Goal: Task Accomplishment & Management: Complete application form

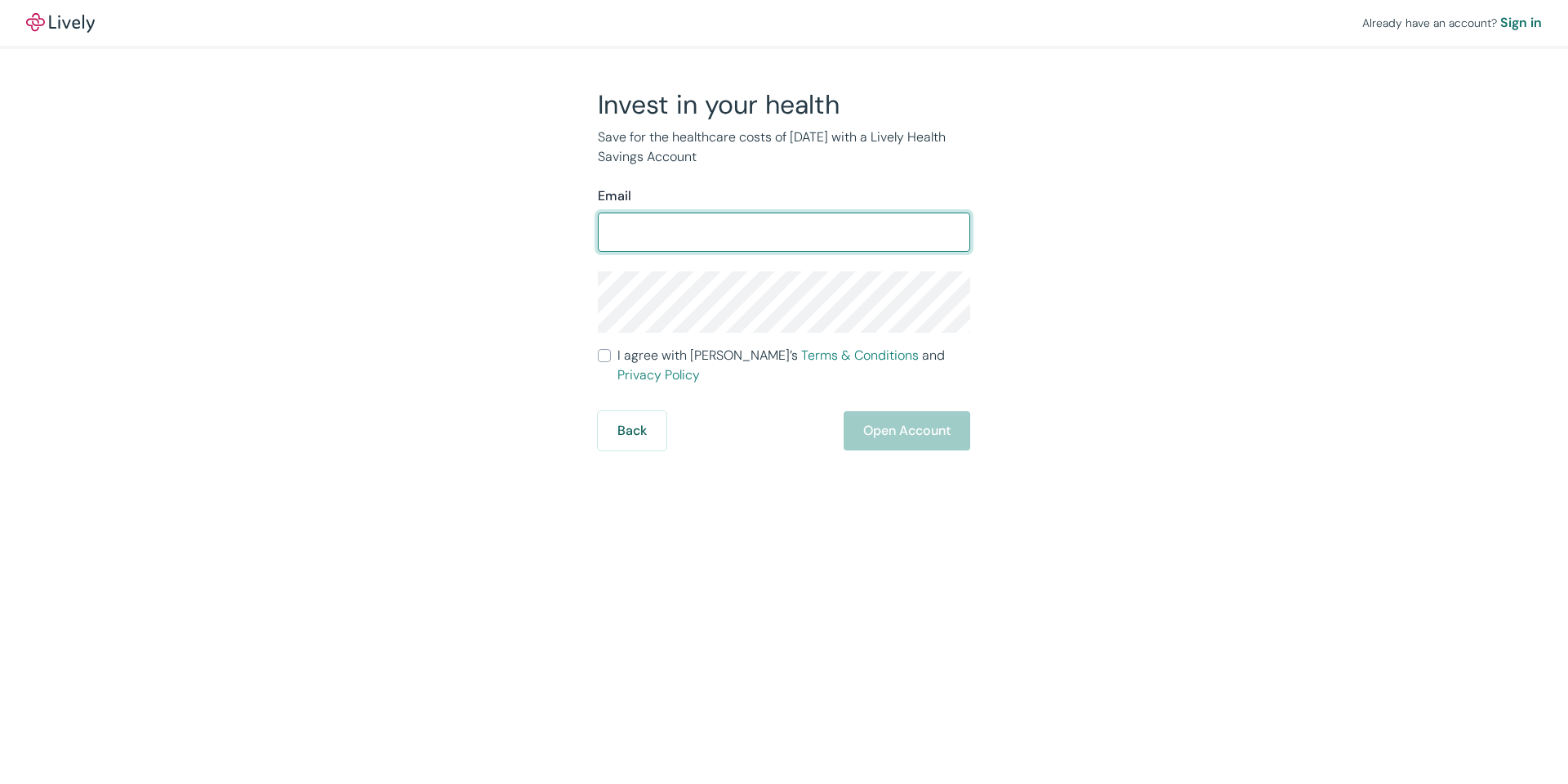
click at [840, 228] on input "Email" at bounding box center [784, 232] width 372 height 33
click at [878, 235] on input "muriostegui@nanoscience.com" at bounding box center [784, 232] width 372 height 33
type input "muriostegui@nanoscience.com"
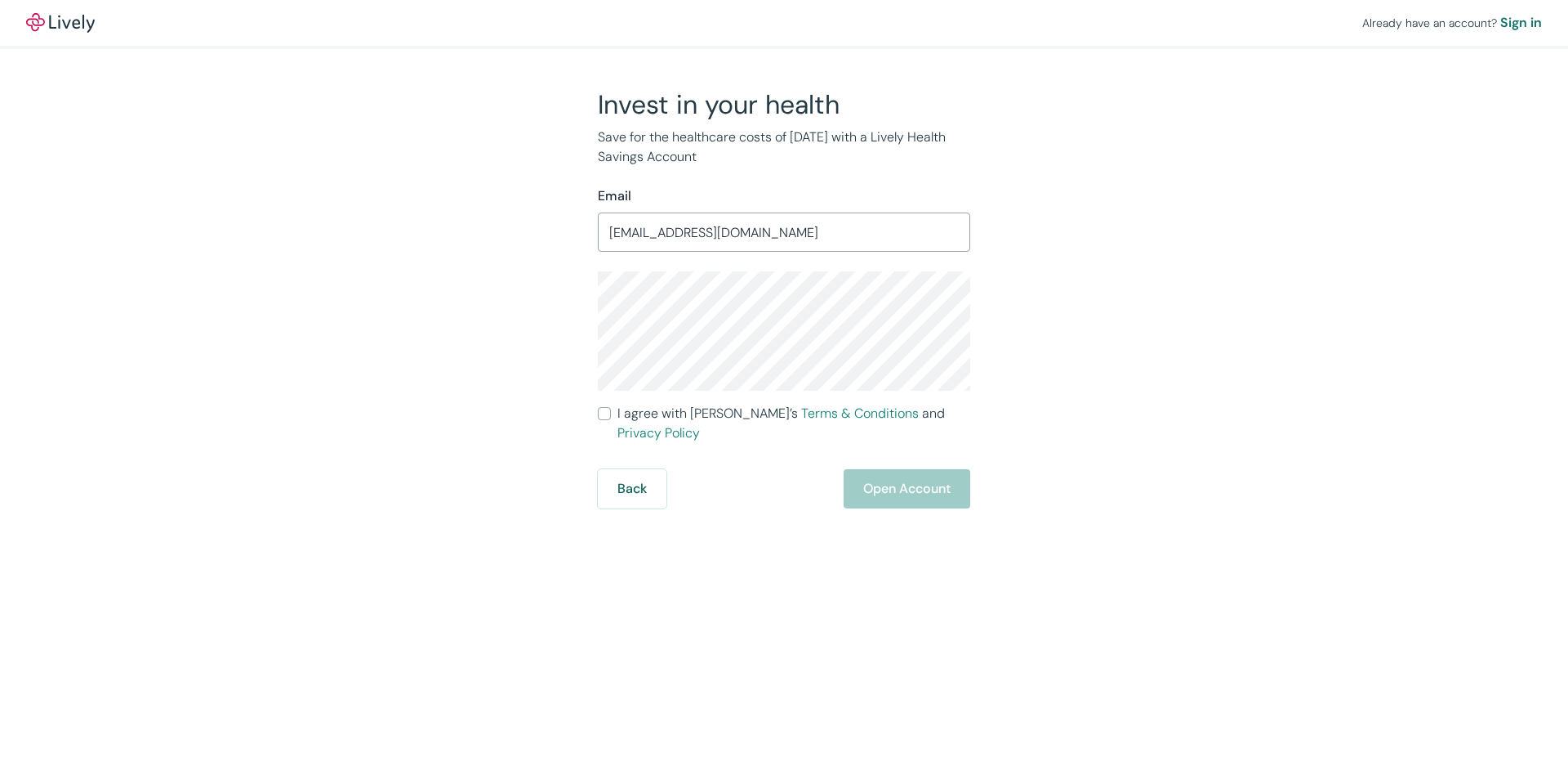
drag, startPoint x: 983, startPoint y: 358, endPoint x: 974, endPoint y: 355, distance: 9.5
click at [983, 358] on div "Invest in your health Save for the healthcare costs of tomorrow with a Lively H…" at bounding box center [774, 298] width 784 height 420
click at [661, 422] on span "I agree with Lively’s Terms & Conditions and Privacy Policy" at bounding box center [794, 423] width 353 height 40
click at [611, 420] on input "I agree with Lively’s Terms & Conditions and Privacy Policy" at bounding box center [605, 414] width 13 height 13
checkbox input "true"
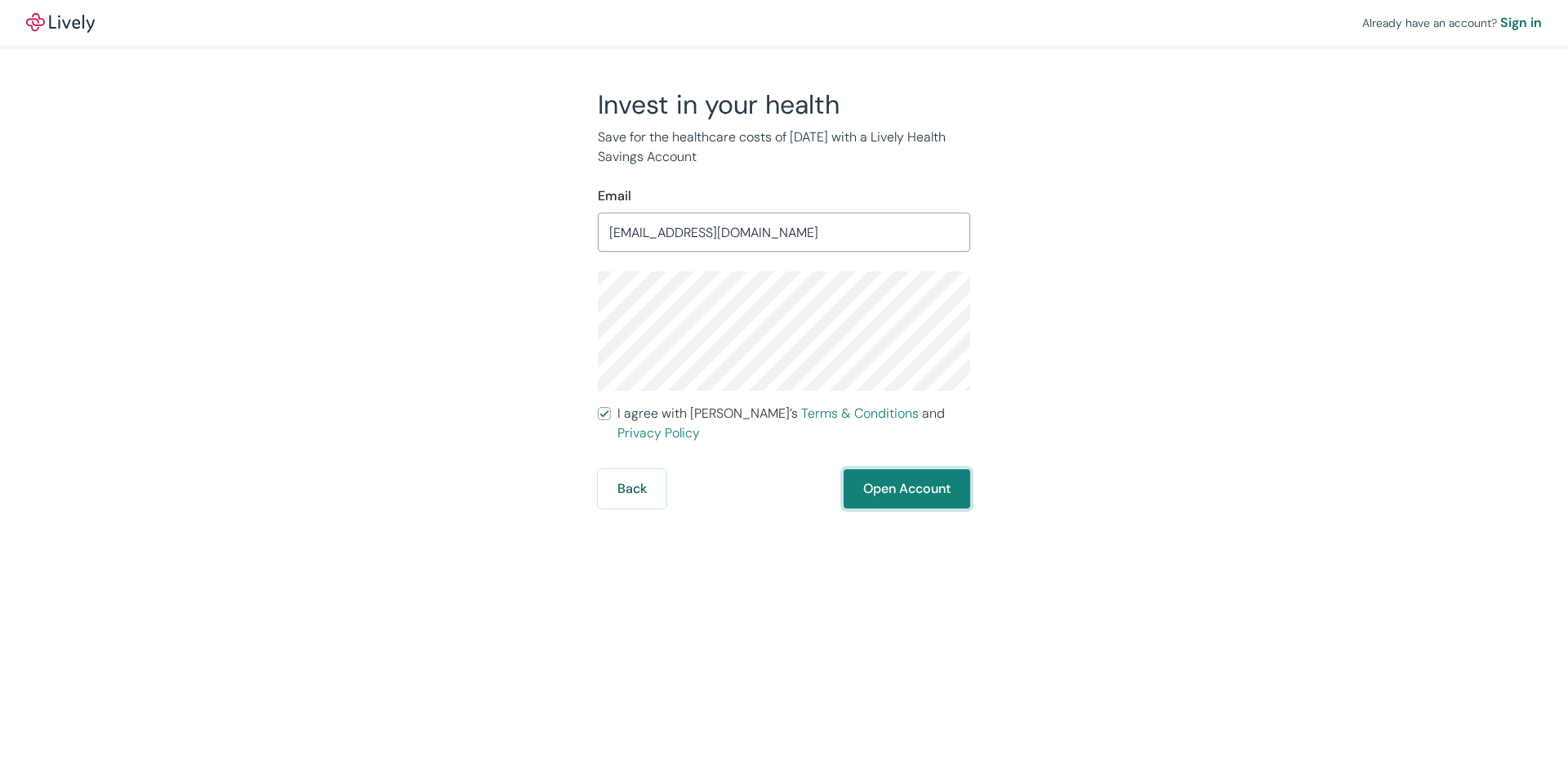
click at [923, 469] on button "Open Account" at bounding box center [907, 488] width 126 height 40
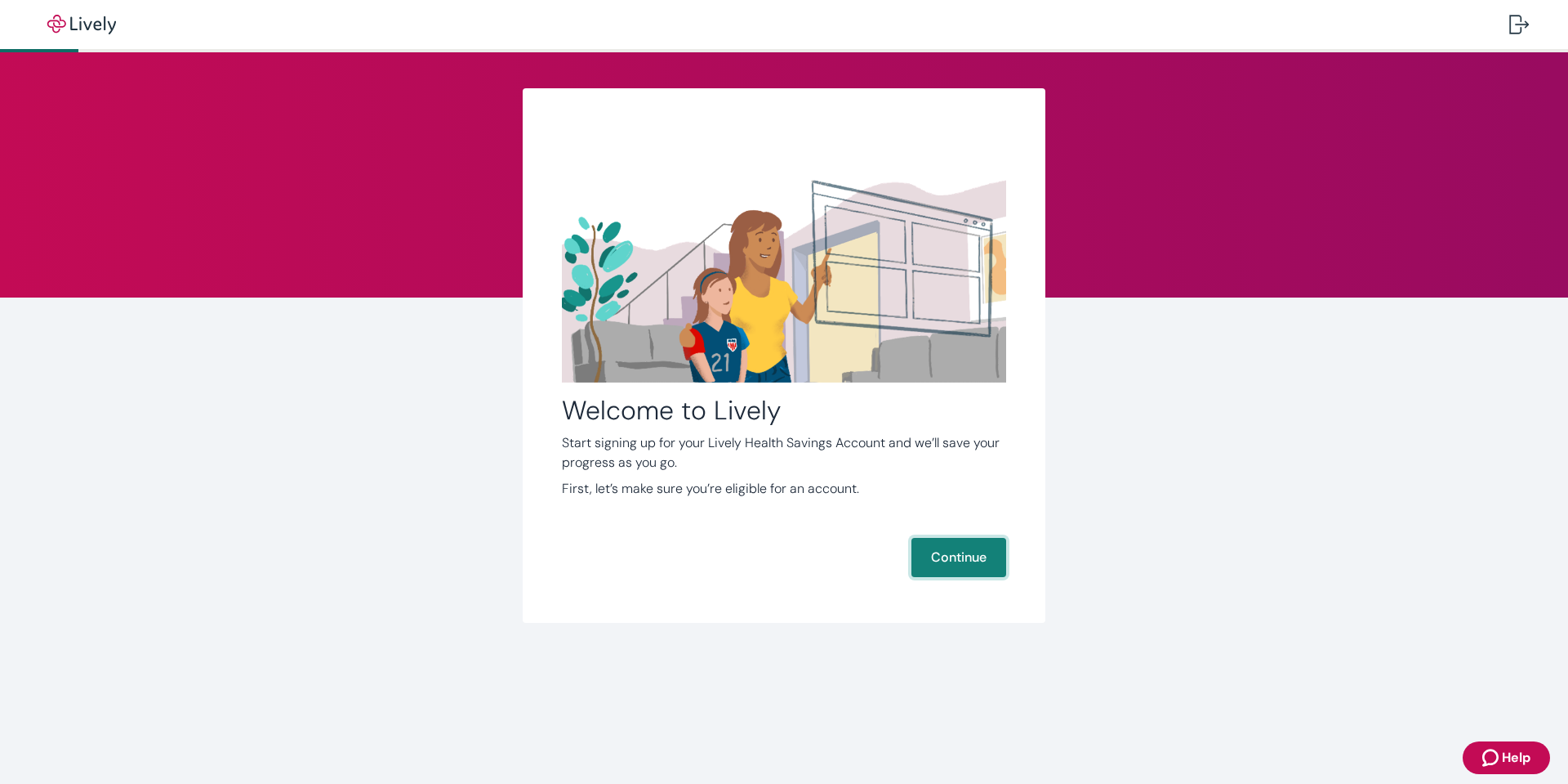
click at [955, 542] on button "Continue" at bounding box center [959, 557] width 94 height 40
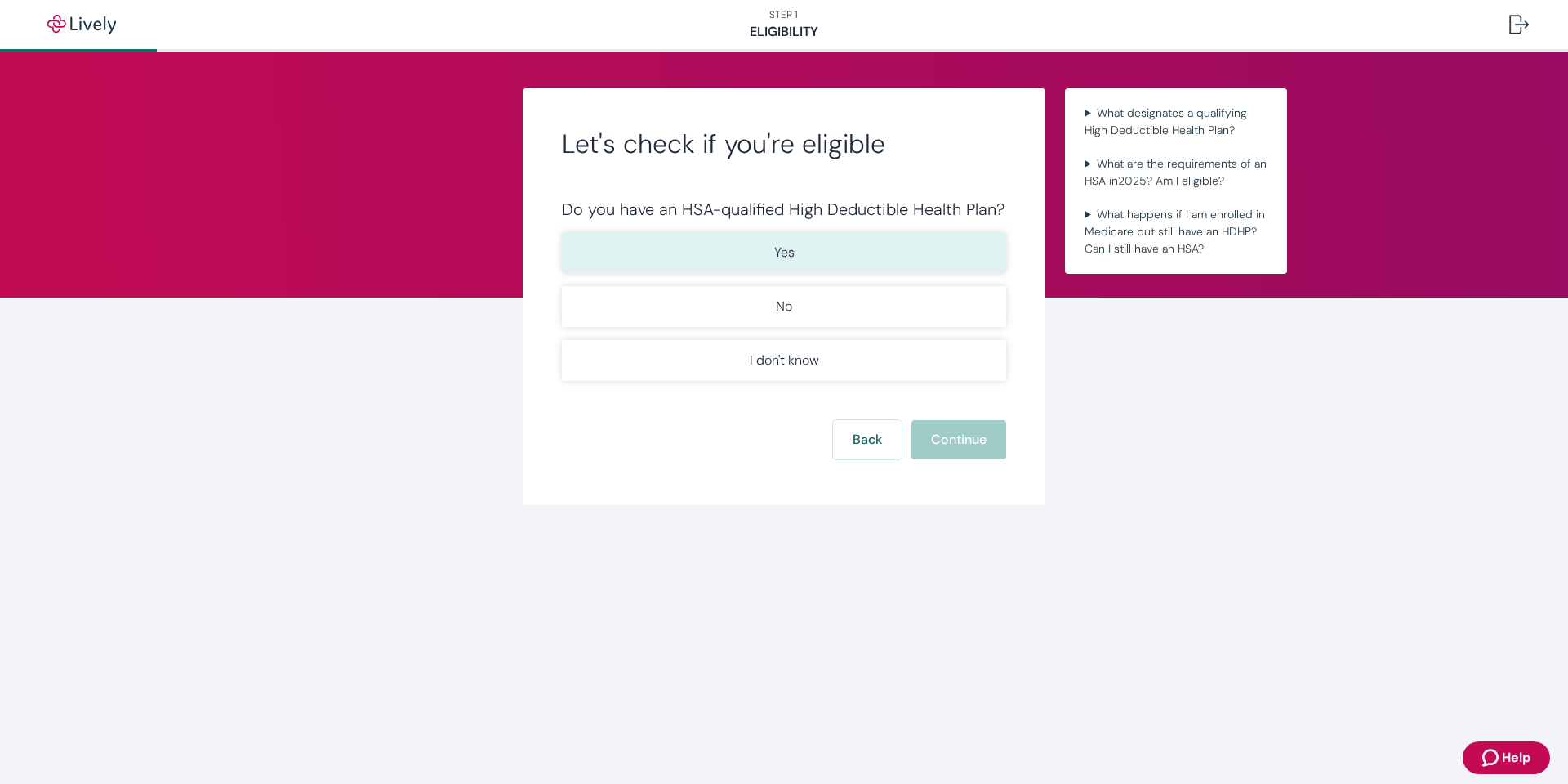
click at [869, 255] on button "Yes" at bounding box center [784, 252] width 444 height 40
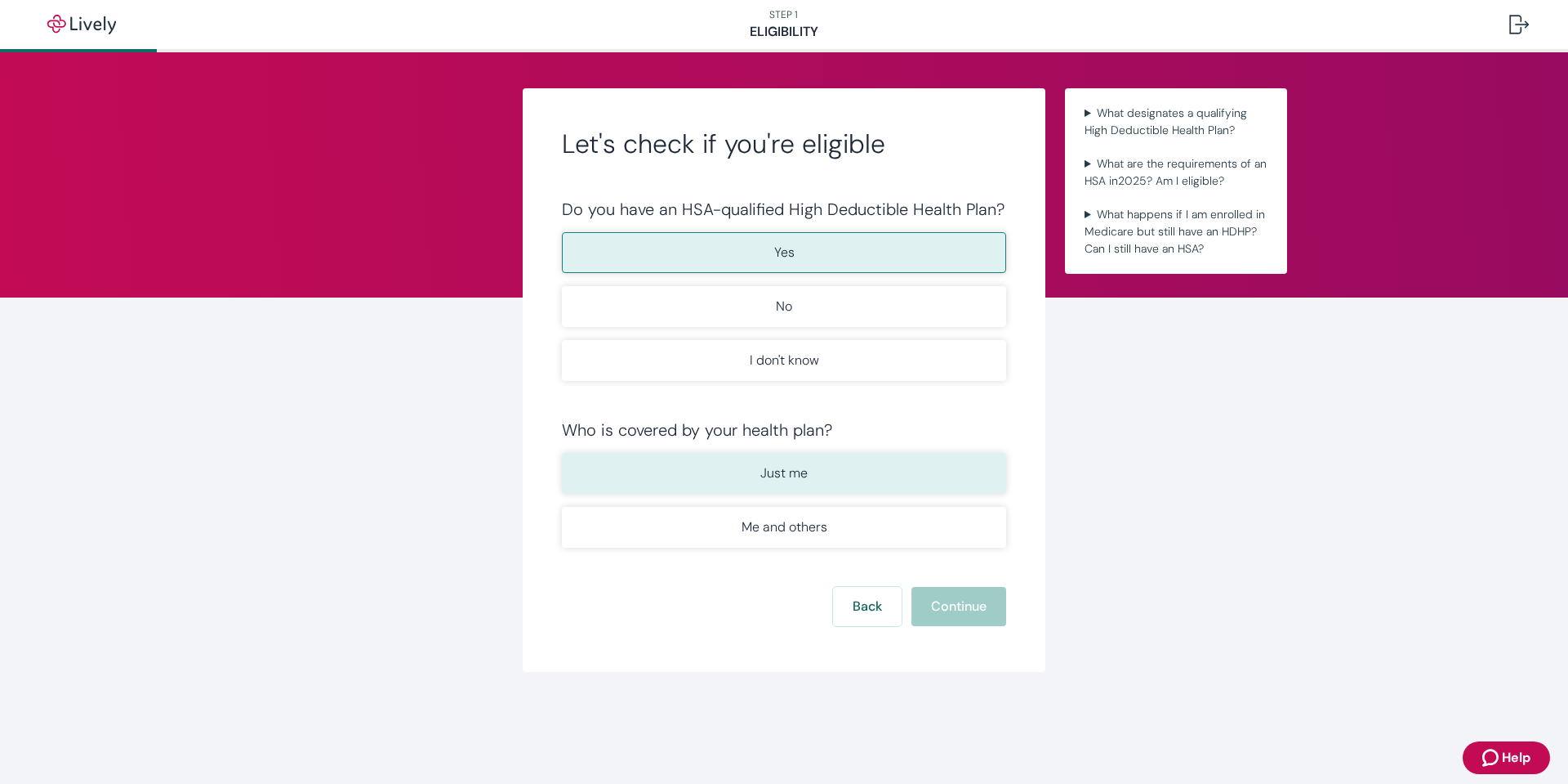
click at [963, 470] on button "Just me" at bounding box center [784, 473] width 444 height 40
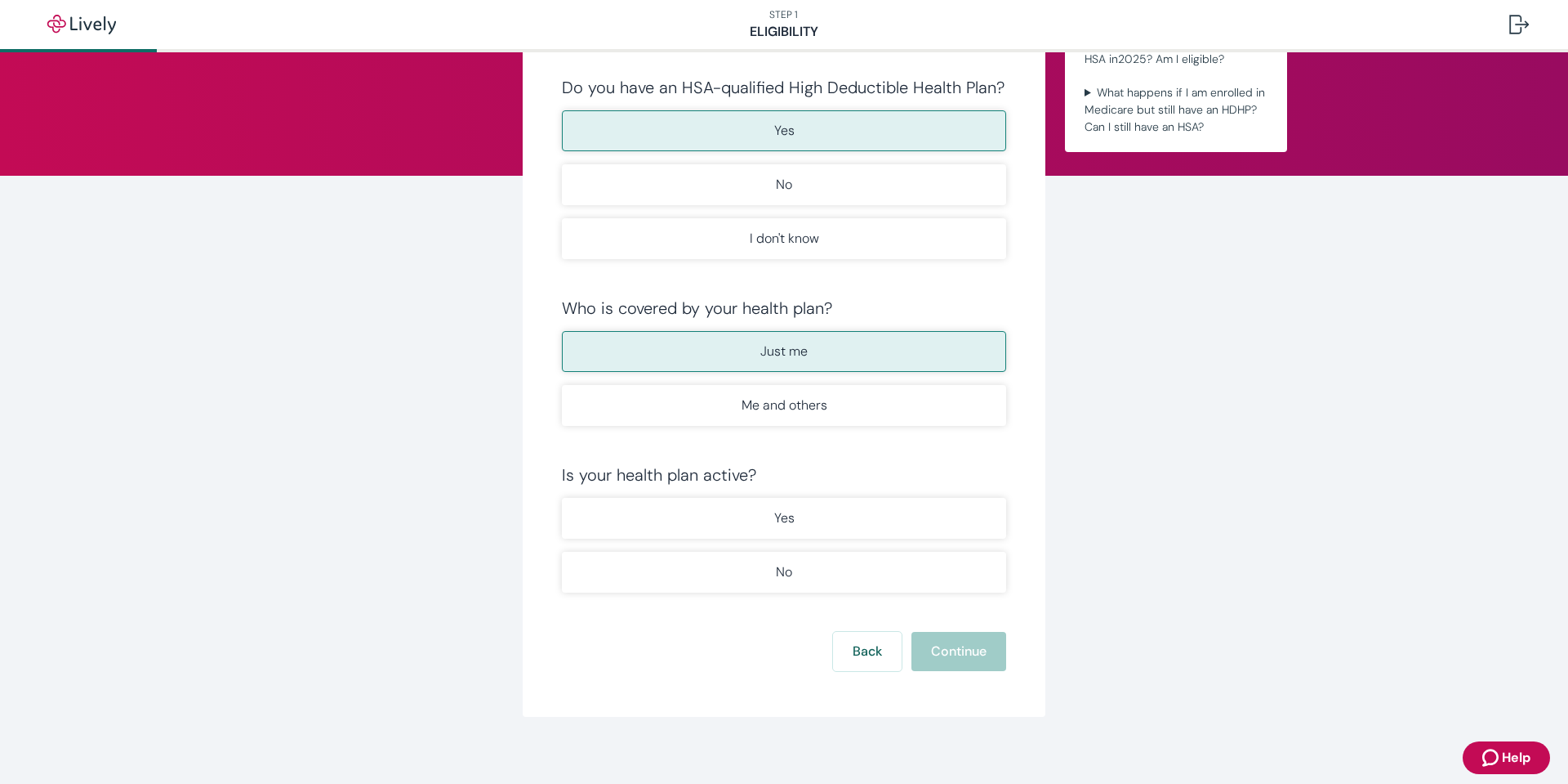
scroll to position [133, 0]
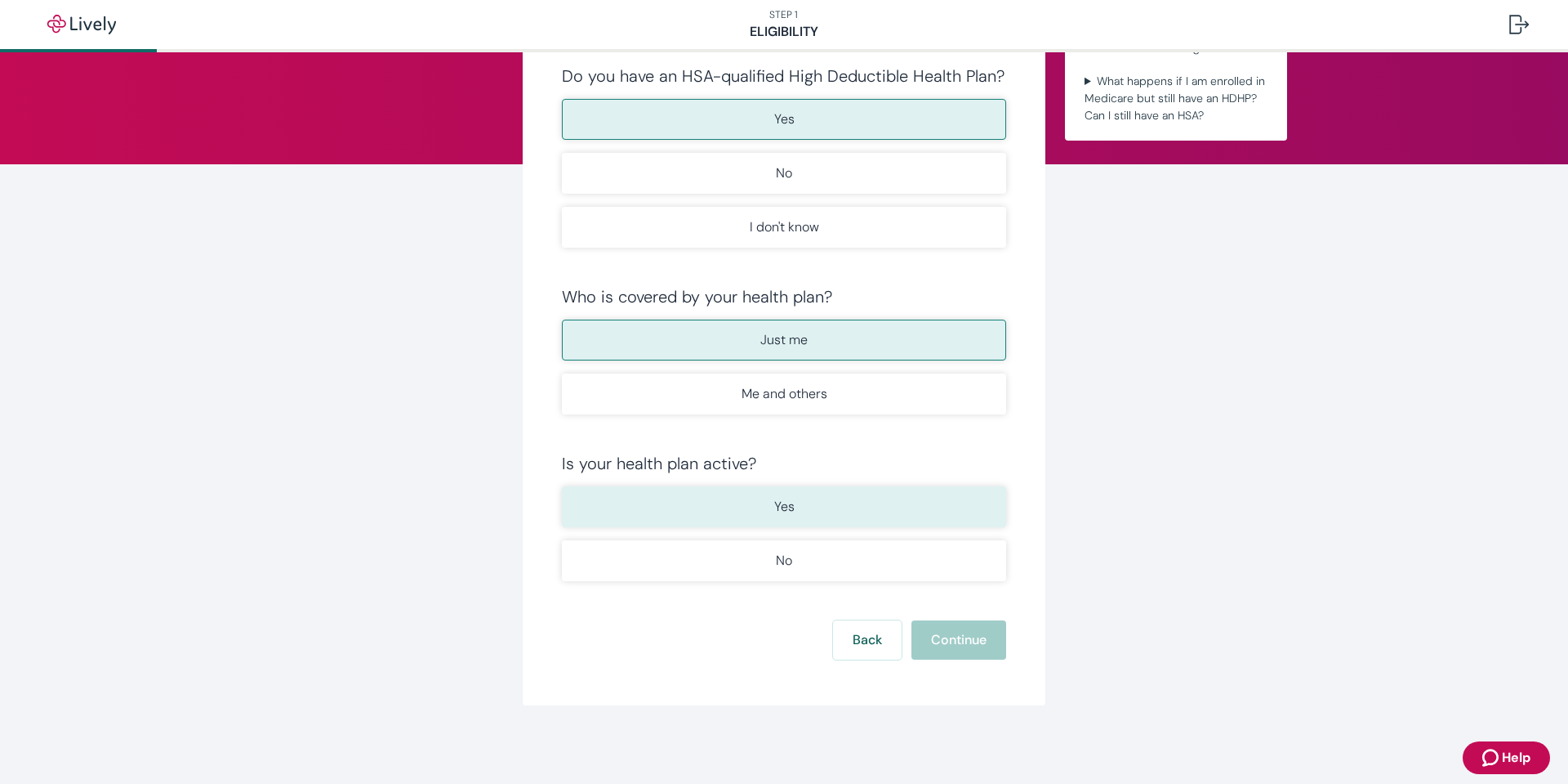
click at [978, 511] on button "Yes" at bounding box center [784, 507] width 444 height 40
click at [978, 641] on button "Continue" at bounding box center [959, 640] width 94 height 40
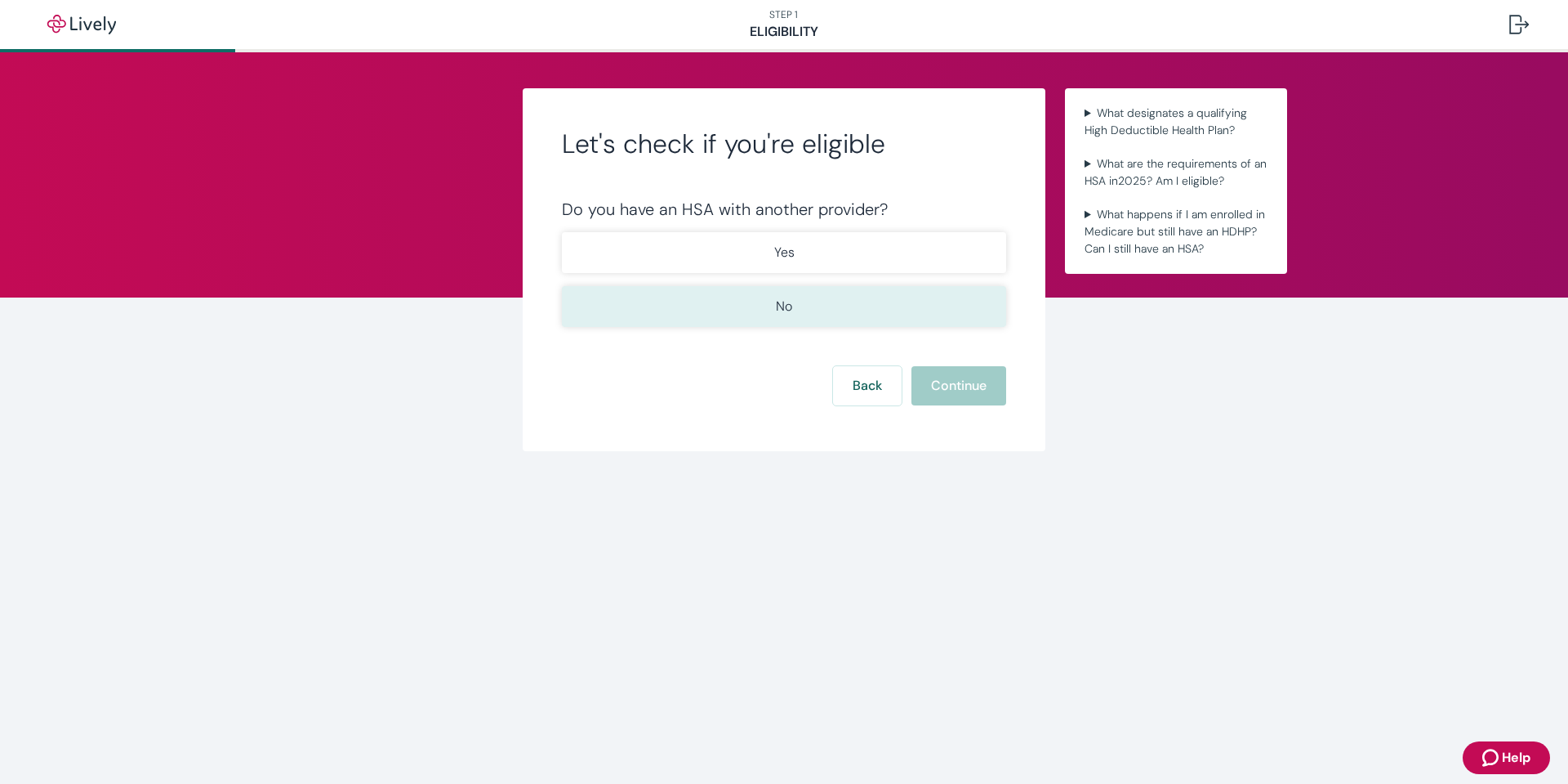
click at [951, 314] on button "No" at bounding box center [784, 306] width 444 height 40
click at [966, 400] on button "Continue" at bounding box center [959, 385] width 94 height 40
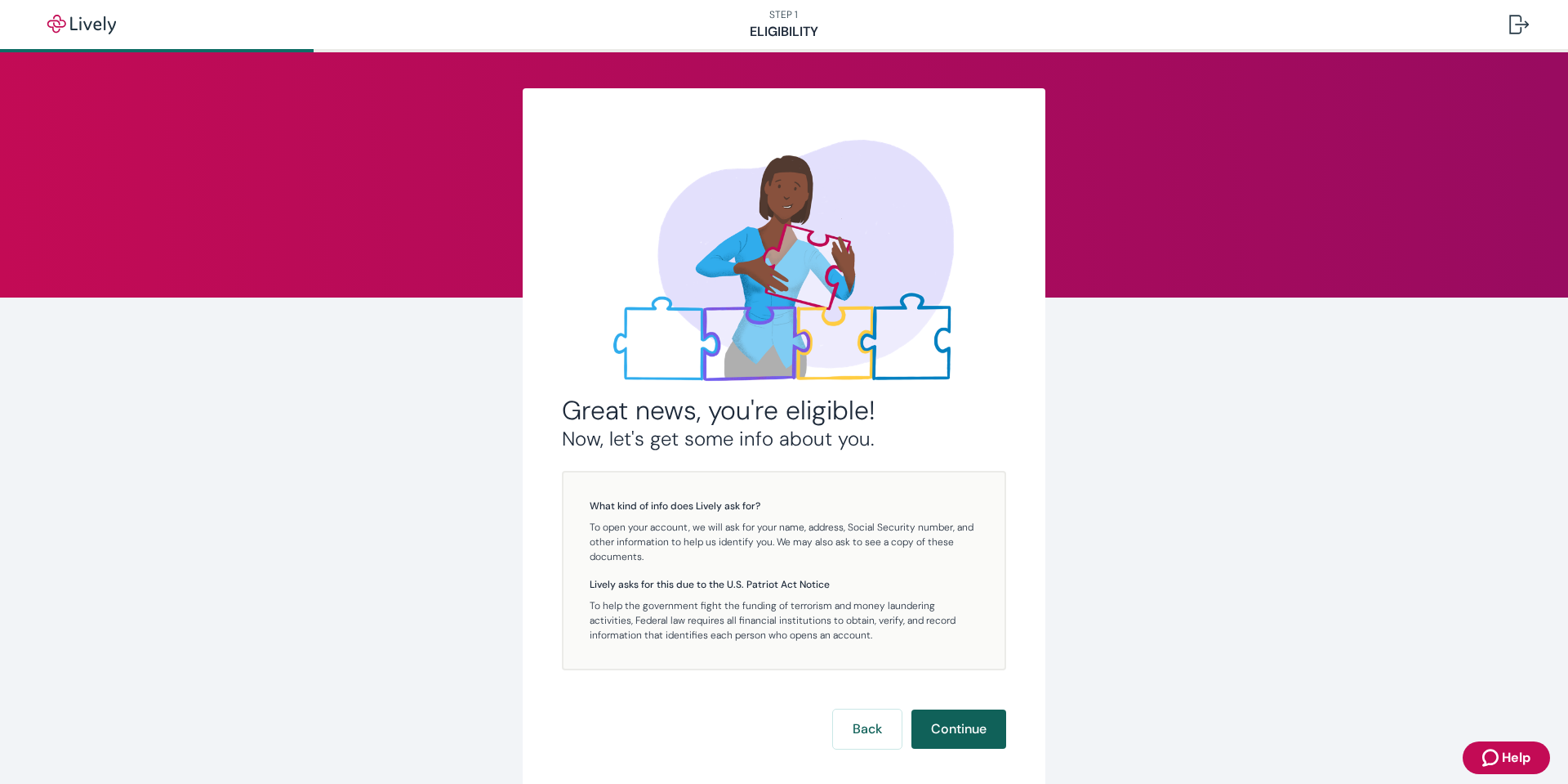
click at [958, 724] on button "Continue" at bounding box center [959, 728] width 94 height 40
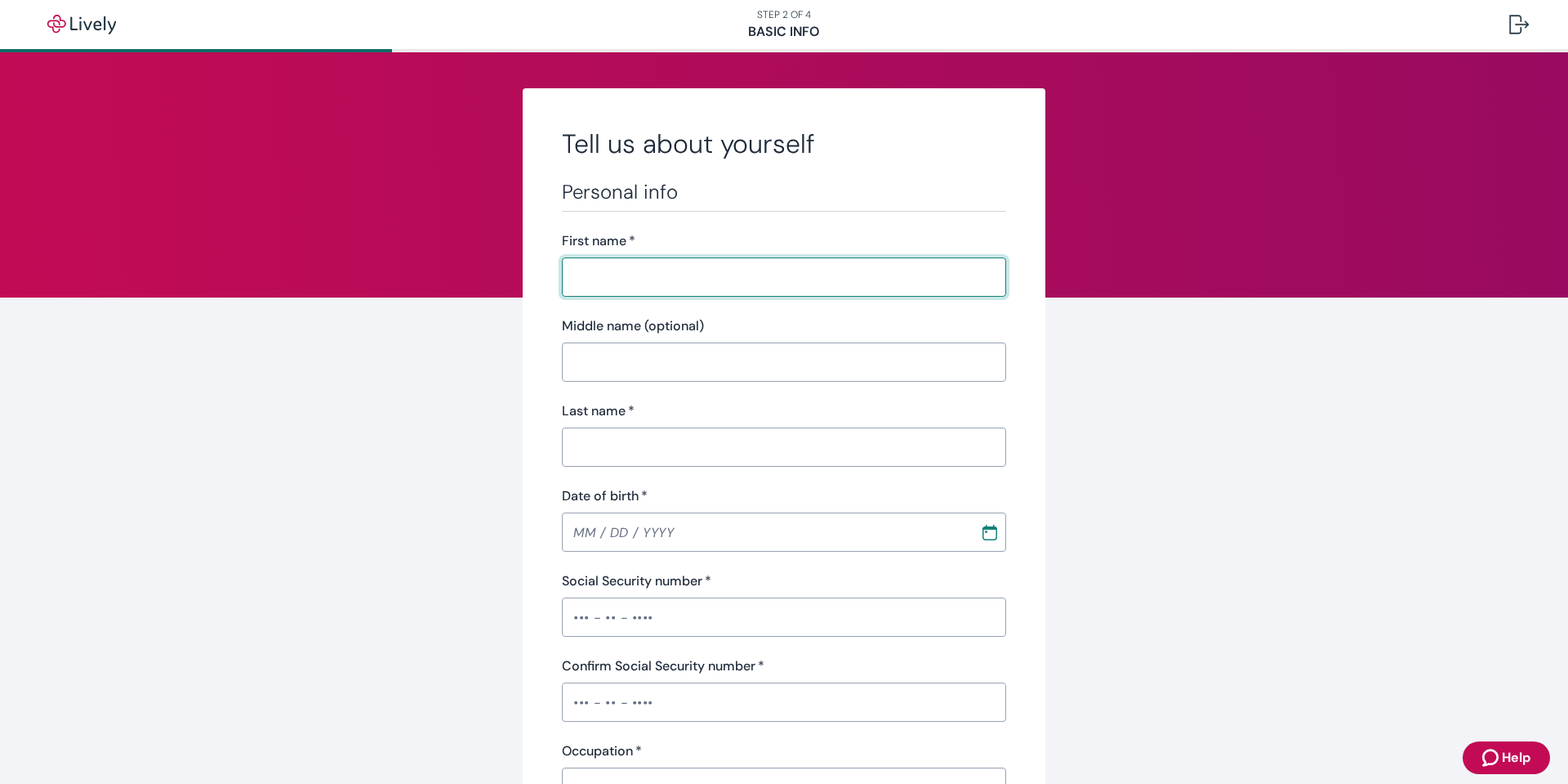
click at [730, 280] on input "First name   *" at bounding box center [784, 277] width 444 height 33
type input "[PERSON_NAME]"
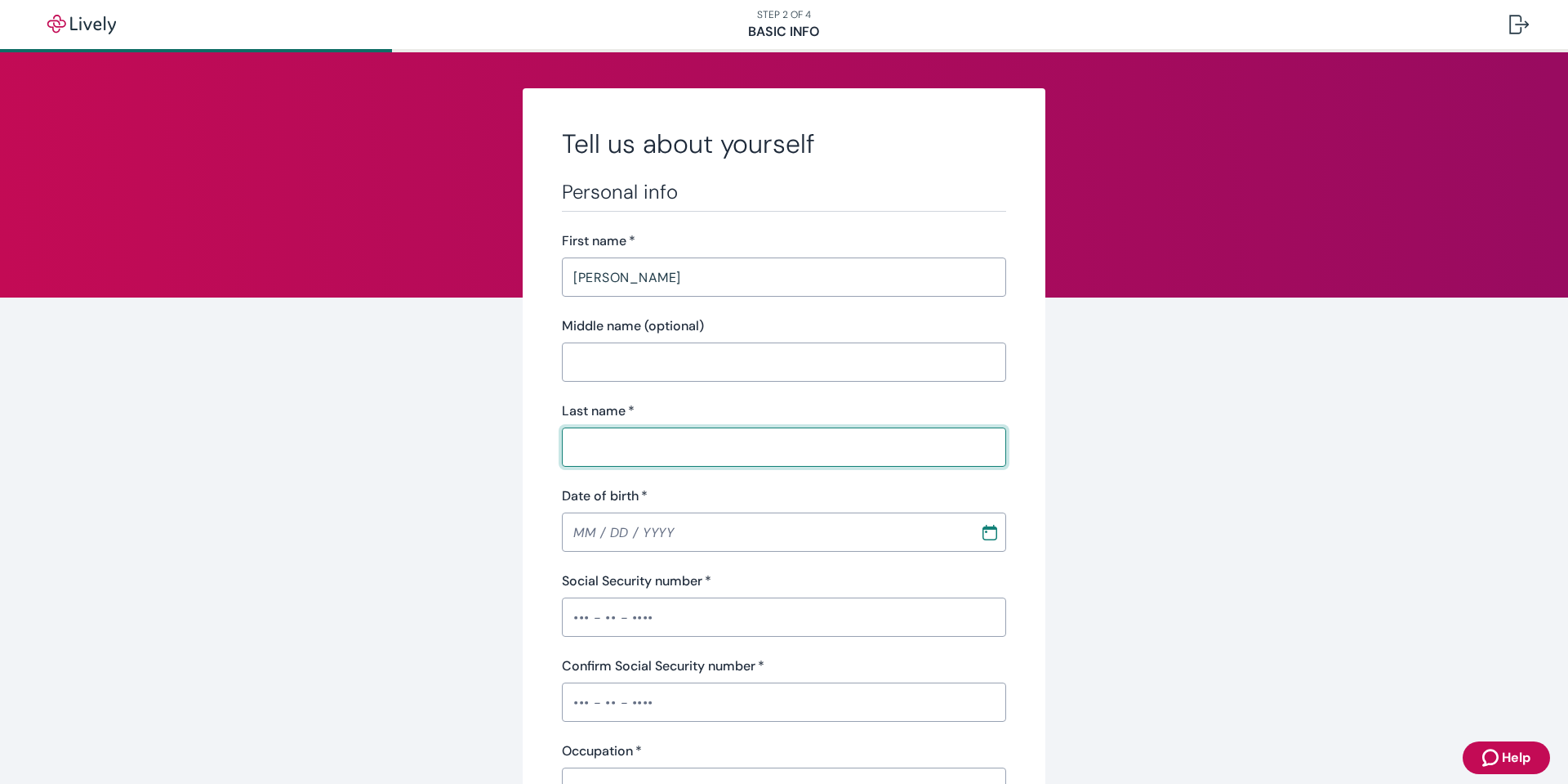
click at [738, 448] on input "Last name   *" at bounding box center [784, 447] width 444 height 33
type input "[PERSON_NAME] [PERSON_NAME]"
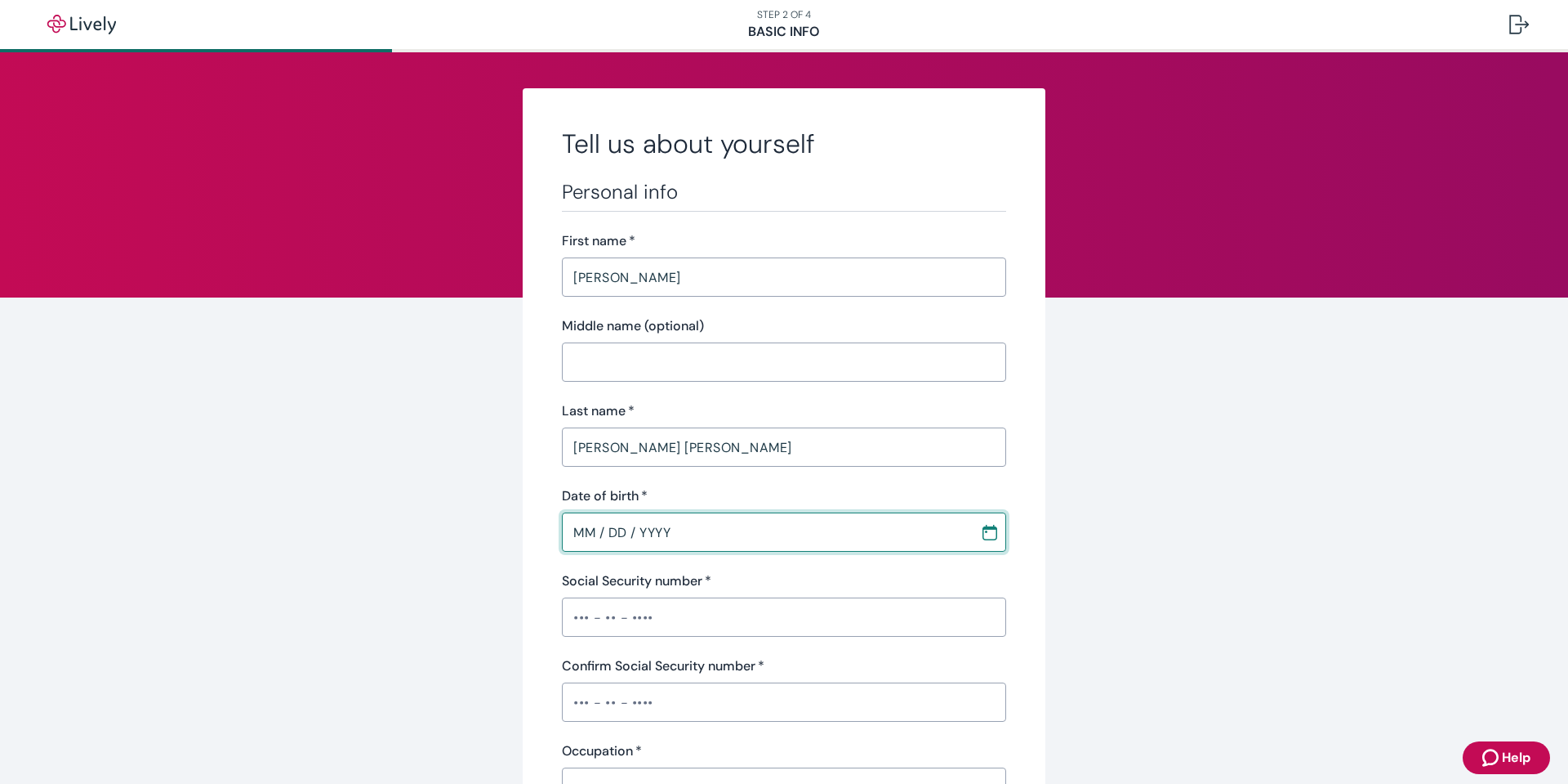
click at [739, 521] on input "MM / DD / YYYY" at bounding box center [765, 532] width 407 height 33
type input "[DATE]"
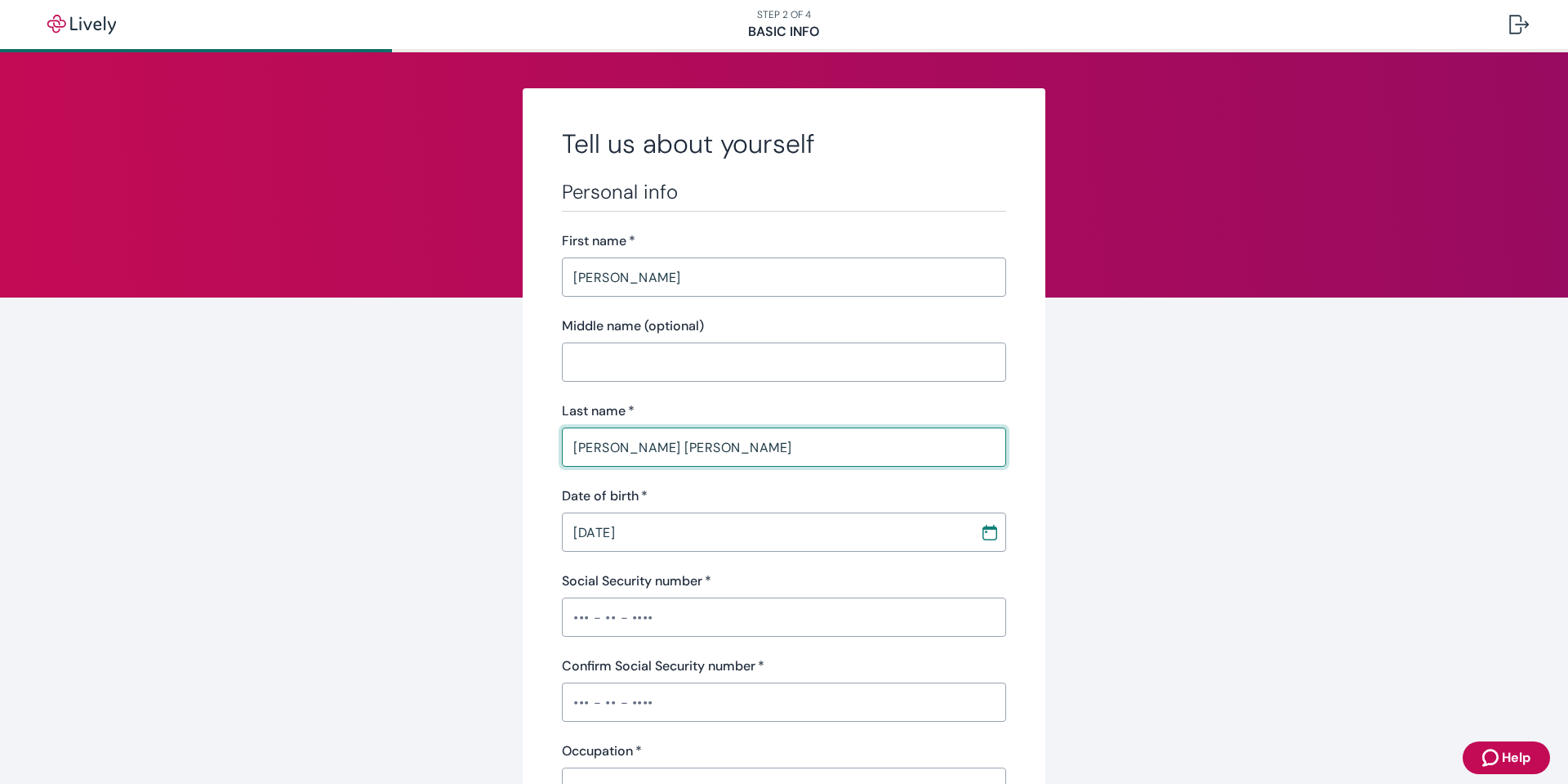
click at [712, 451] on input "[PERSON_NAME] [PERSON_NAME]" at bounding box center [784, 447] width 444 height 33
drag, startPoint x: 576, startPoint y: 448, endPoint x: 617, endPoint y: 443, distance: 41.3
click at [617, 443] on input "[PERSON_NAME] [PERSON_NAME]" at bounding box center [784, 447] width 444 height 33
drag, startPoint x: 670, startPoint y: 438, endPoint x: 741, endPoint y: 443, distance: 71.2
click at [741, 443] on input "[PERSON_NAME] [PERSON_NAME]" at bounding box center [784, 447] width 444 height 33
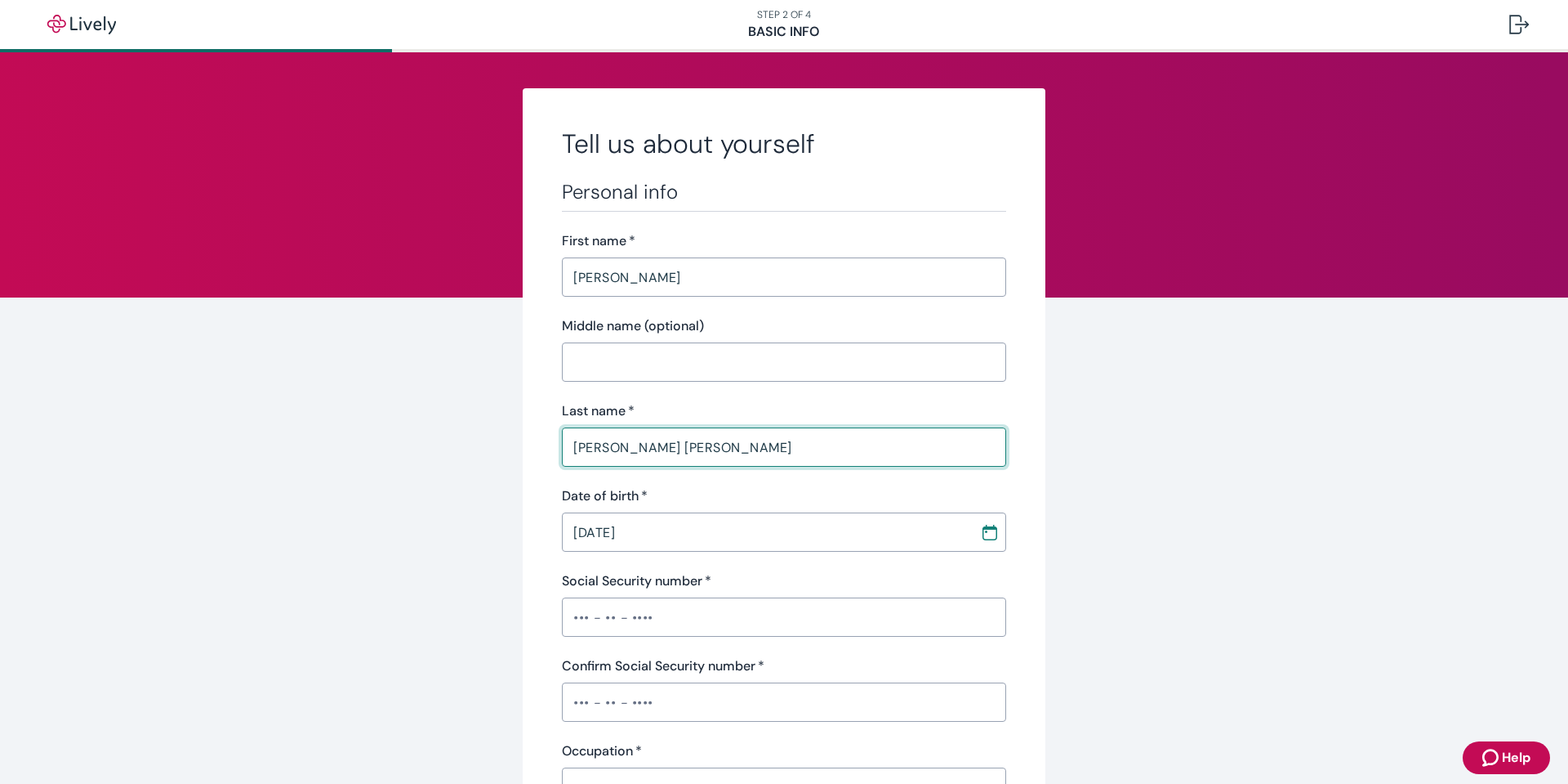
click at [662, 489] on div "Date of birth   *" at bounding box center [784, 496] width 444 height 19
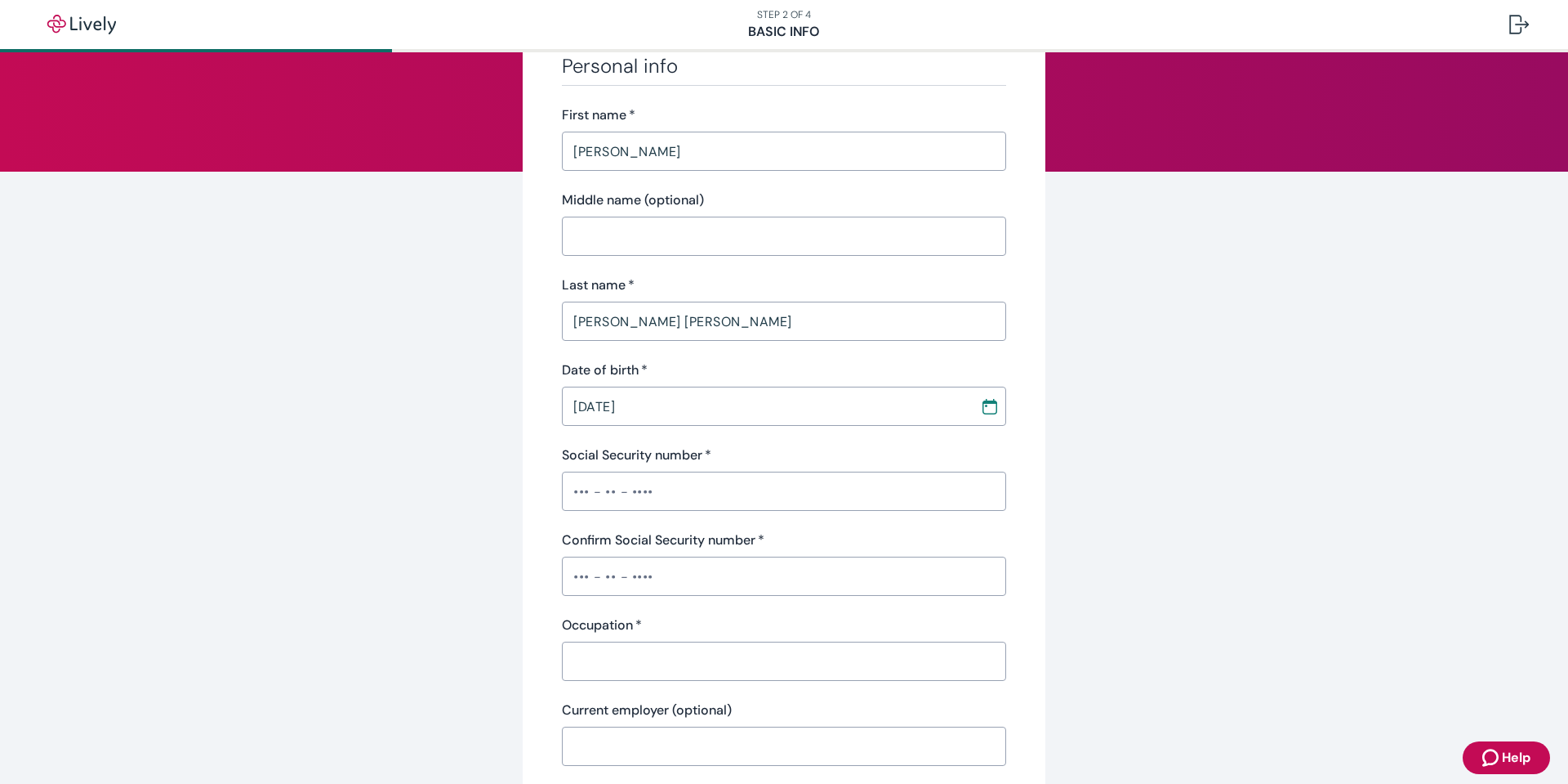
scroll to position [164, 0]
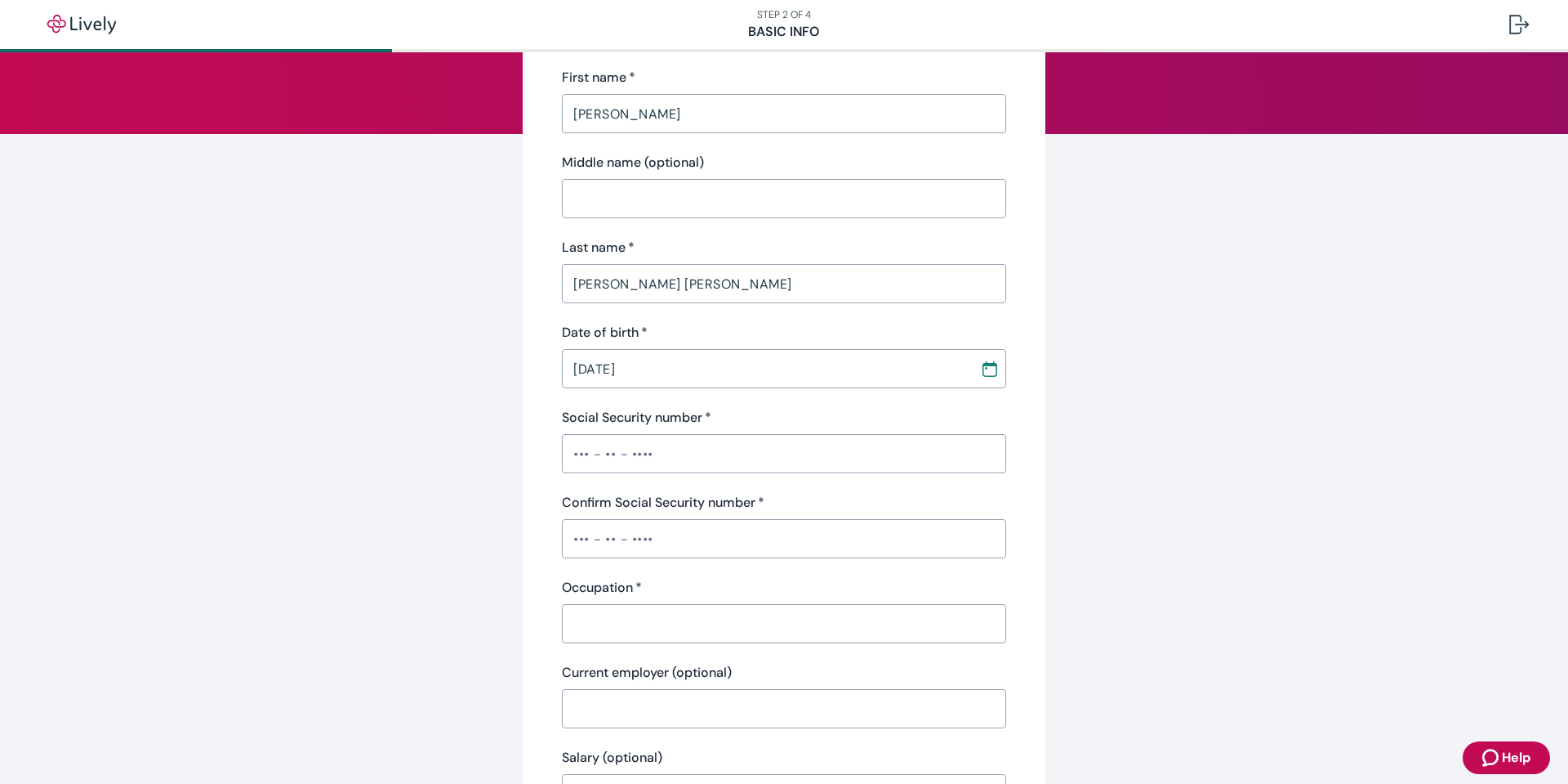
click at [698, 451] on input "Social Security number   *" at bounding box center [784, 454] width 444 height 33
type input "•••-••-7769"
click at [694, 539] on input "Confirm Social Security number   *" at bounding box center [784, 538] width 444 height 33
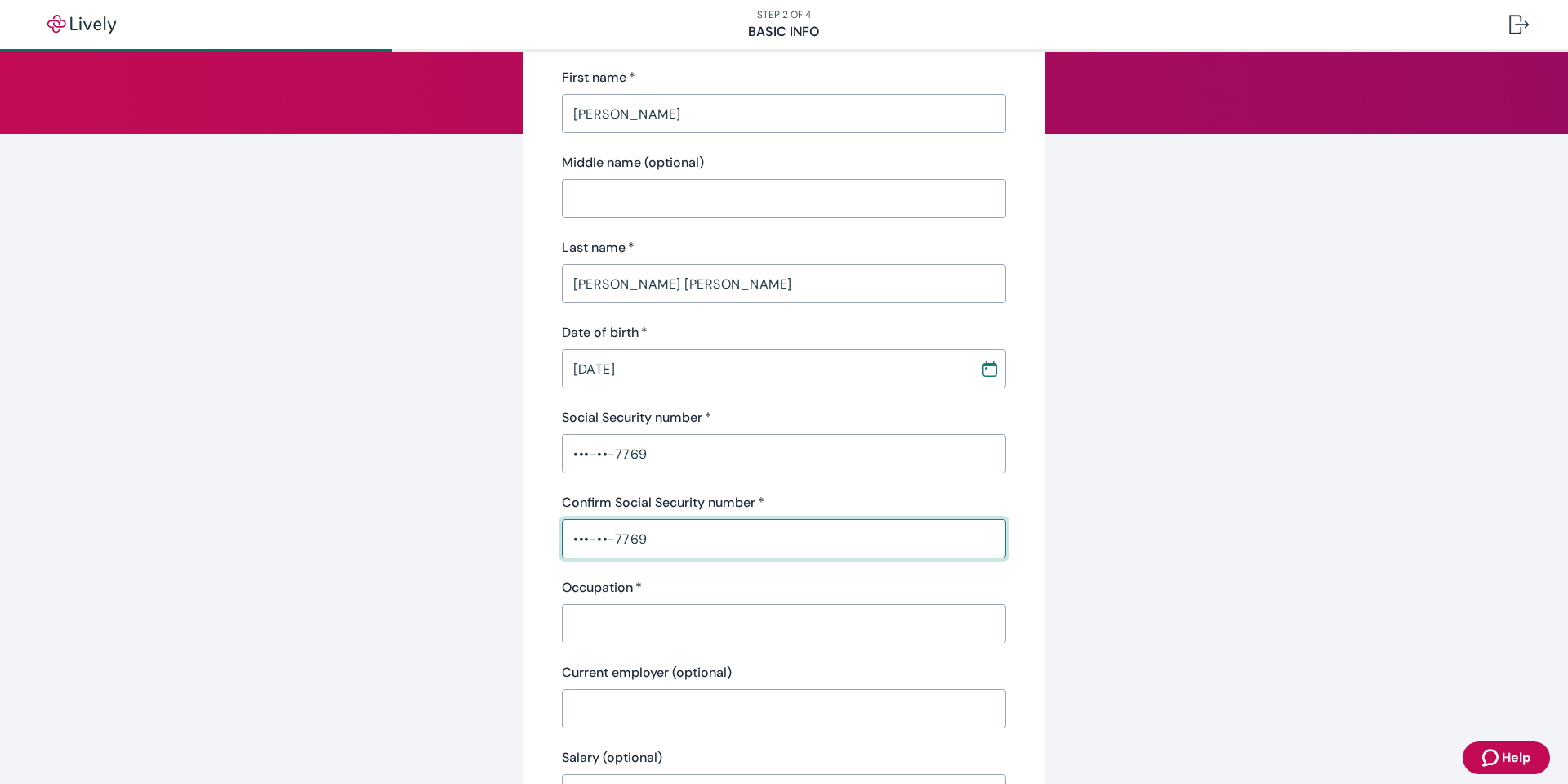
type input "•••-••-7769"
click at [692, 624] on input "Occupation   *" at bounding box center [784, 623] width 444 height 33
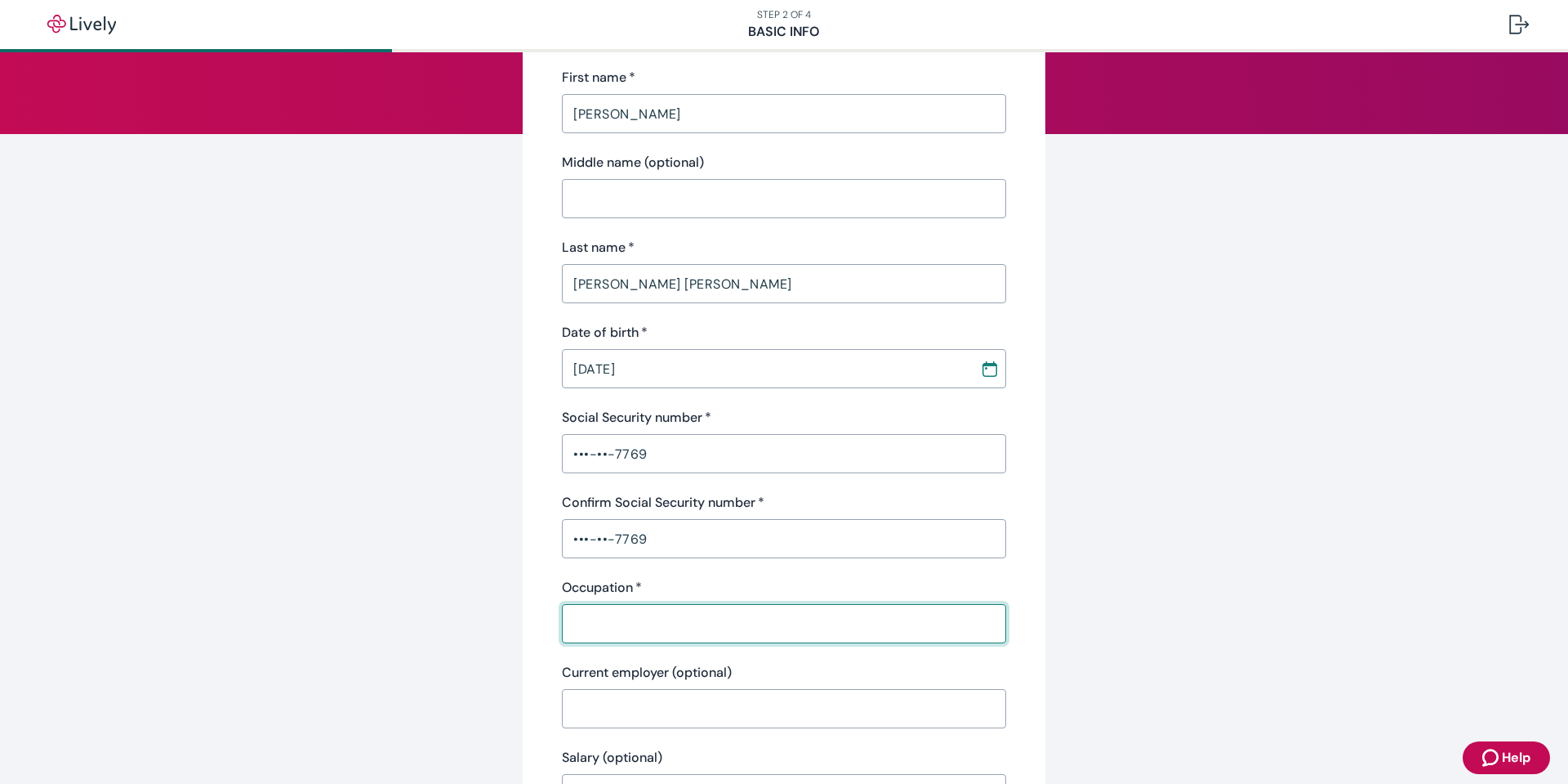
click at [698, 622] on input "Occupation   *" at bounding box center [784, 623] width 444 height 33
click at [704, 624] on input "Occupation   *" at bounding box center [784, 623] width 444 height 33
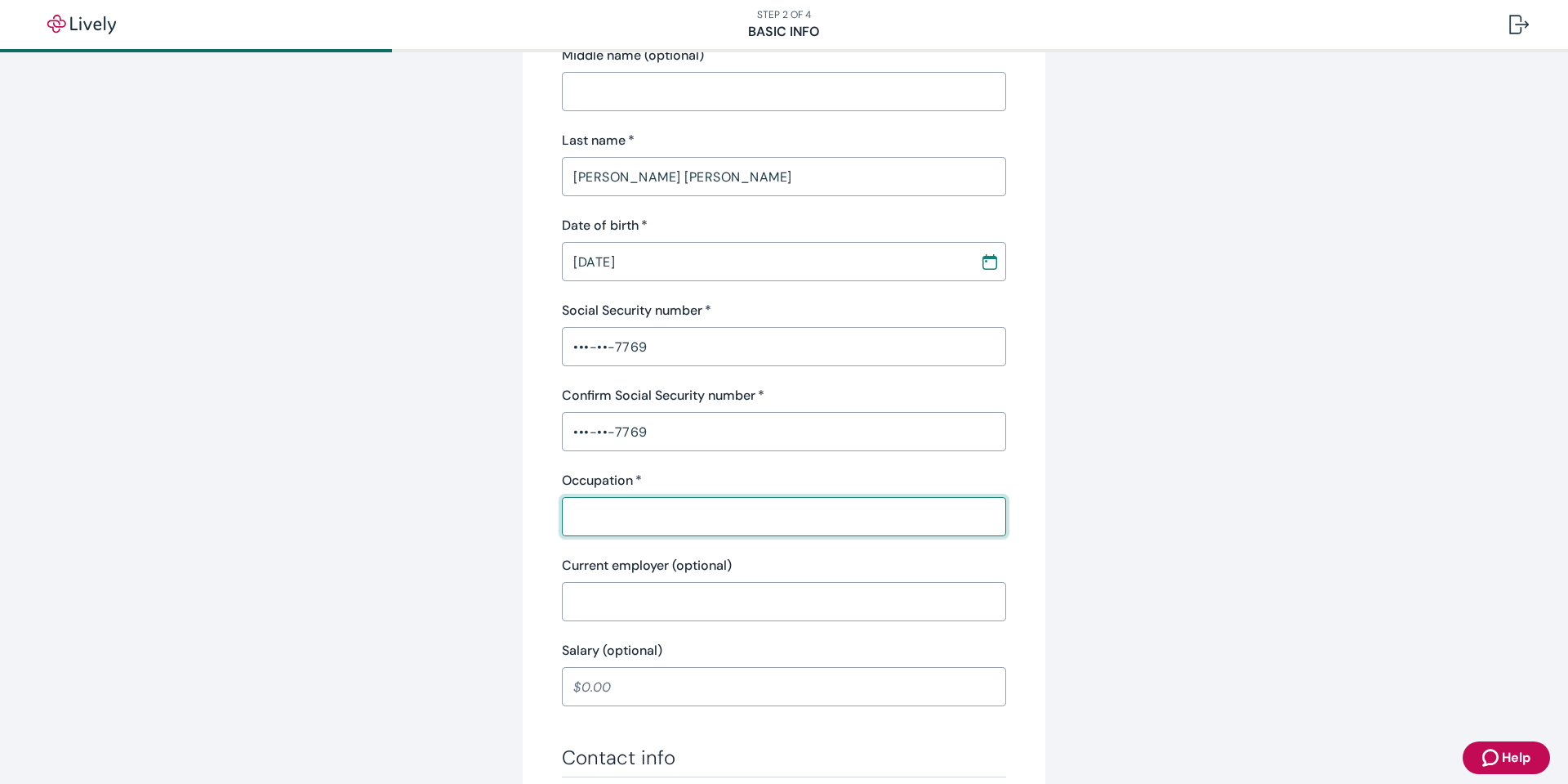
scroll to position [409, 0]
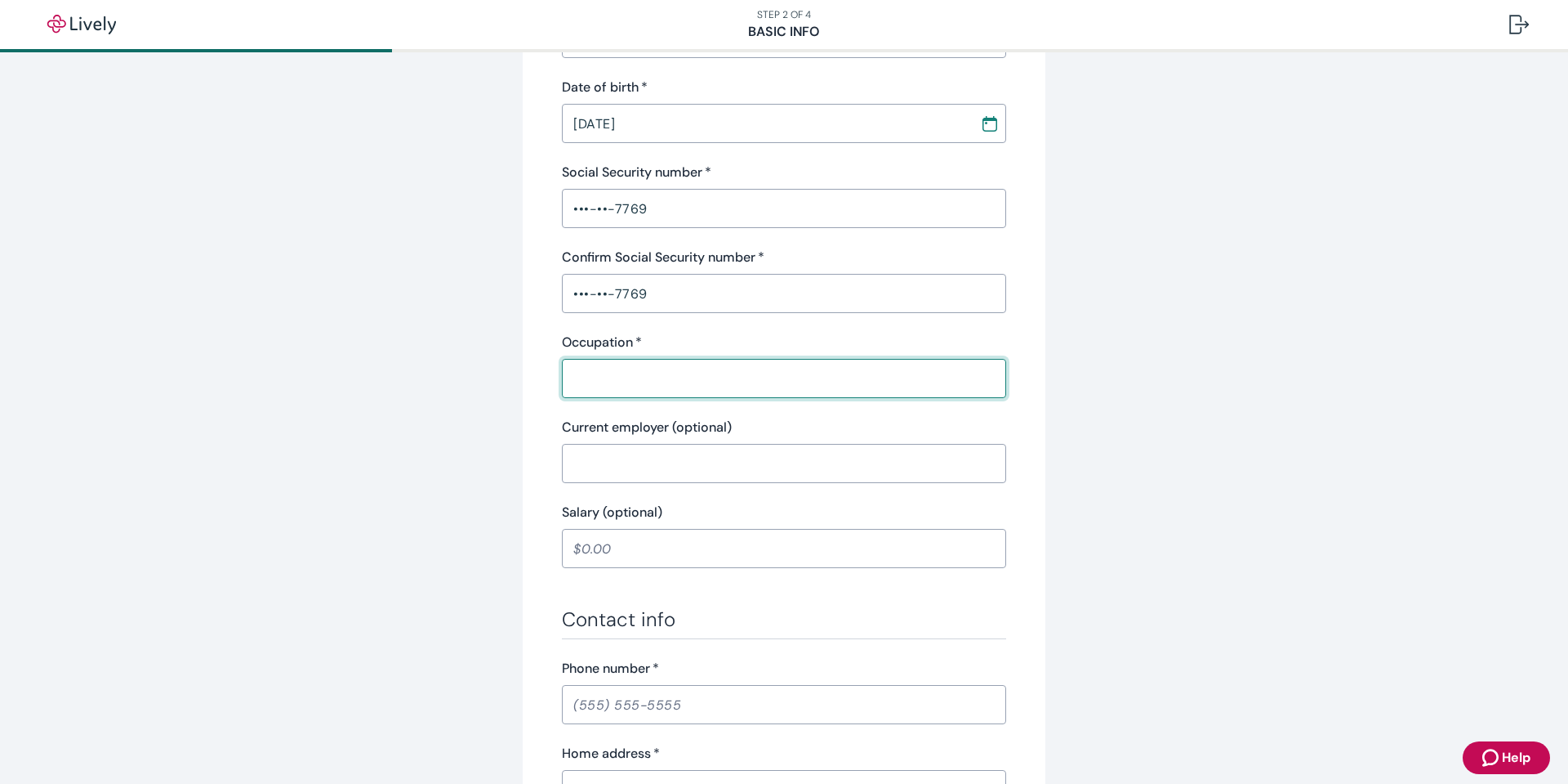
click at [688, 368] on input "Occupation   *" at bounding box center [784, 378] width 444 height 33
type input "IT"
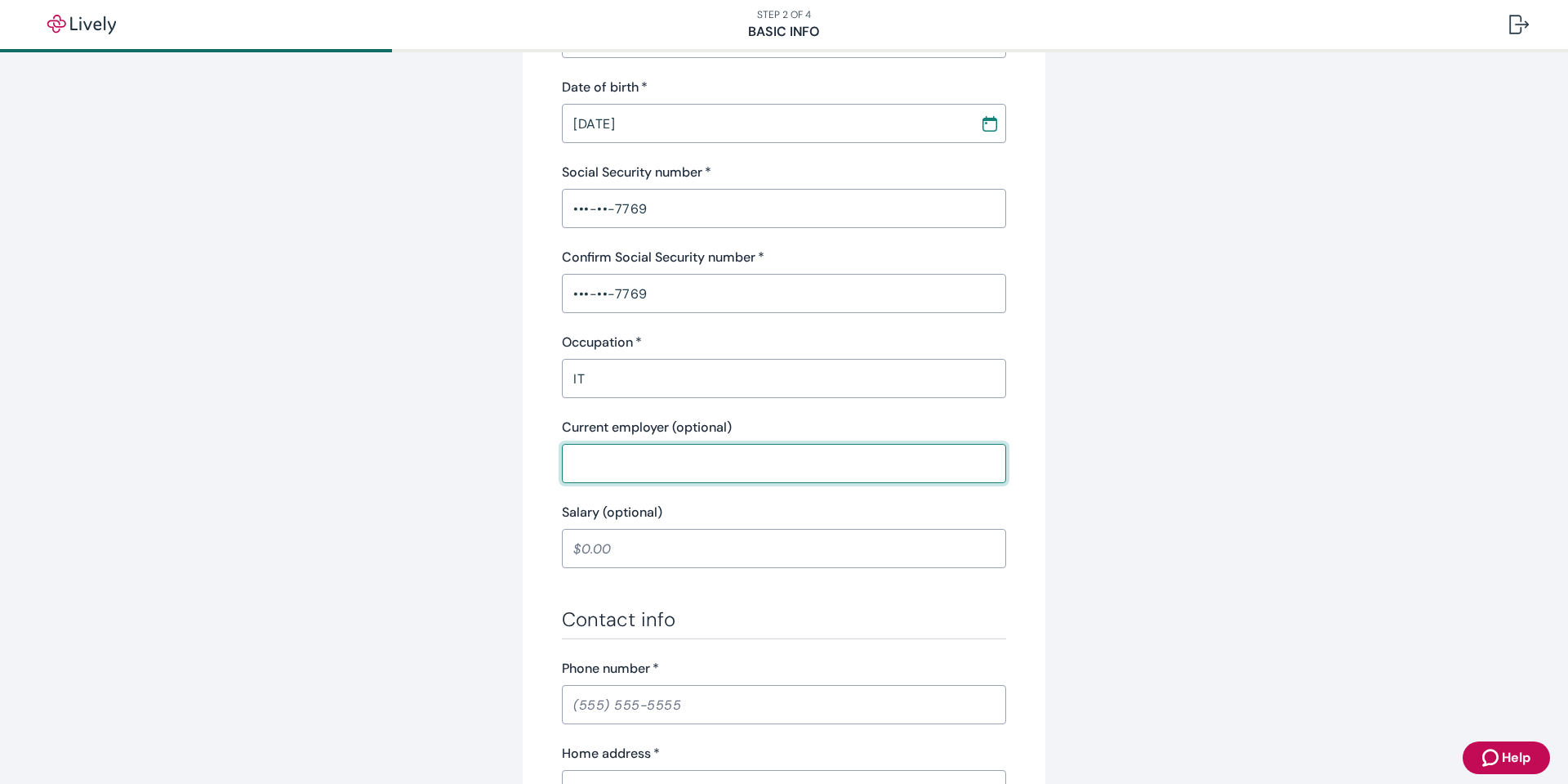
click at [639, 461] on input "Current employer (optional)" at bounding box center [784, 463] width 444 height 33
click at [628, 545] on input "Salary (optional)" at bounding box center [784, 548] width 444 height 33
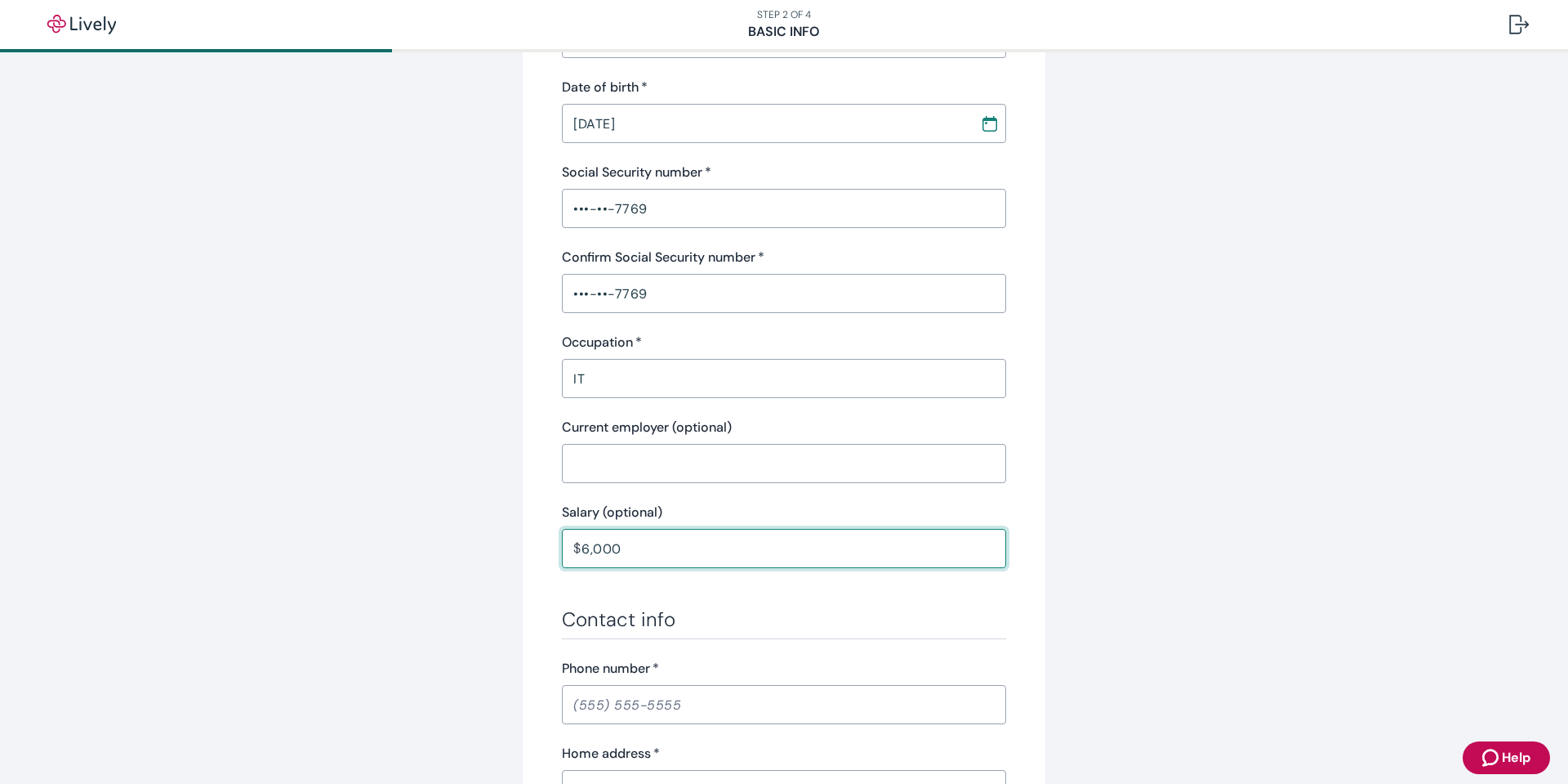
type input "60,000"
drag, startPoint x: 656, startPoint y: 539, endPoint x: 475, endPoint y: 545, distance: 181.1
click at [475, 545] on div "Tell us about yourself Personal info First name   * [PERSON_NAME] ​ Middle name…" at bounding box center [784, 442] width 784 height 1525
click at [776, 587] on div "Personal info First name   * [PERSON_NAME] ​ Middle name (optional) ​ Last name…" at bounding box center [784, 426] width 444 height 1309
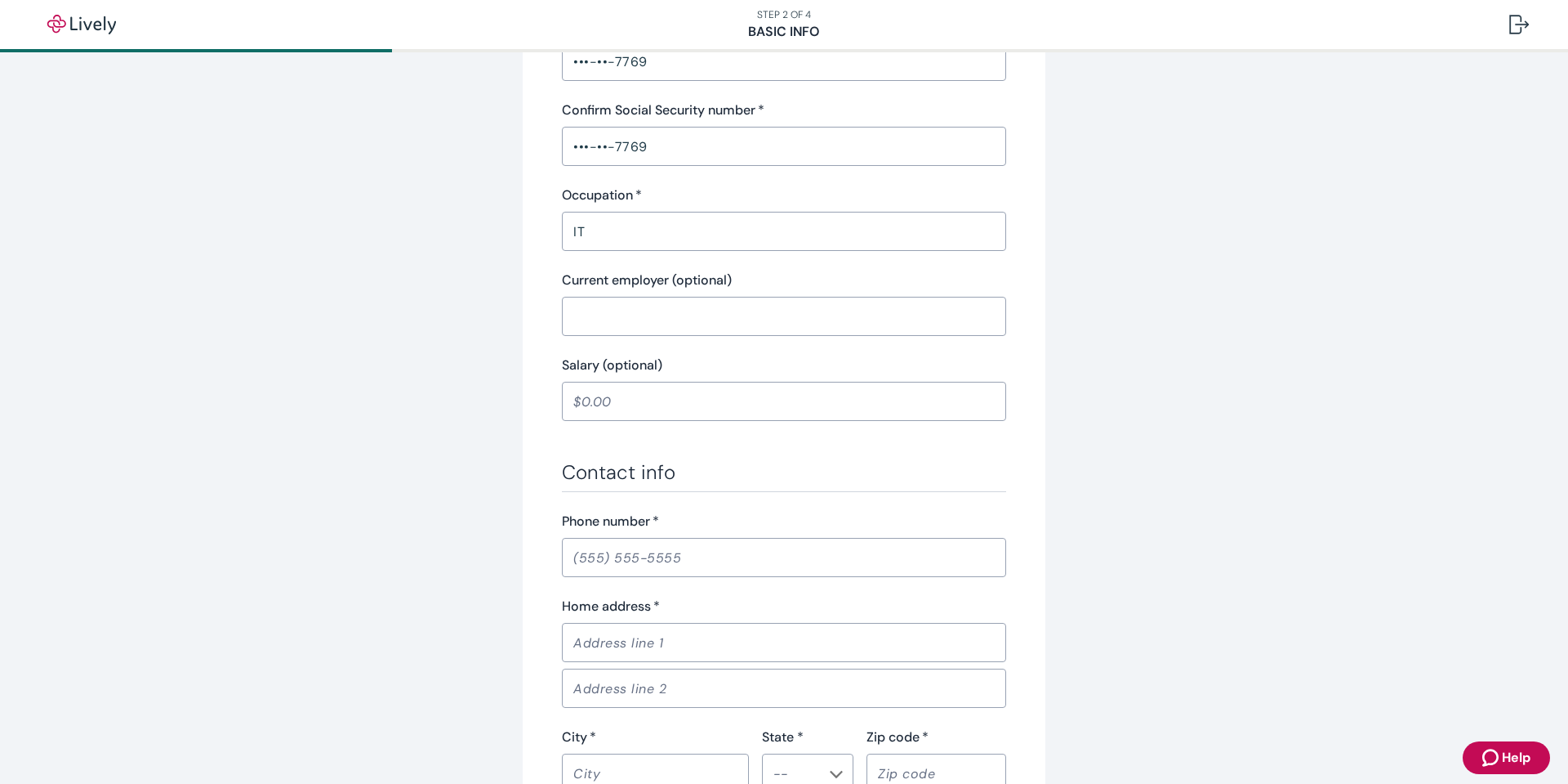
scroll to position [572, 0]
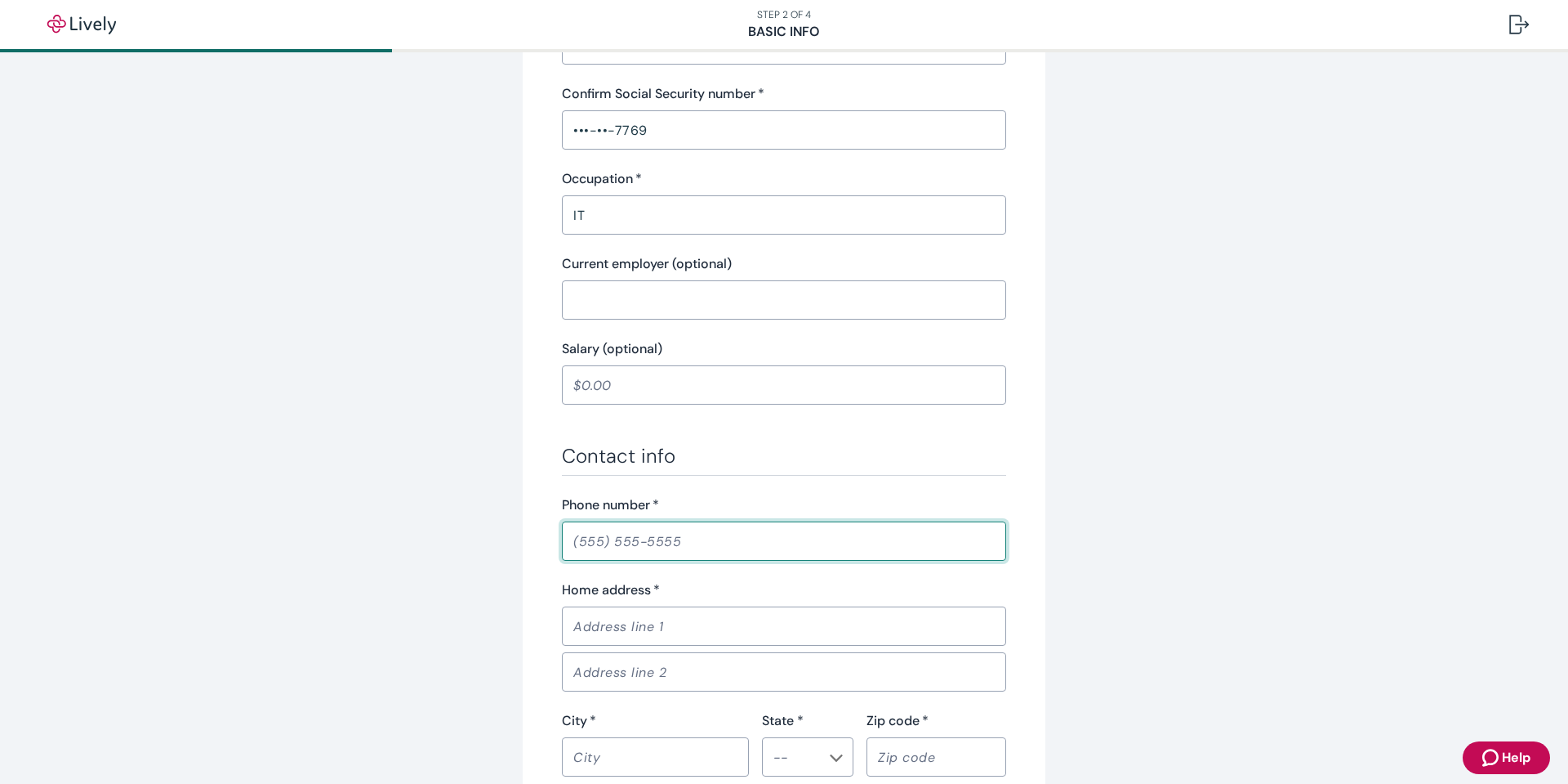
click at [705, 529] on input "Phone number   *" at bounding box center [784, 540] width 444 height 33
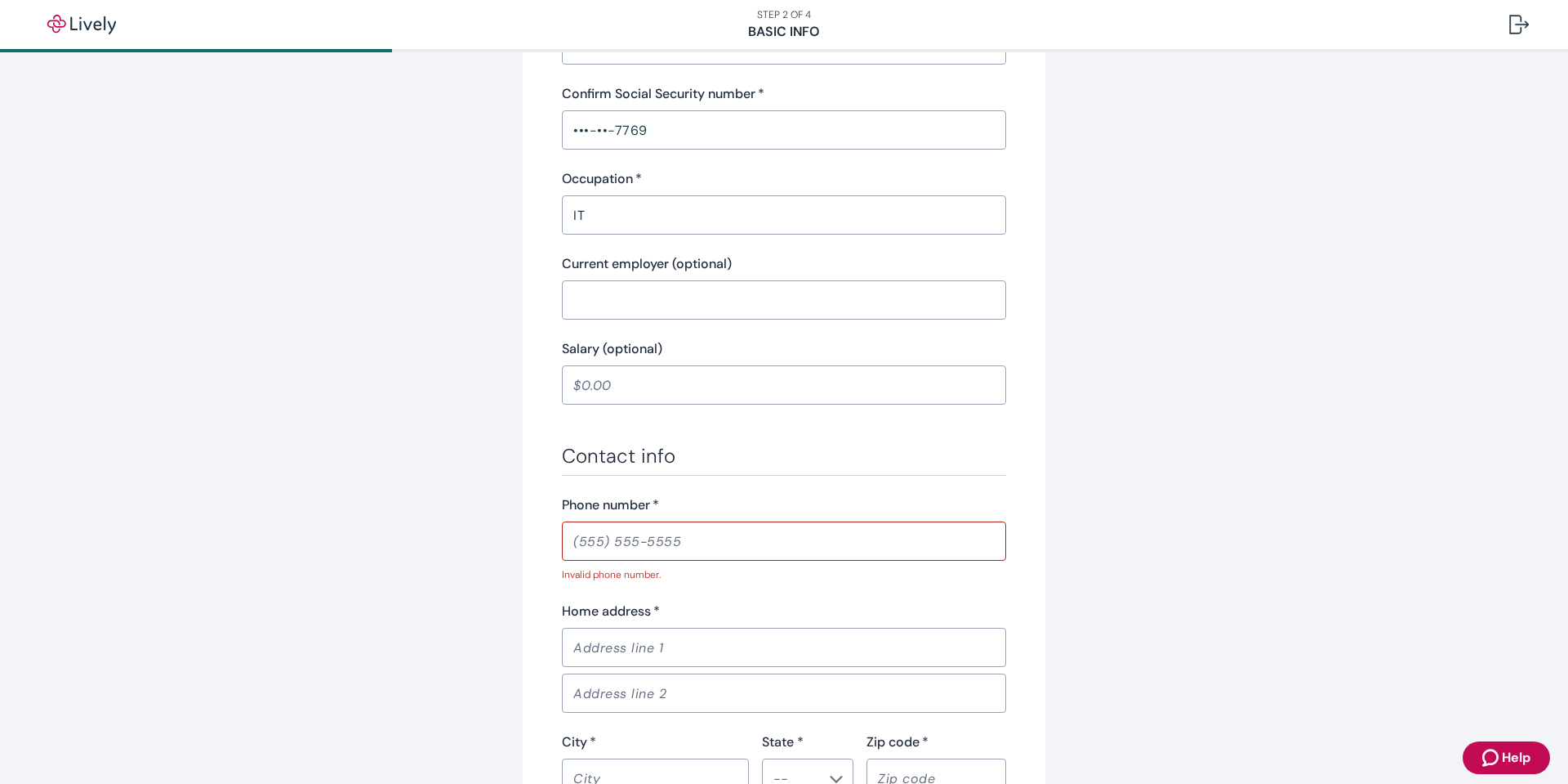
click at [694, 380] on input "Salary (optional)" at bounding box center [784, 384] width 444 height 33
click at [672, 533] on input "Phone number   *" at bounding box center [784, 540] width 444 height 33
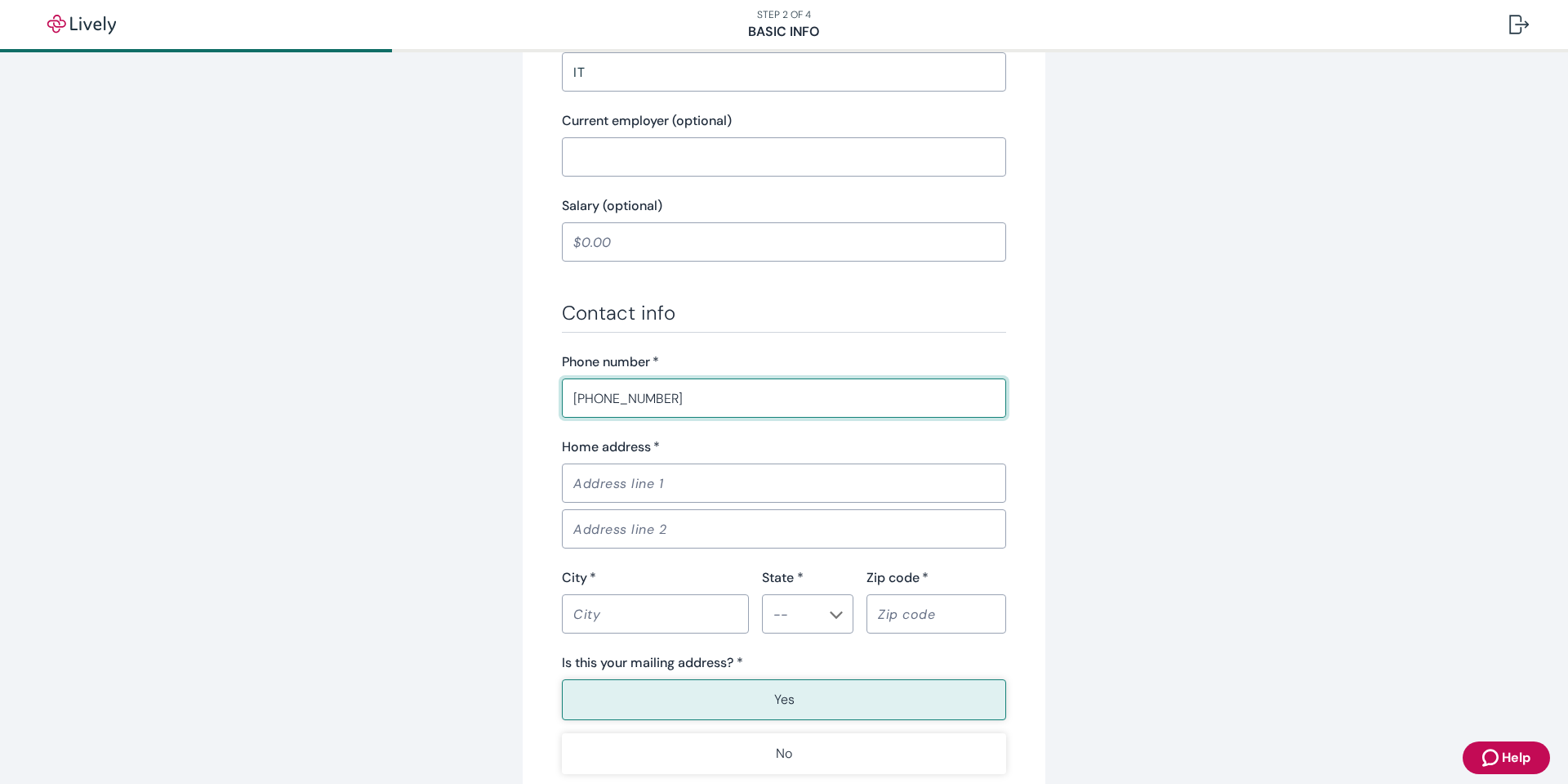
scroll to position [735, 0]
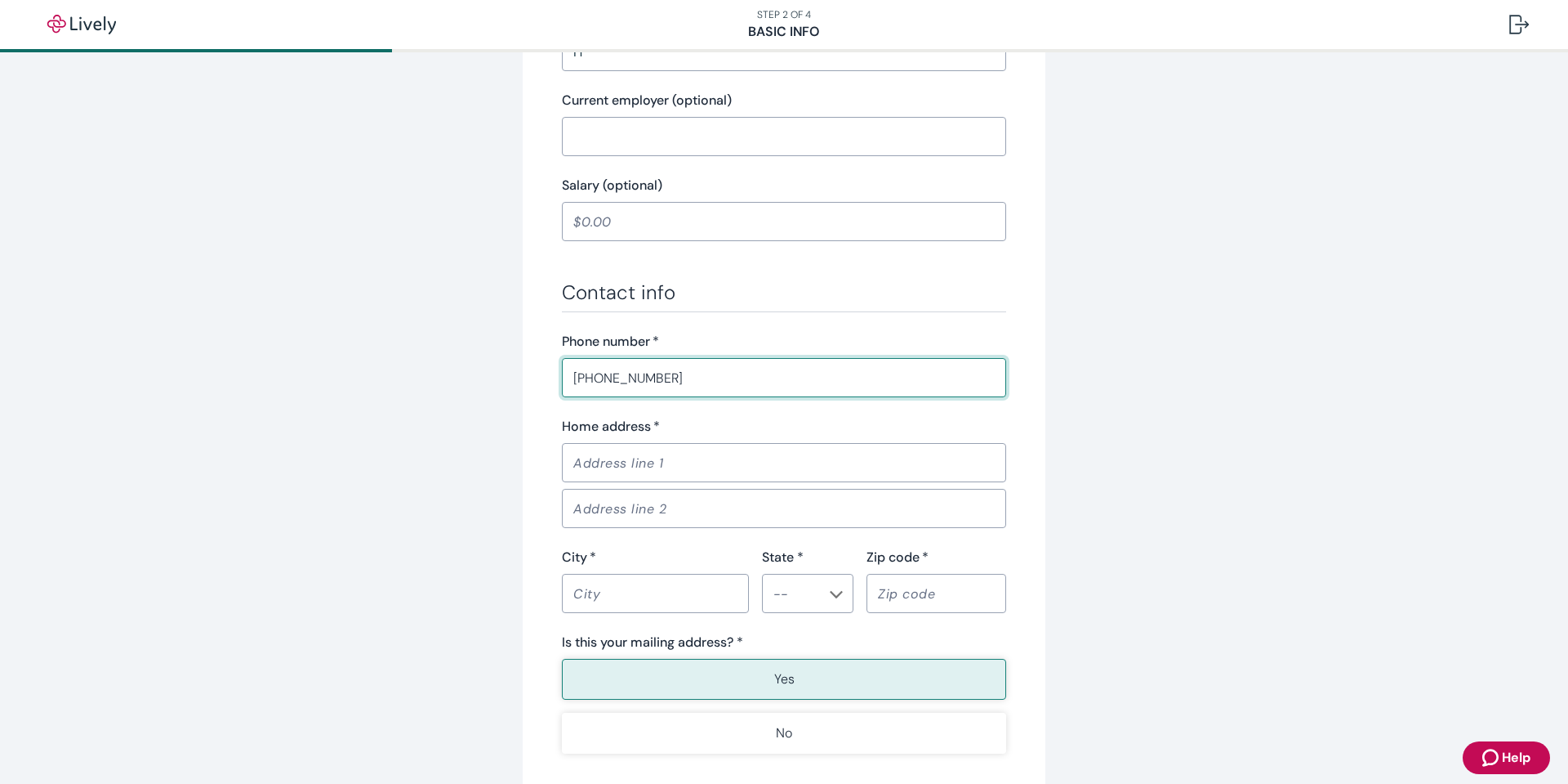
type input "[PHONE_NUMBER]"
click at [723, 473] on input "Home address   *" at bounding box center [784, 462] width 444 height 33
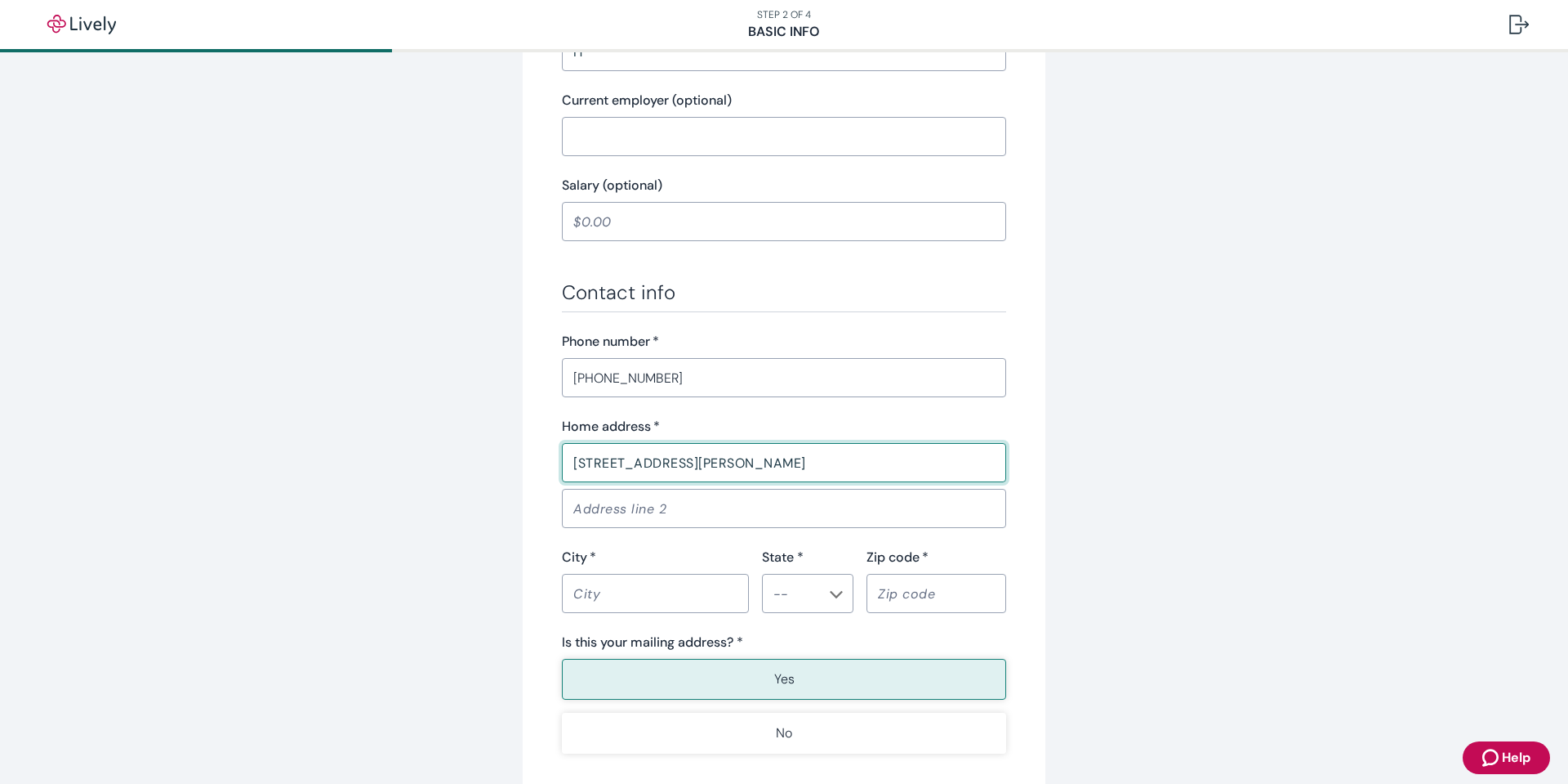
type input "[STREET_ADDRESS][PERSON_NAME]"
click at [645, 593] on input "City   *" at bounding box center [656, 593] width 187 height 33
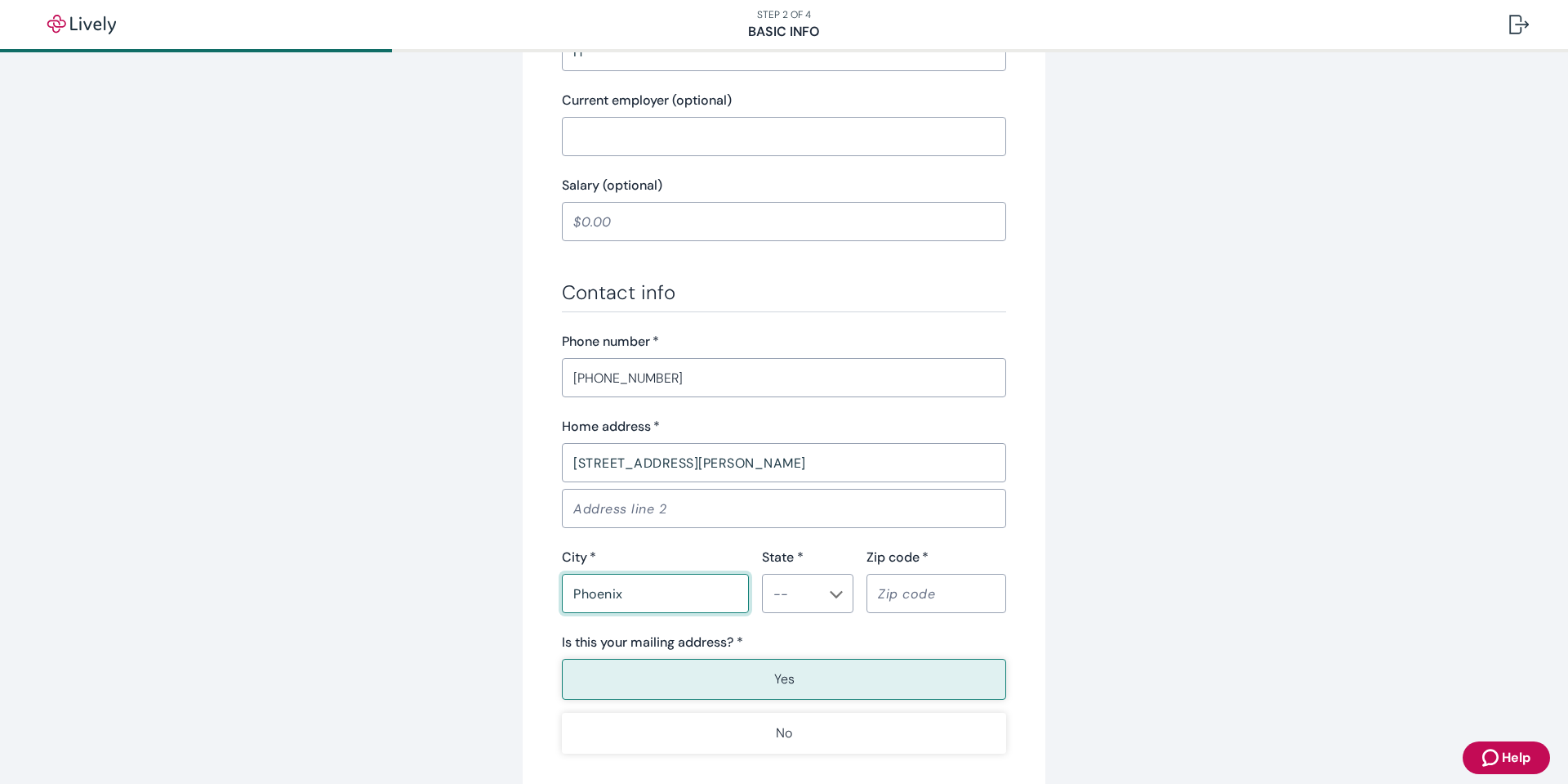
type input "Phoenix"
click at [810, 594] on input "State *" at bounding box center [794, 593] width 55 height 23
click at [813, 378] on li "AZ" at bounding box center [802, 369] width 92 height 30
type input "AZ"
click at [941, 608] on input "Zip code   *" at bounding box center [937, 593] width 140 height 33
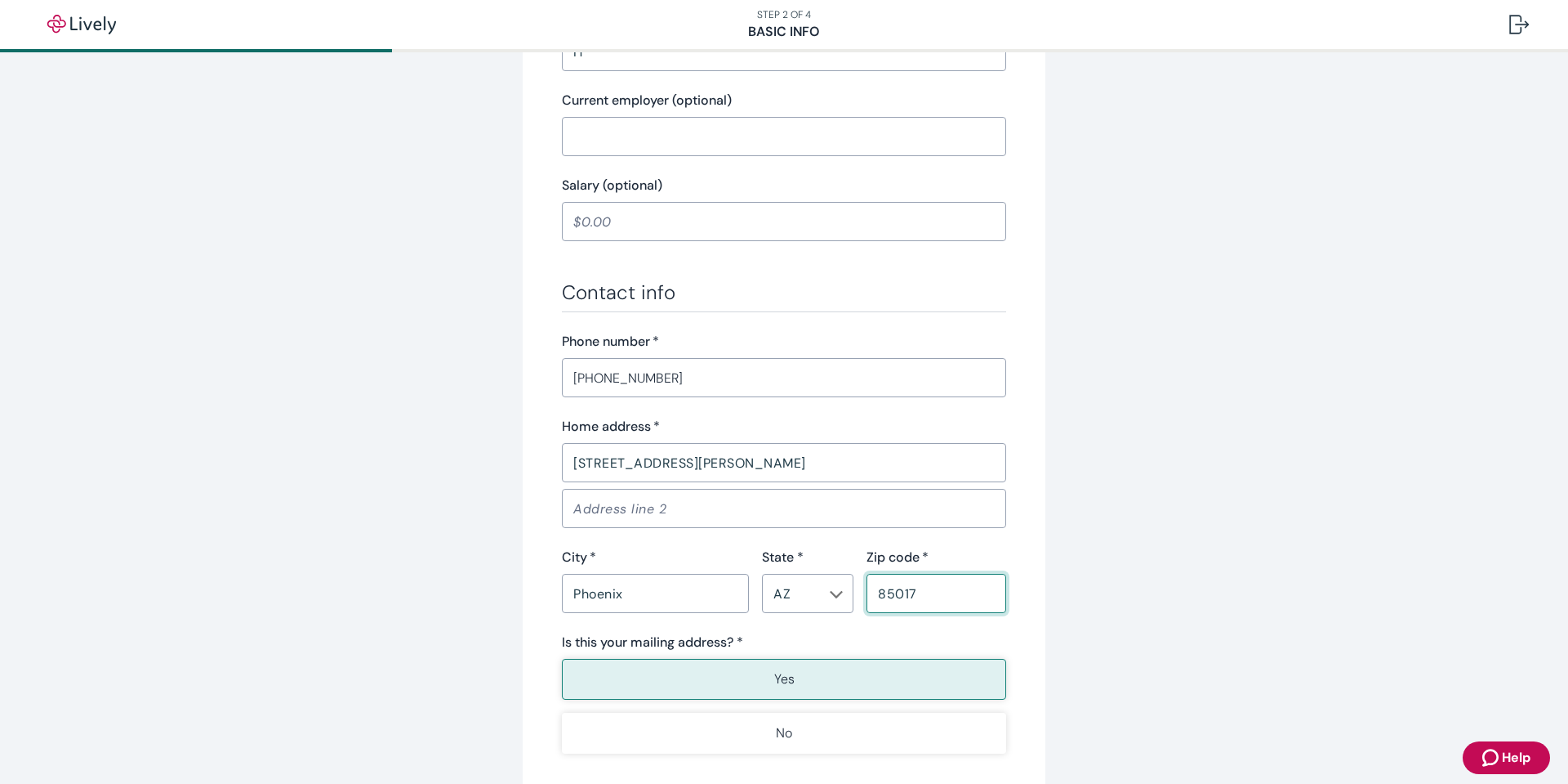
type input "85017"
click at [1005, 622] on div "Tell us about yourself Personal info First name   * [PERSON_NAME] ​ Middle name…" at bounding box center [784, 115] width 522 height 1525
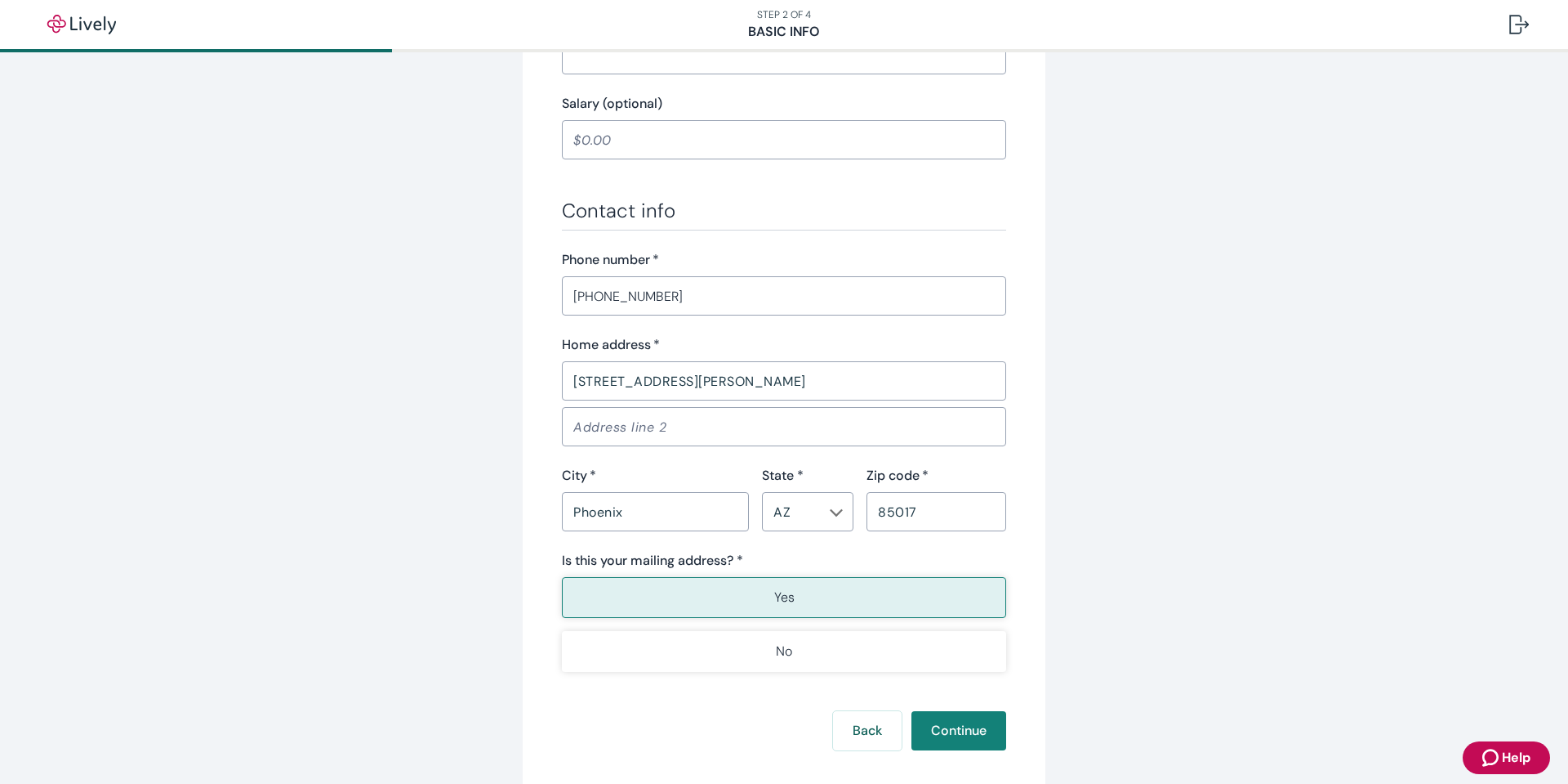
click at [718, 599] on button "Yes" at bounding box center [784, 597] width 444 height 40
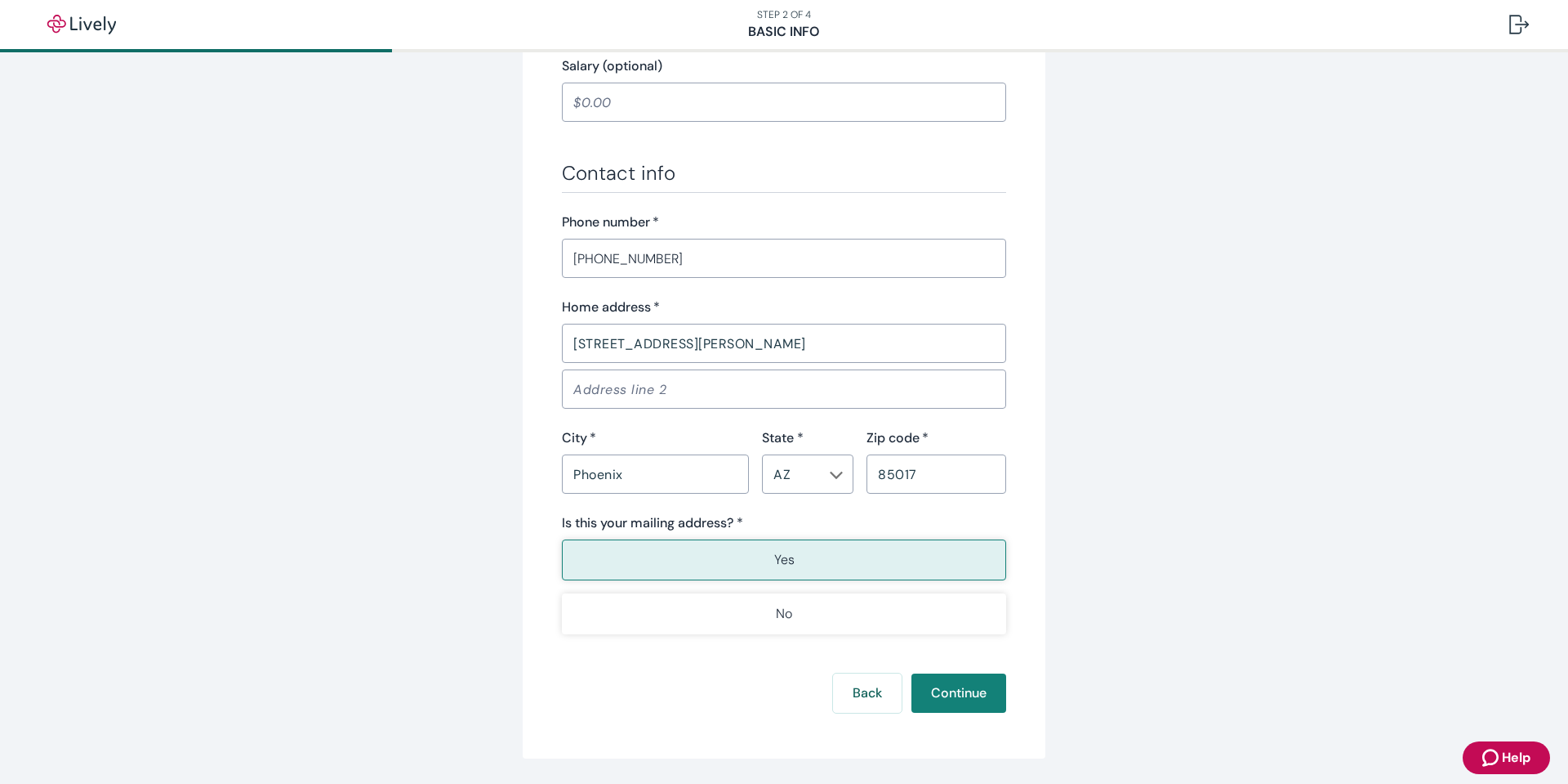
scroll to position [908, 0]
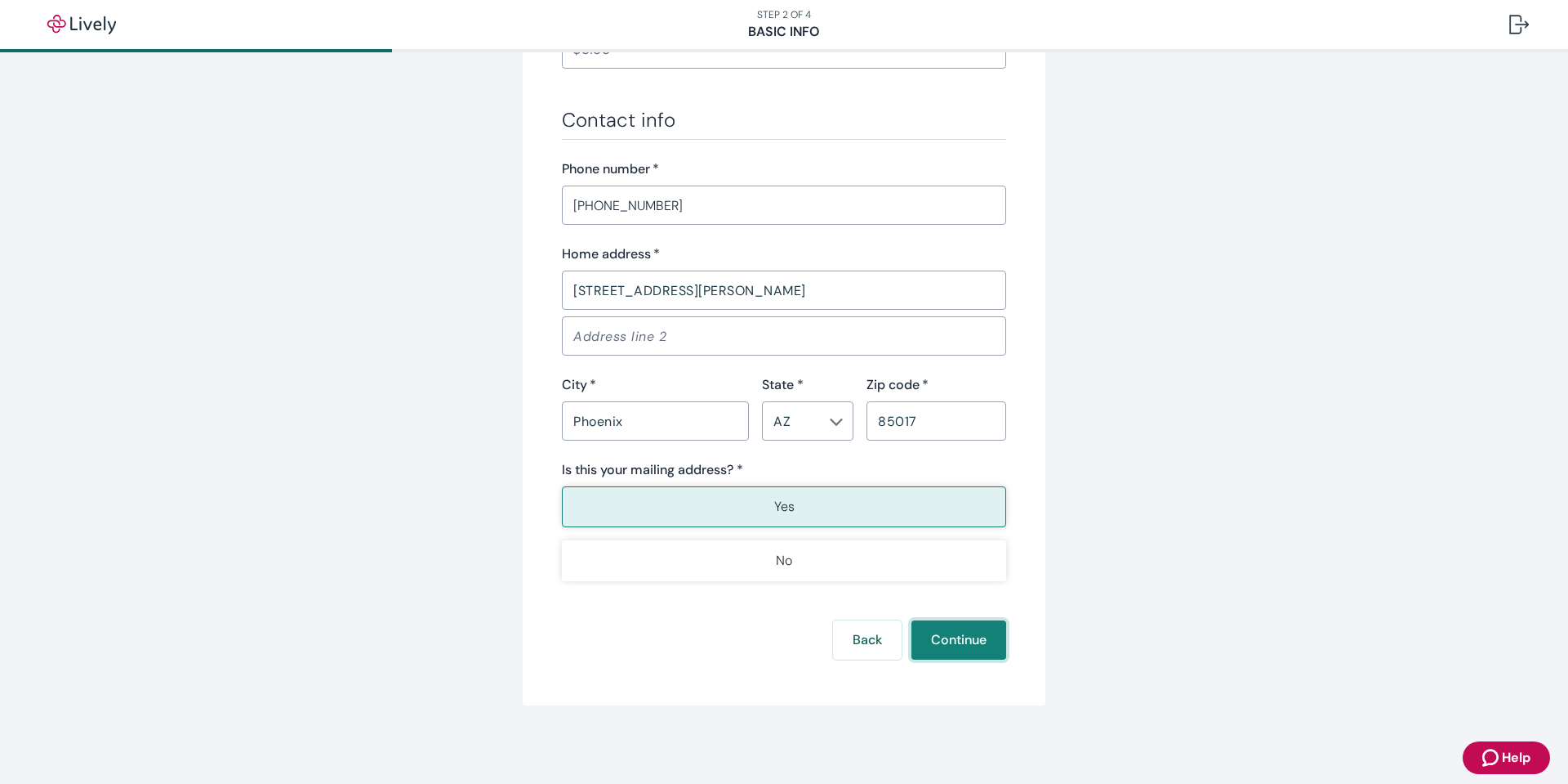
click at [974, 647] on button "Continue" at bounding box center [959, 640] width 94 height 40
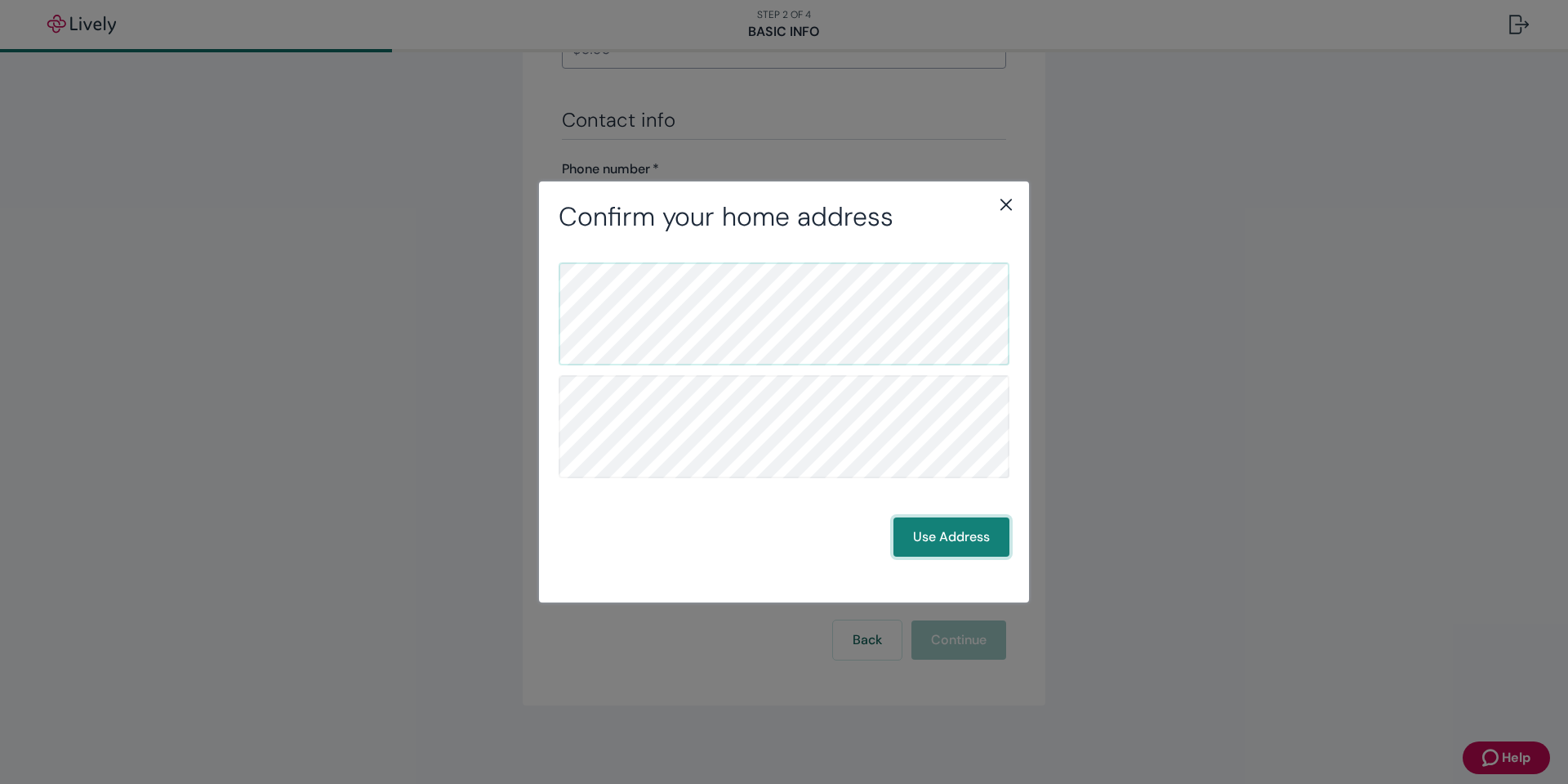
click at [947, 537] on button "Use Address" at bounding box center [952, 537] width 116 height 40
click at [933, 535] on button "Use Address" at bounding box center [952, 537] width 116 height 40
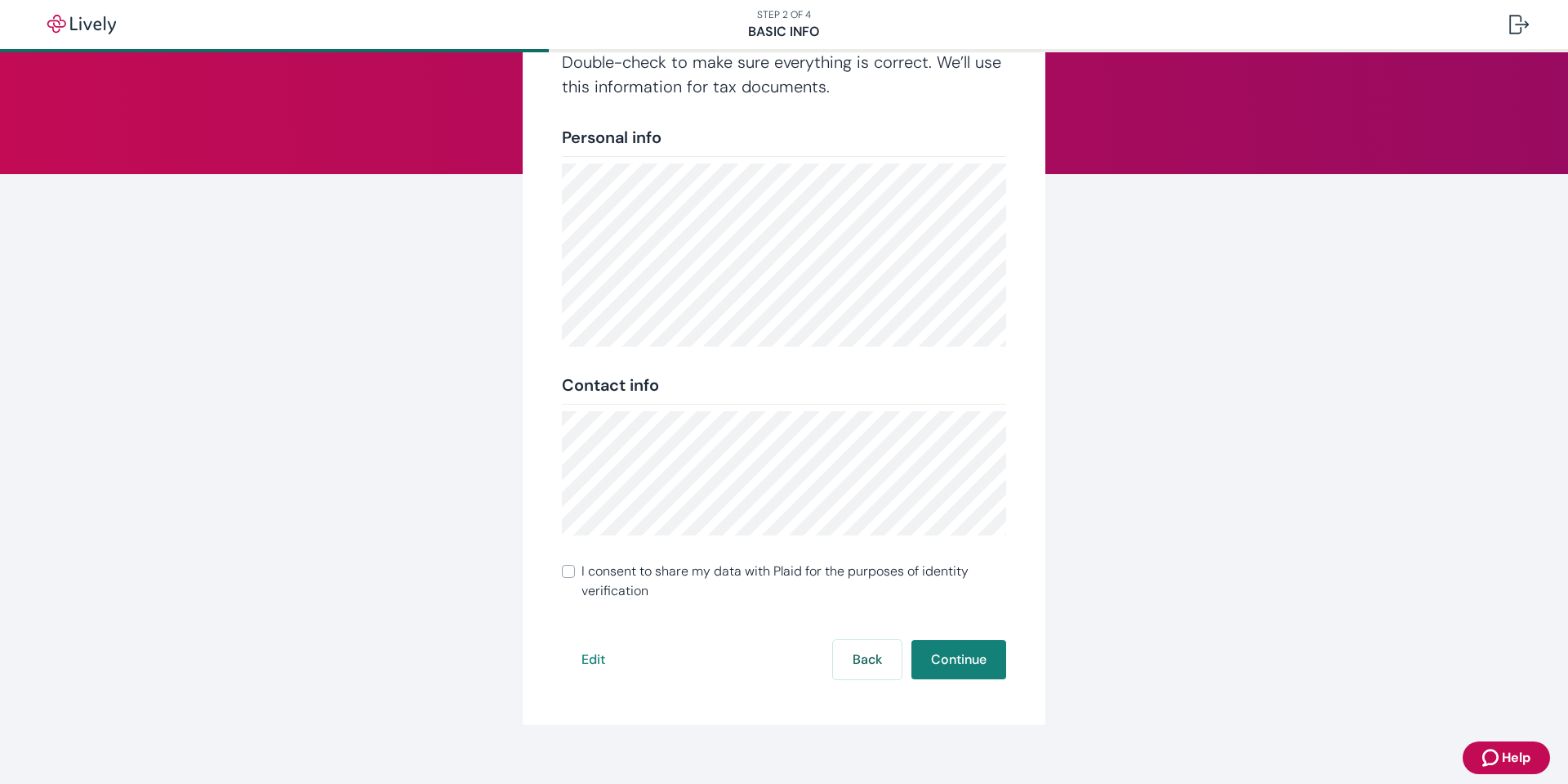
scroll to position [143, 0]
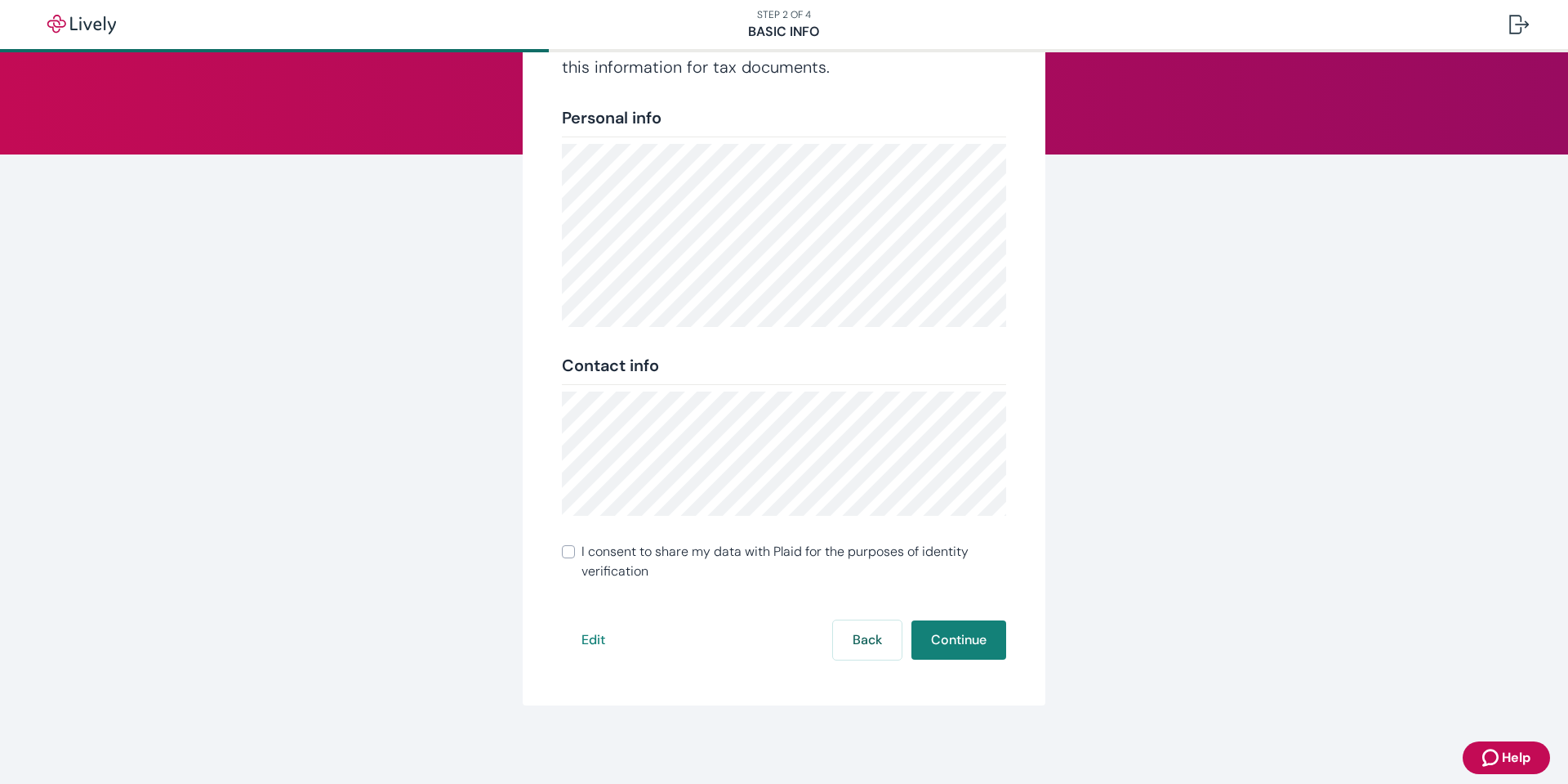
click at [587, 556] on span "I consent to share my data with Plaid for the purposes of identity verification" at bounding box center [794, 561] width 425 height 40
click at [575, 556] on input "I consent to share my data with Plaid for the purposes of identity verification" at bounding box center [569, 552] width 13 height 13
checkbox input "true"
click at [960, 631] on button "Continue" at bounding box center [959, 640] width 94 height 40
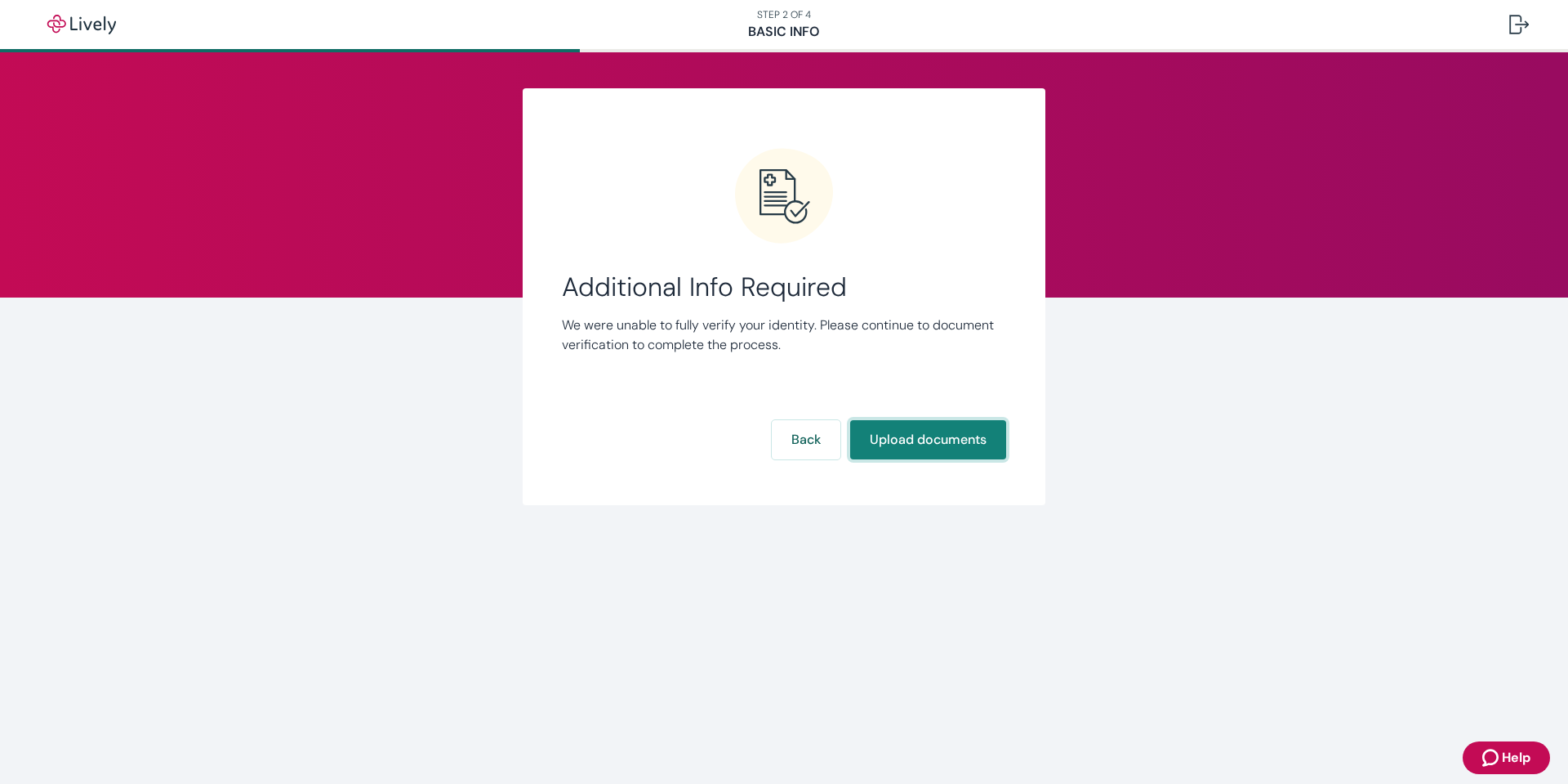
click at [906, 443] on button "Upload documents" at bounding box center [928, 439] width 156 height 40
click at [824, 440] on button "Back" at bounding box center [805, 439] width 68 height 40
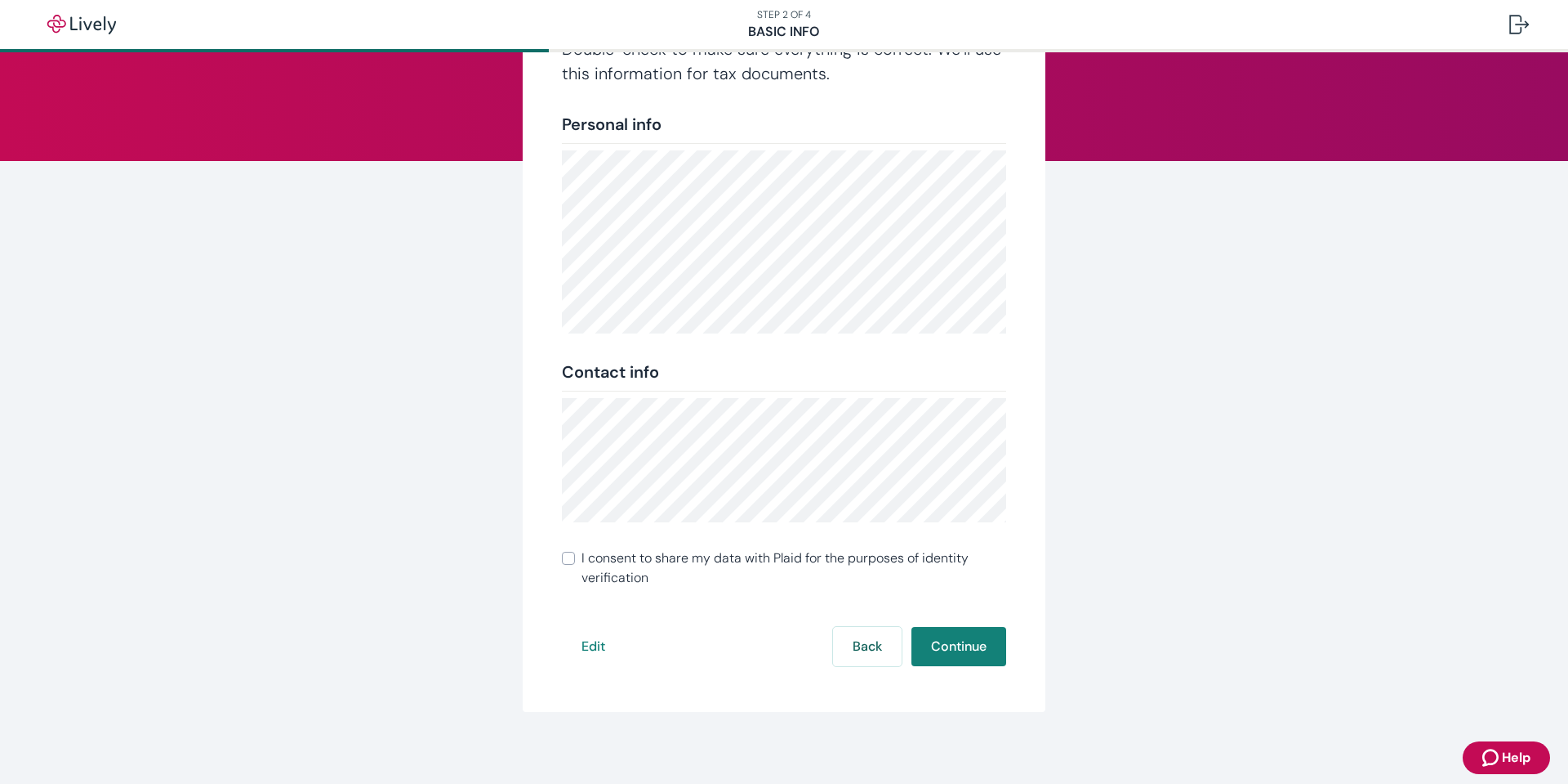
scroll to position [143, 0]
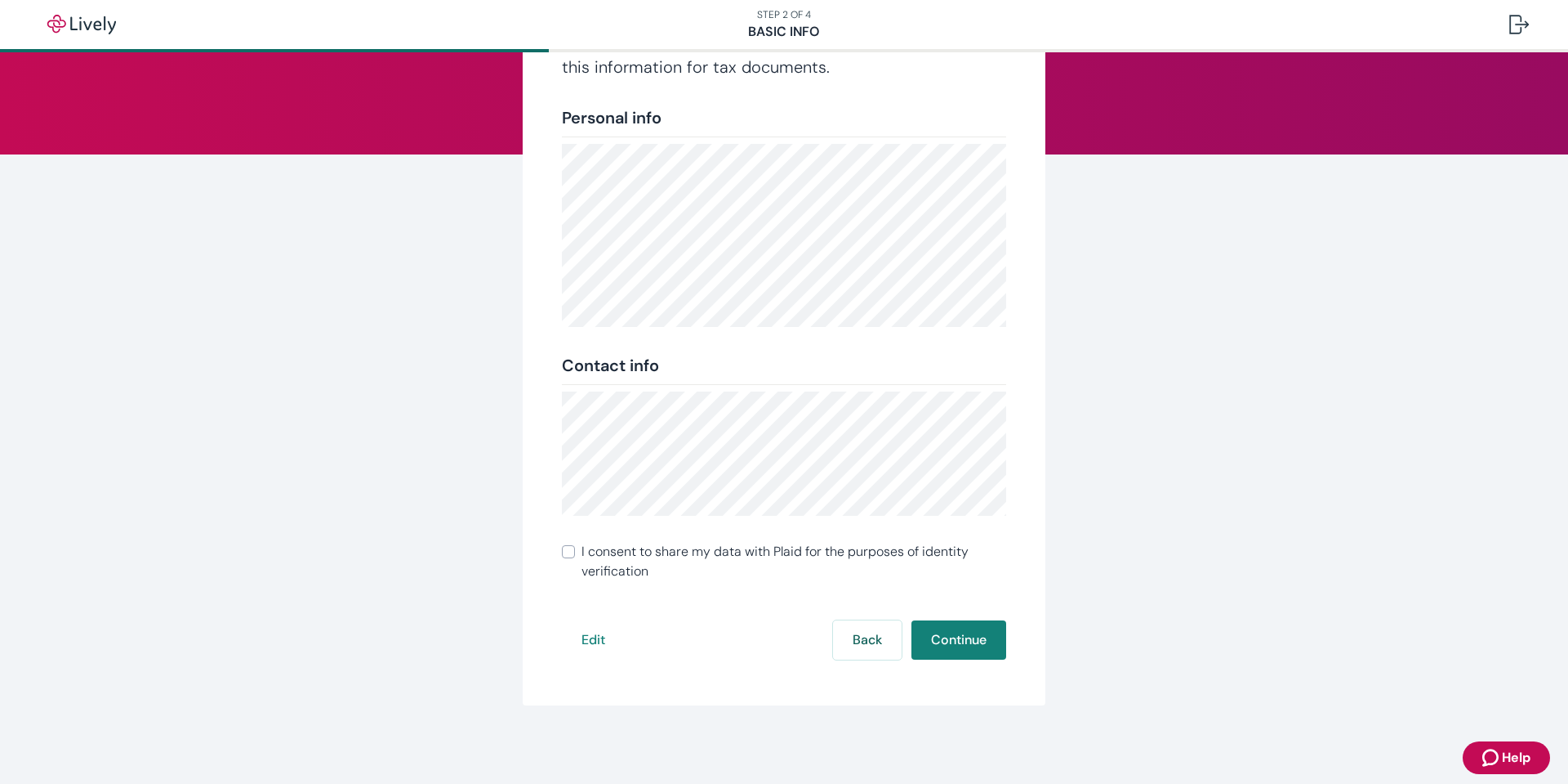
click at [739, 556] on span "I consent to share my data with Plaid for the purposes of identity verification" at bounding box center [794, 561] width 425 height 40
click at [575, 556] on input "I consent to share my data with Plaid for the purposes of identity verification" at bounding box center [569, 552] width 13 height 13
checkbox input "true"
click at [971, 647] on button "Continue" at bounding box center [959, 640] width 94 height 40
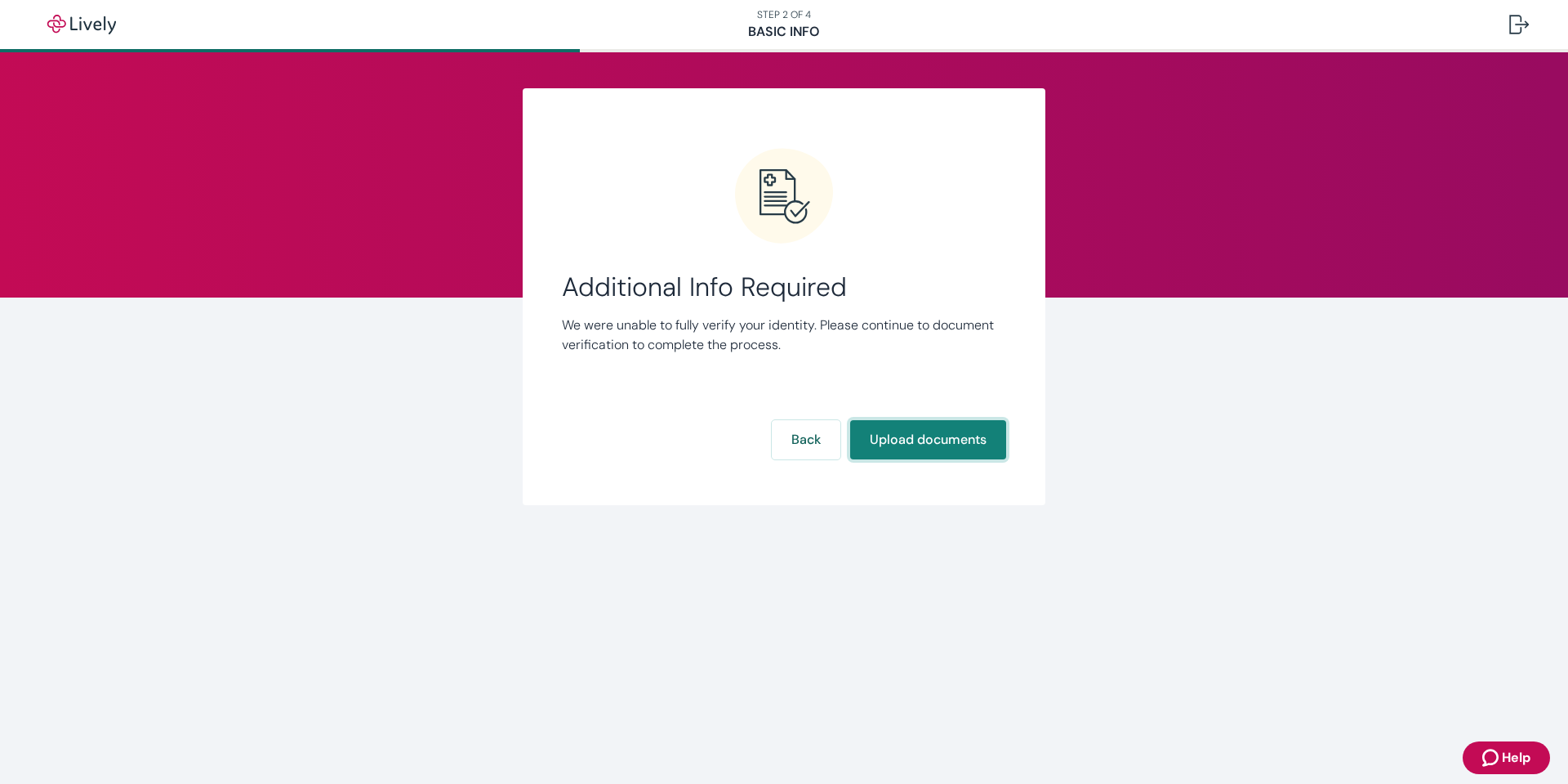
click at [929, 441] on button "Upload documents" at bounding box center [928, 439] width 156 height 40
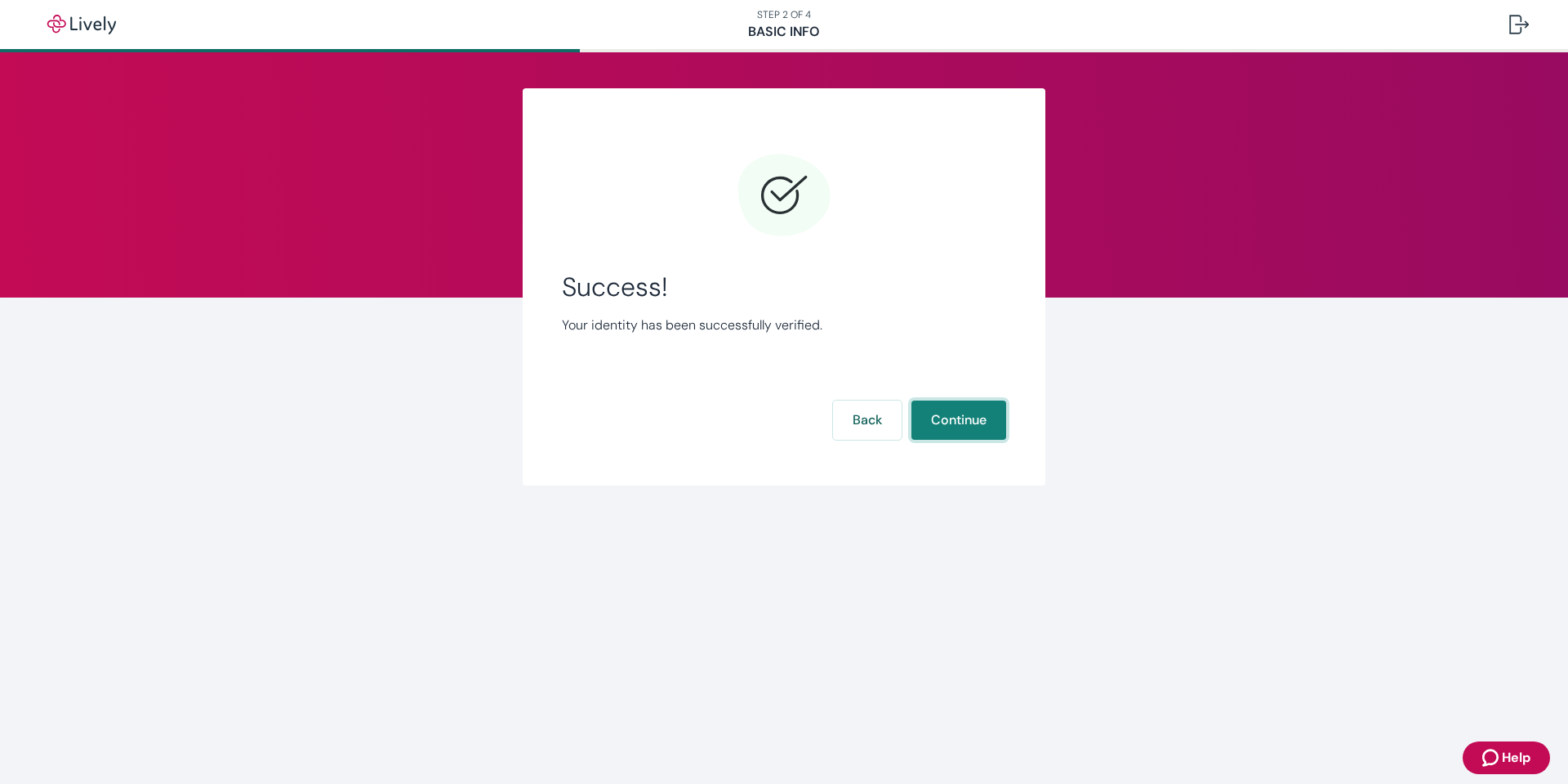
click at [957, 415] on button "Continue" at bounding box center [959, 420] width 94 height 40
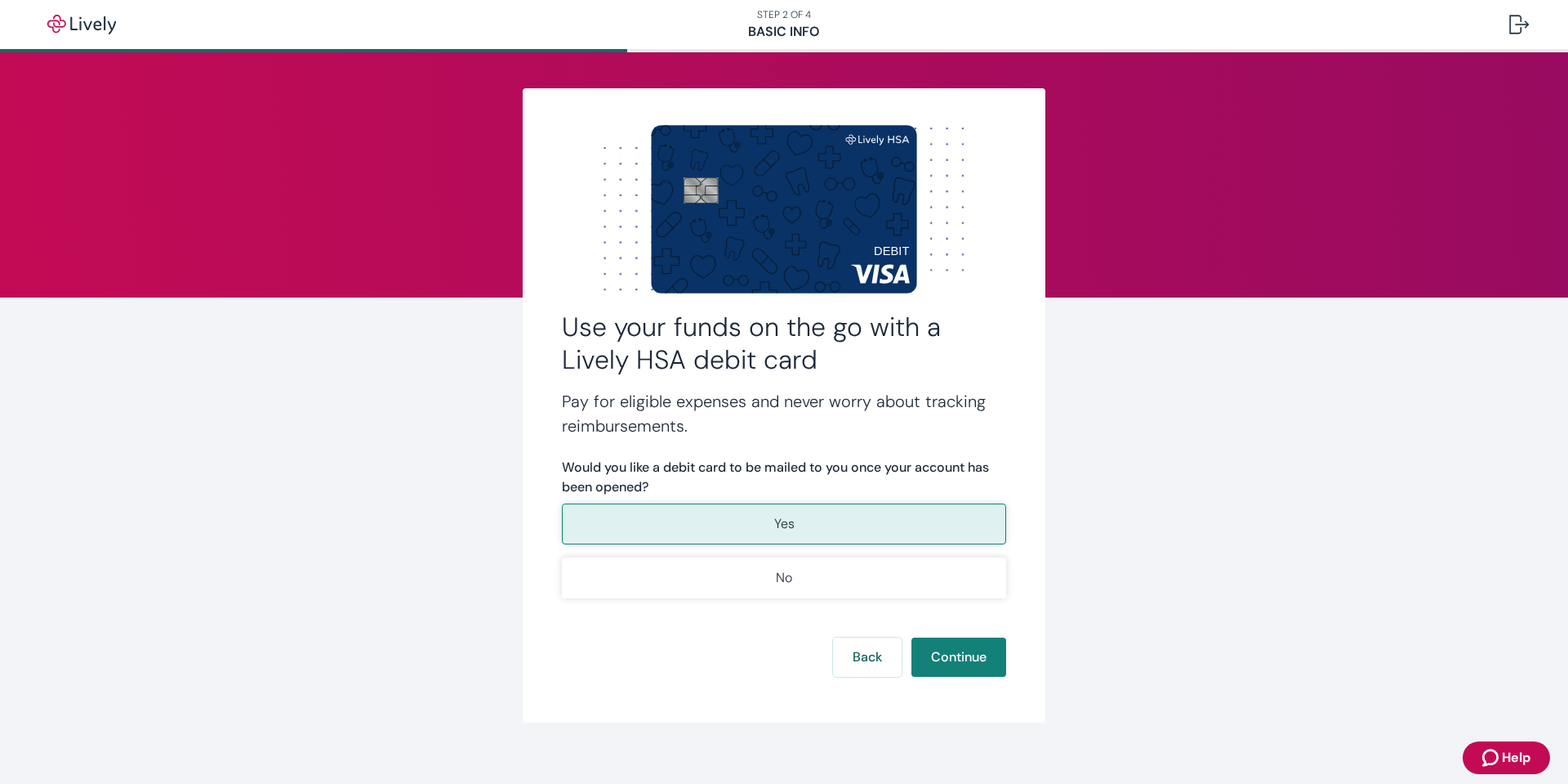
click at [955, 542] on button "Yes" at bounding box center [784, 524] width 444 height 40
click at [982, 678] on div "Use your funds on the go with a Lively HSA debit card Pay for eligible expenses…" at bounding box center [784, 405] width 522 height 634
click at [982, 670] on button "Continue" at bounding box center [959, 657] width 94 height 40
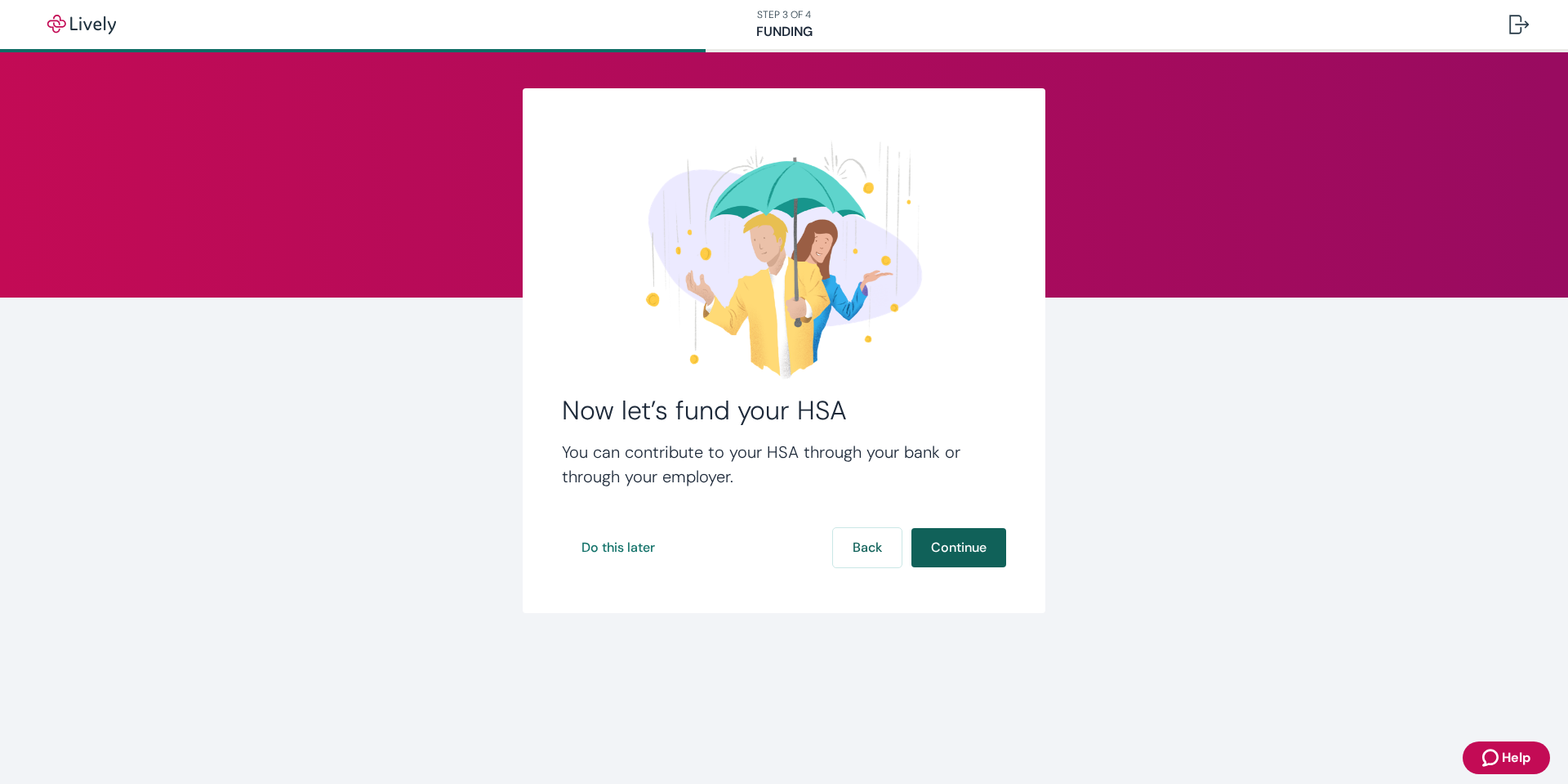
click at [974, 547] on button "Continue" at bounding box center [959, 547] width 94 height 40
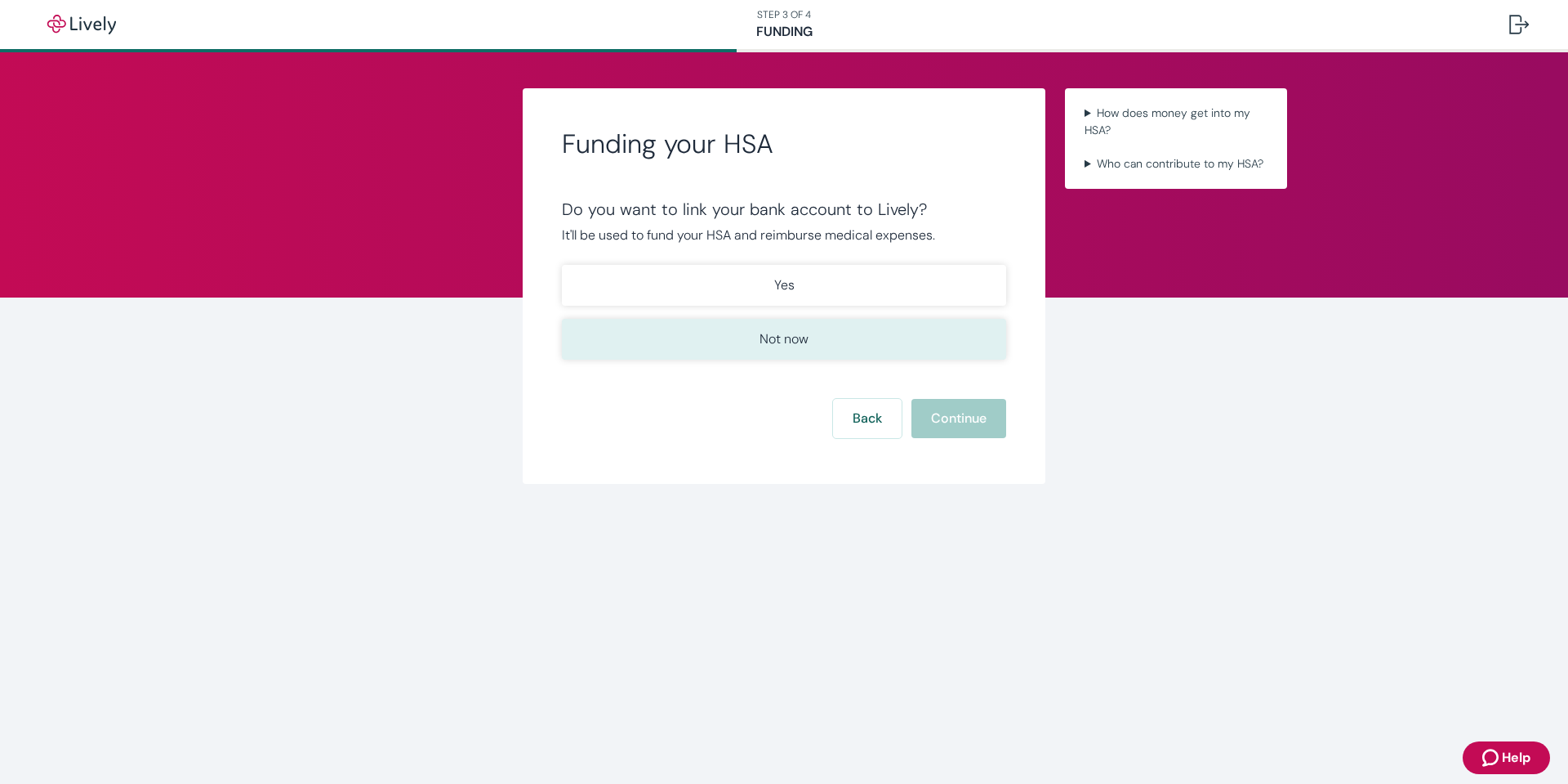
click at [931, 335] on button "Not now" at bounding box center [784, 339] width 444 height 40
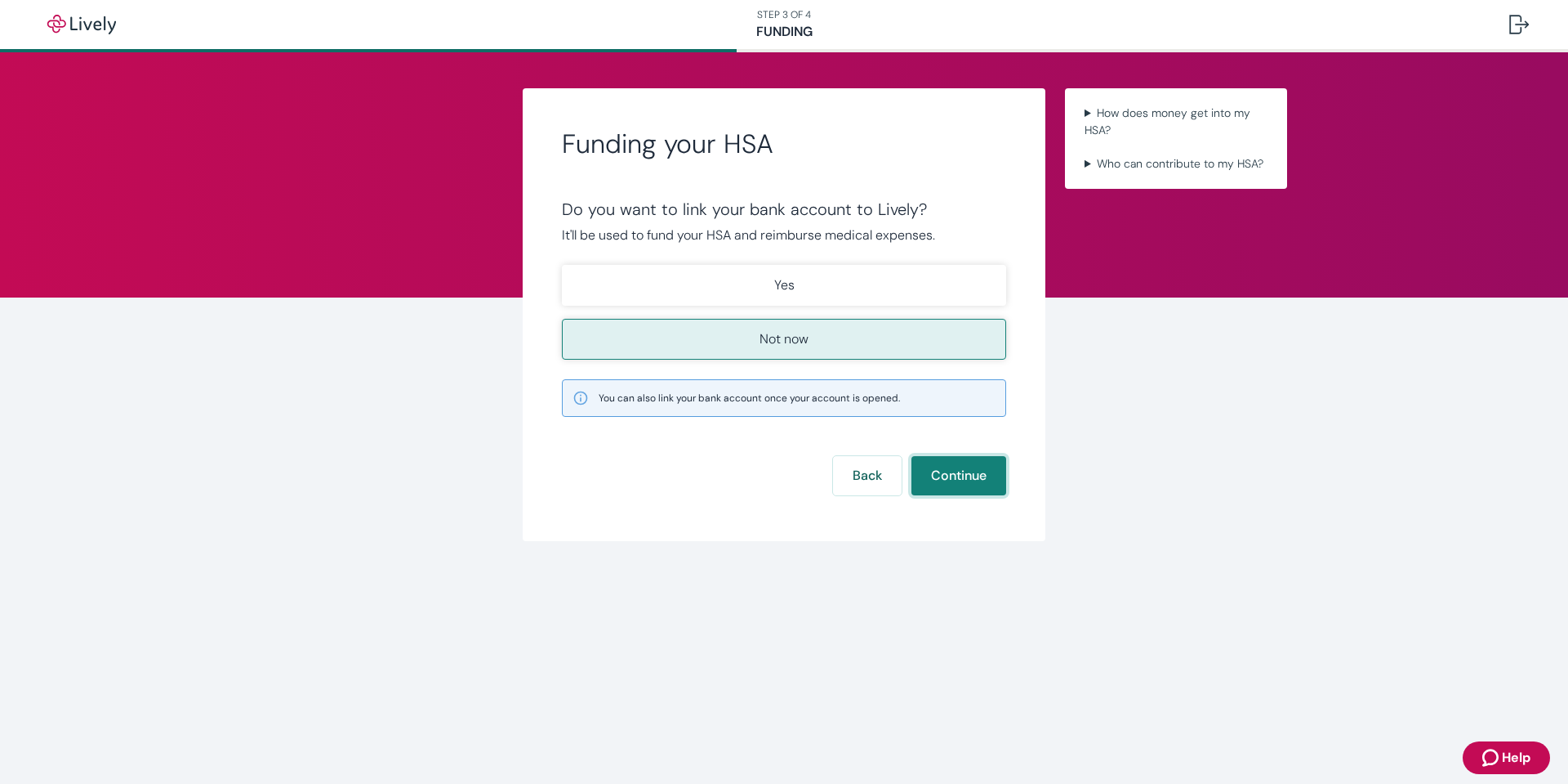
click at [959, 475] on button "Continue" at bounding box center [959, 475] width 94 height 40
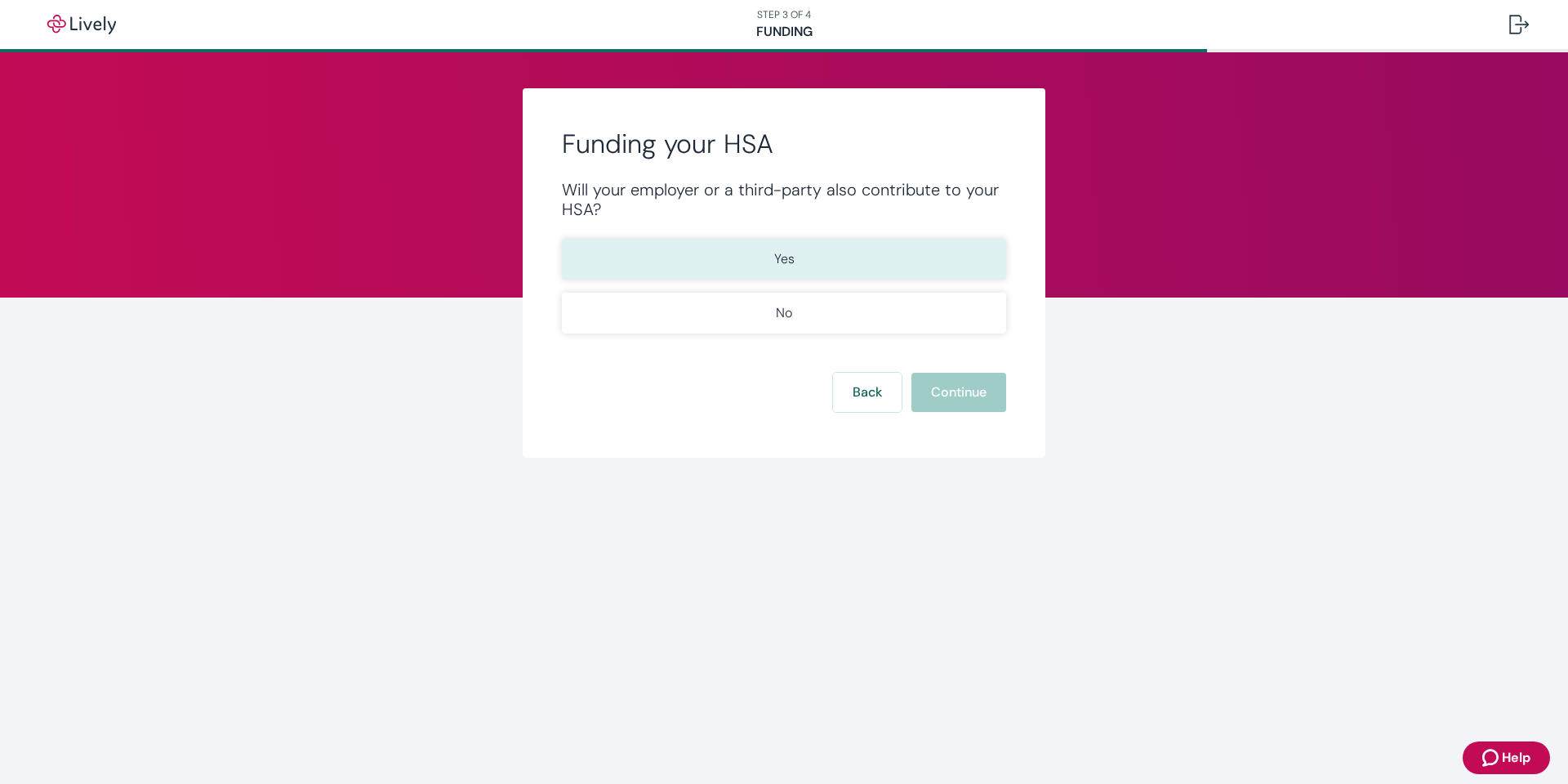
click at [857, 264] on button "Yes" at bounding box center [784, 259] width 444 height 40
click at [955, 393] on button "Continue" at bounding box center [959, 392] width 94 height 40
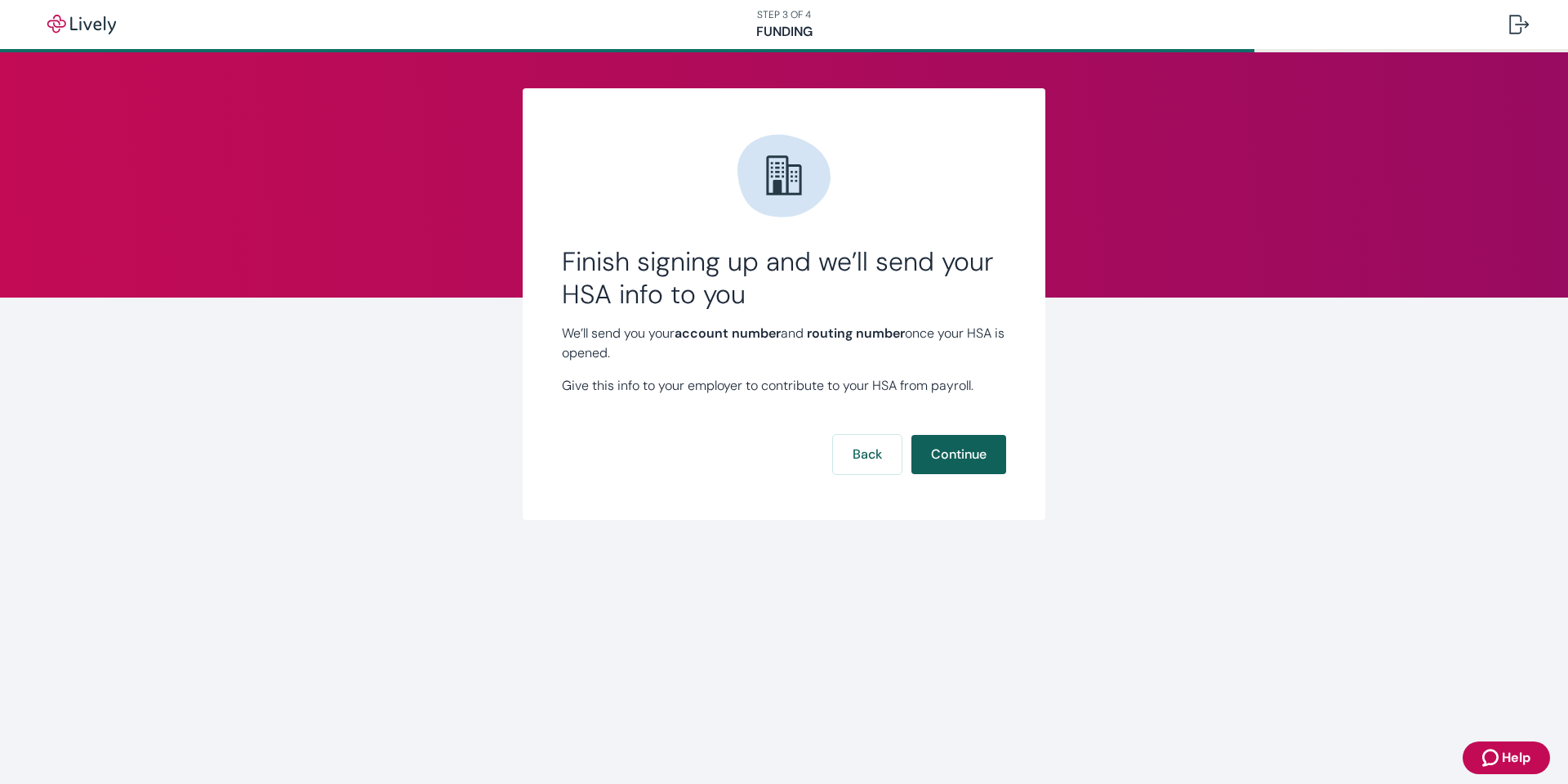
click at [955, 442] on button "Continue" at bounding box center [959, 454] width 94 height 40
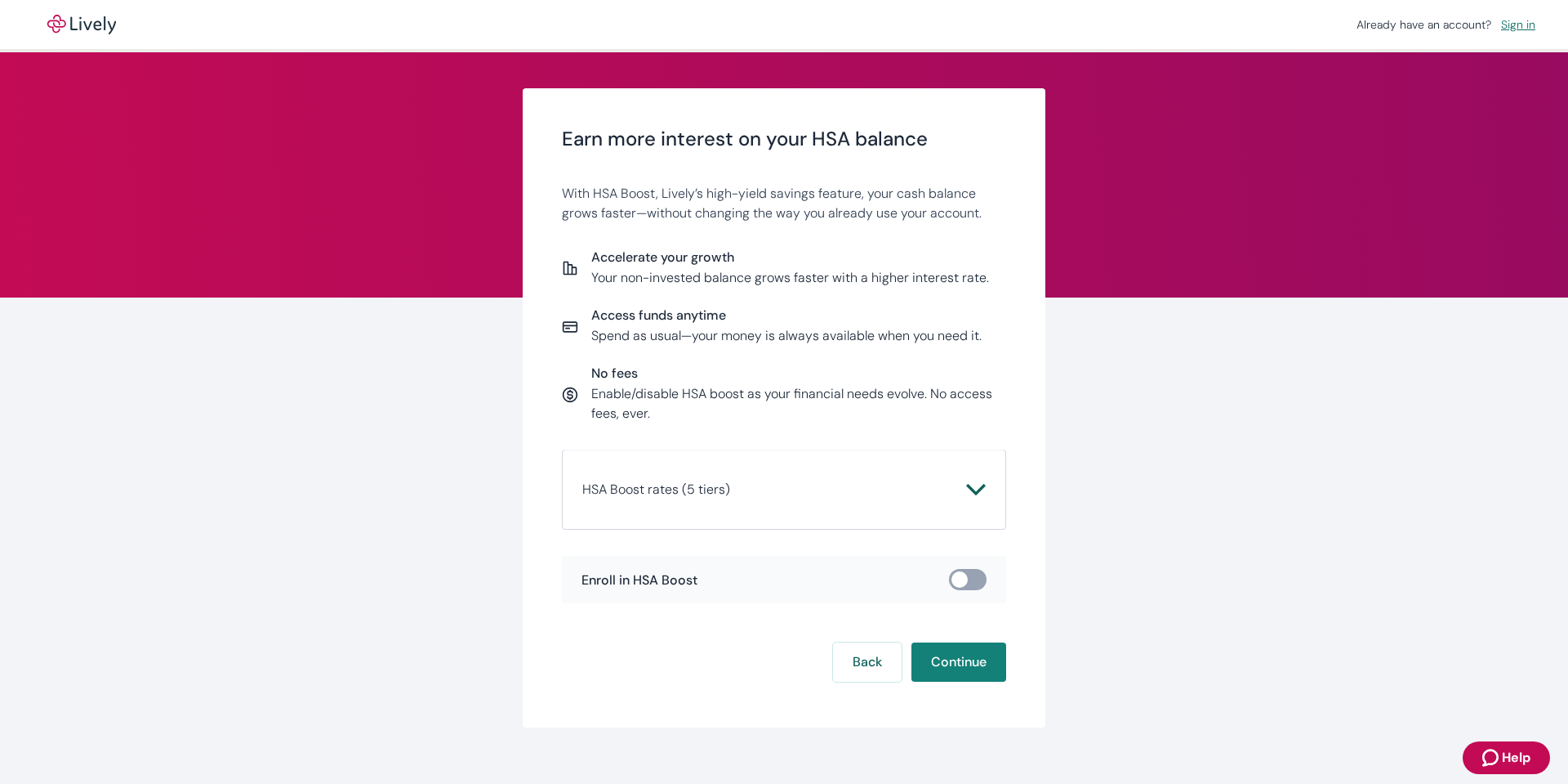
click at [970, 493] on icon "Chevron icon" at bounding box center [976, 490] width 19 height 12
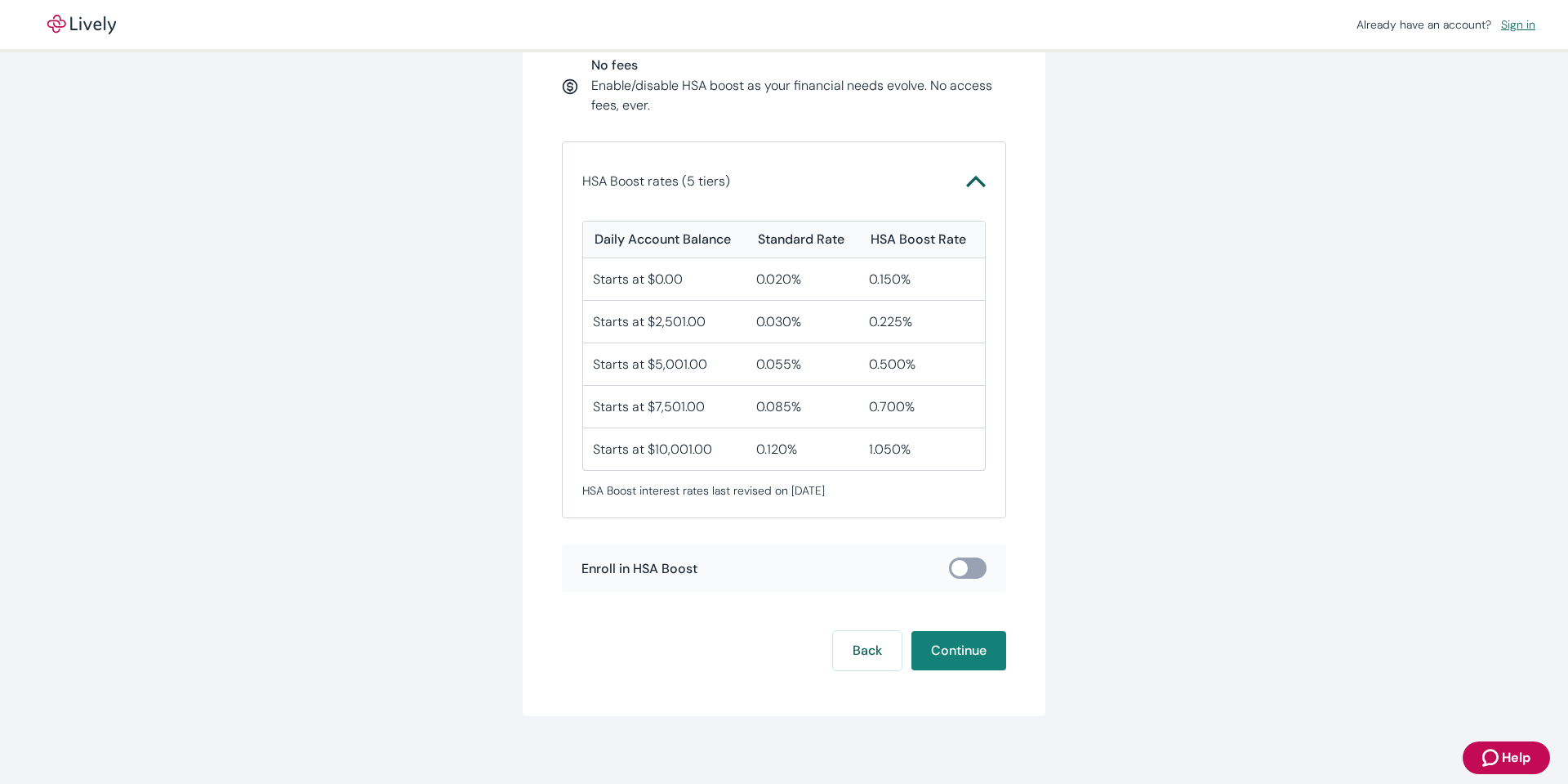
scroll to position [319, 0]
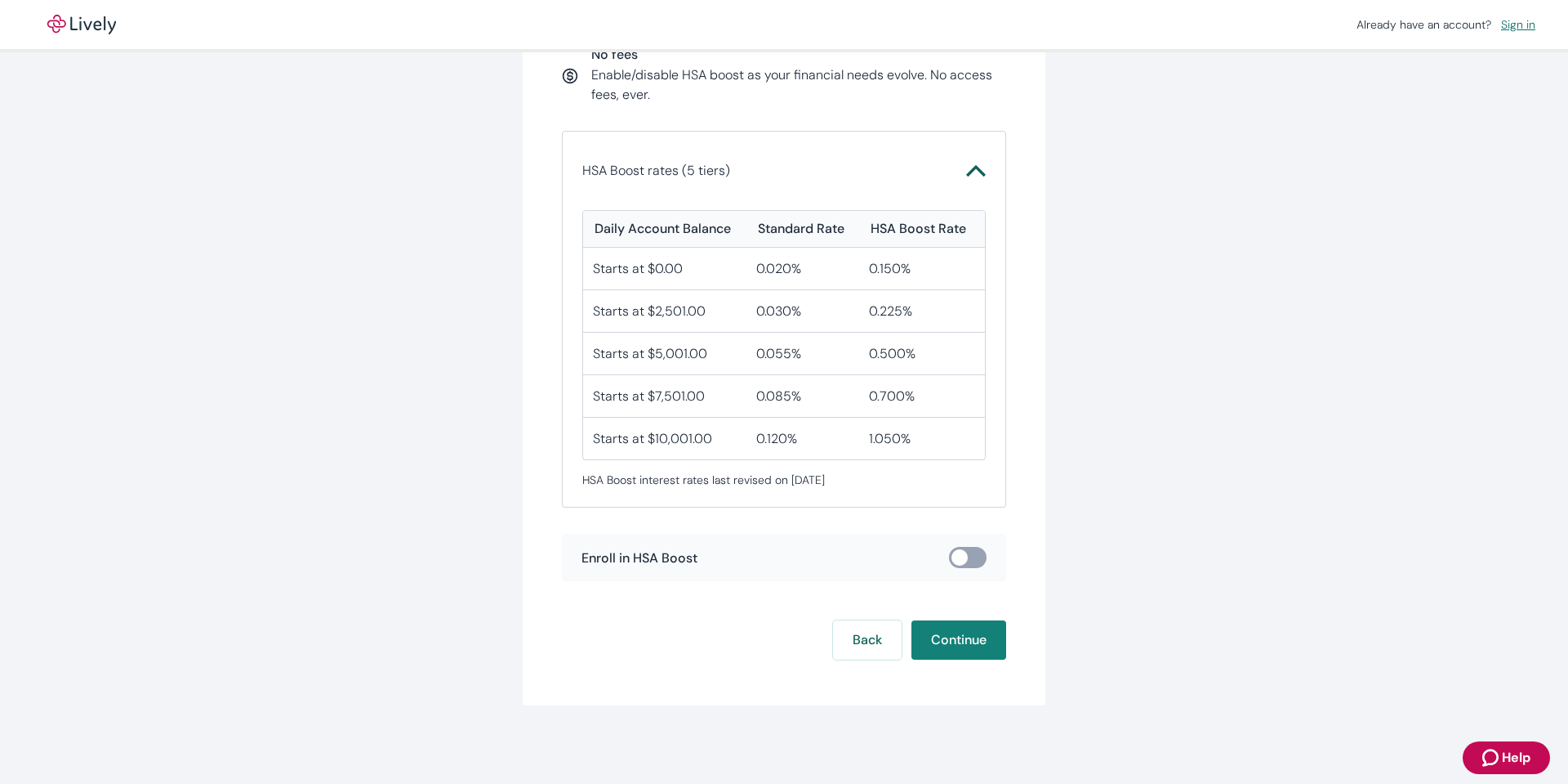
click at [959, 550] on input "checkbox" at bounding box center [960, 556] width 49 height 16
checkbox input "true"
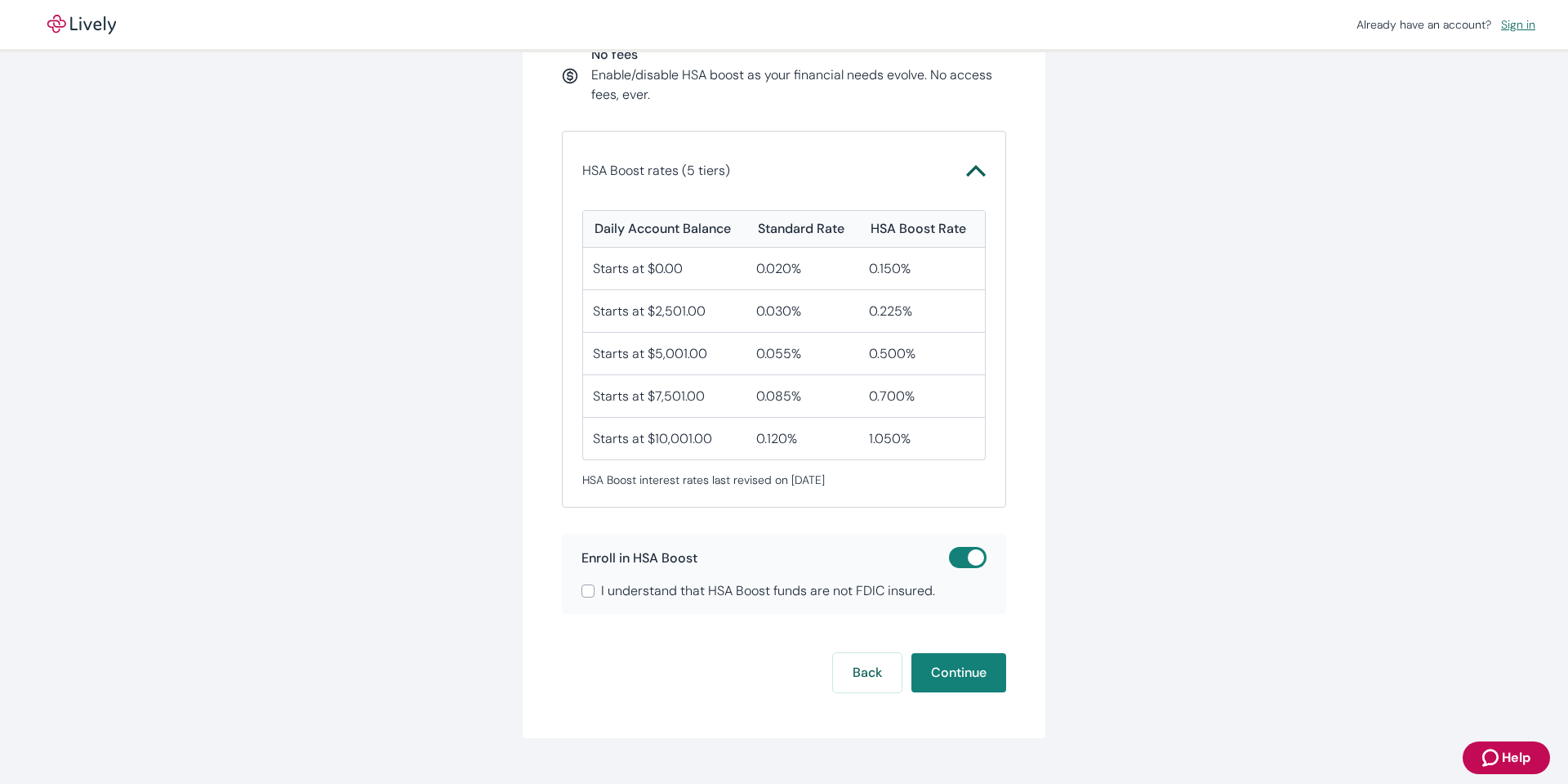
click at [828, 592] on span "I understand that HSA Boost funds are not FDIC insured." at bounding box center [768, 590] width 334 height 19
click at [595, 592] on input "I understand that HSA Boost funds are not FDIC insured." at bounding box center [588, 591] width 13 height 13
checkbox input "true"
click at [977, 668] on button "Continue" at bounding box center [959, 673] width 94 height 40
click at [960, 160] on button "HSA Boost rates (5 tiers)" at bounding box center [784, 170] width 404 height 40
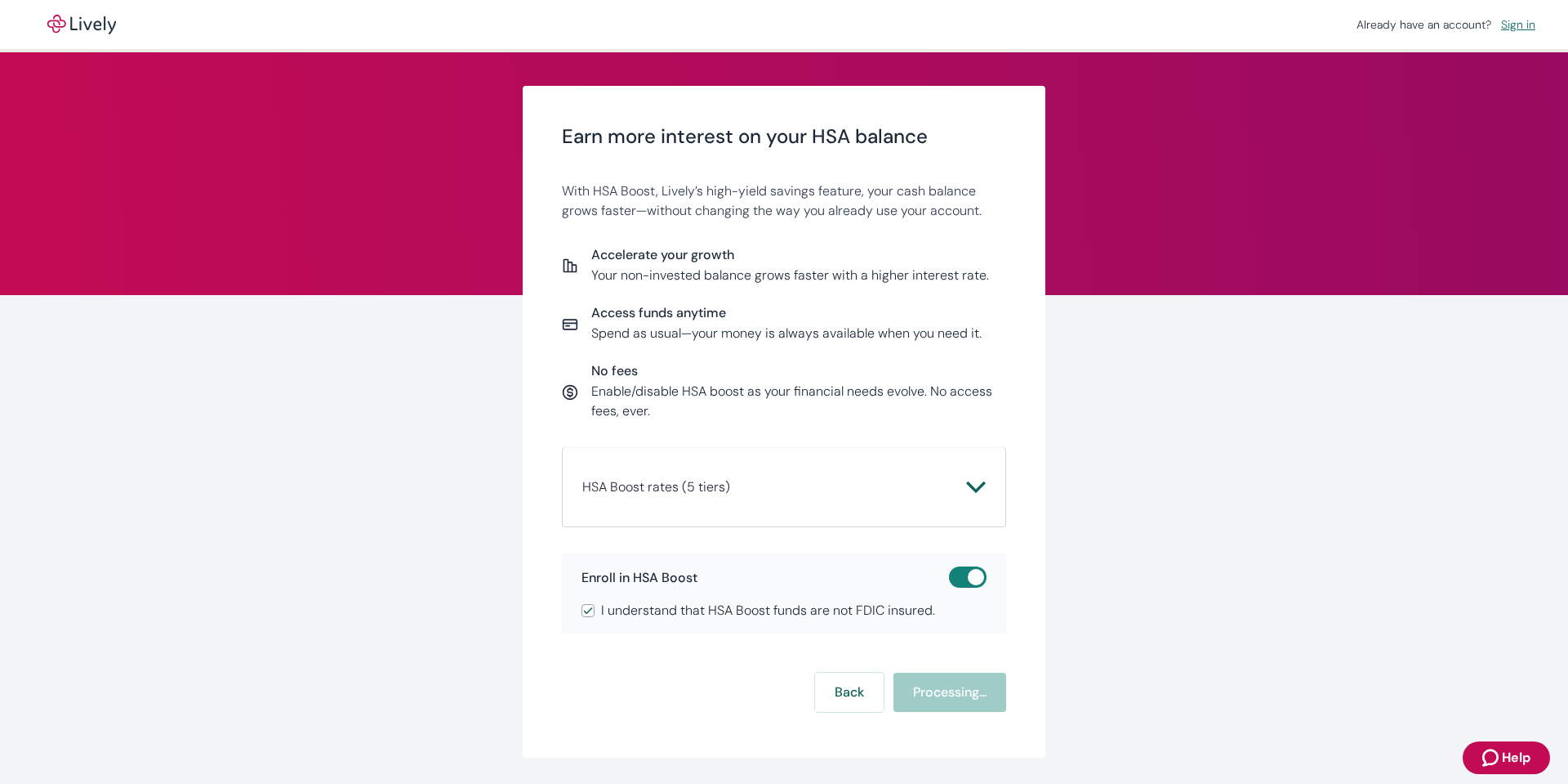
scroll to position [0, 0]
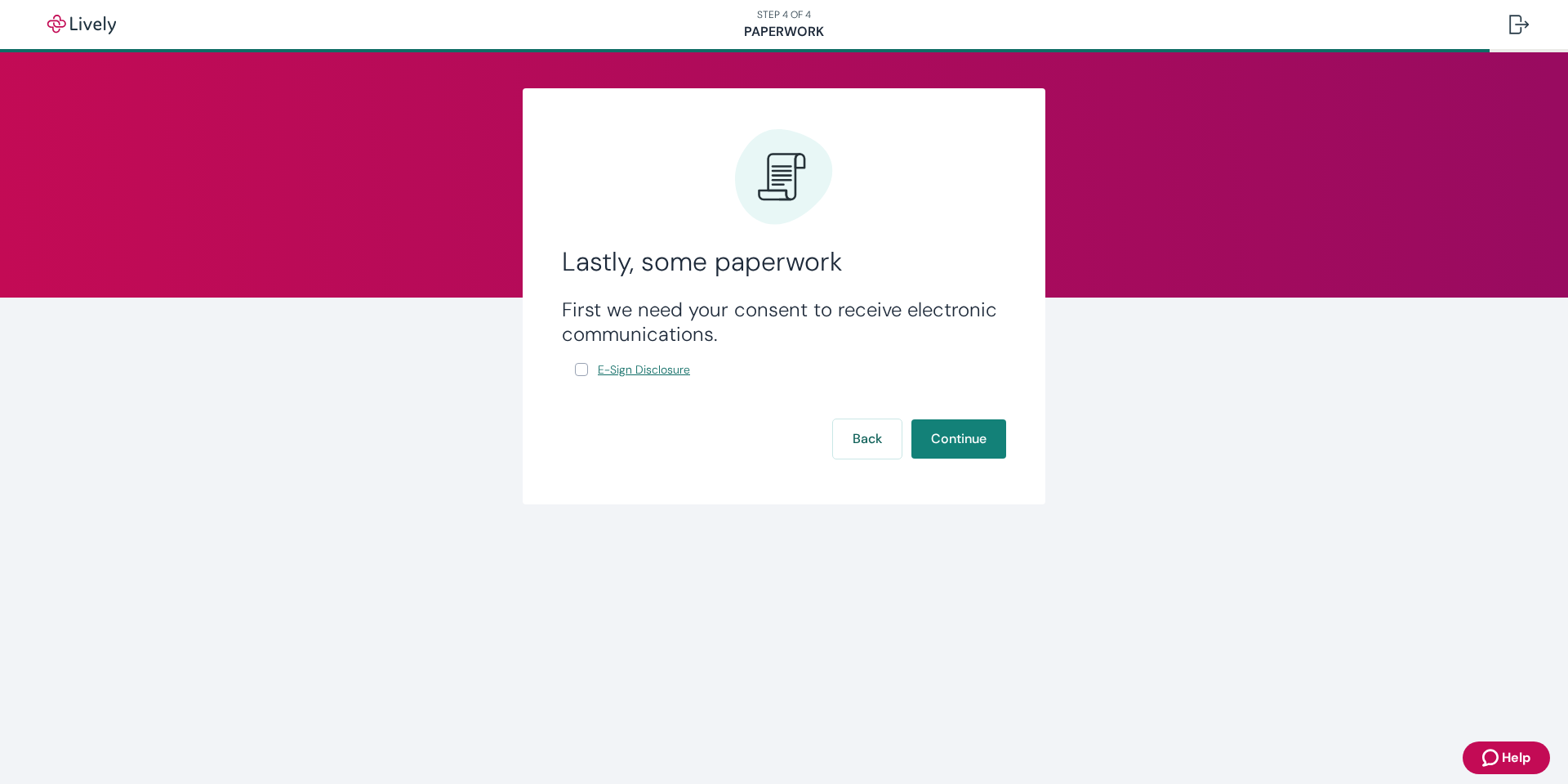
click at [650, 370] on span "E-Sign Disclosure" at bounding box center [645, 369] width 93 height 17
click at [581, 373] on input "E-Sign Disclosure" at bounding box center [581, 369] width 13 height 13
checkbox input "true"
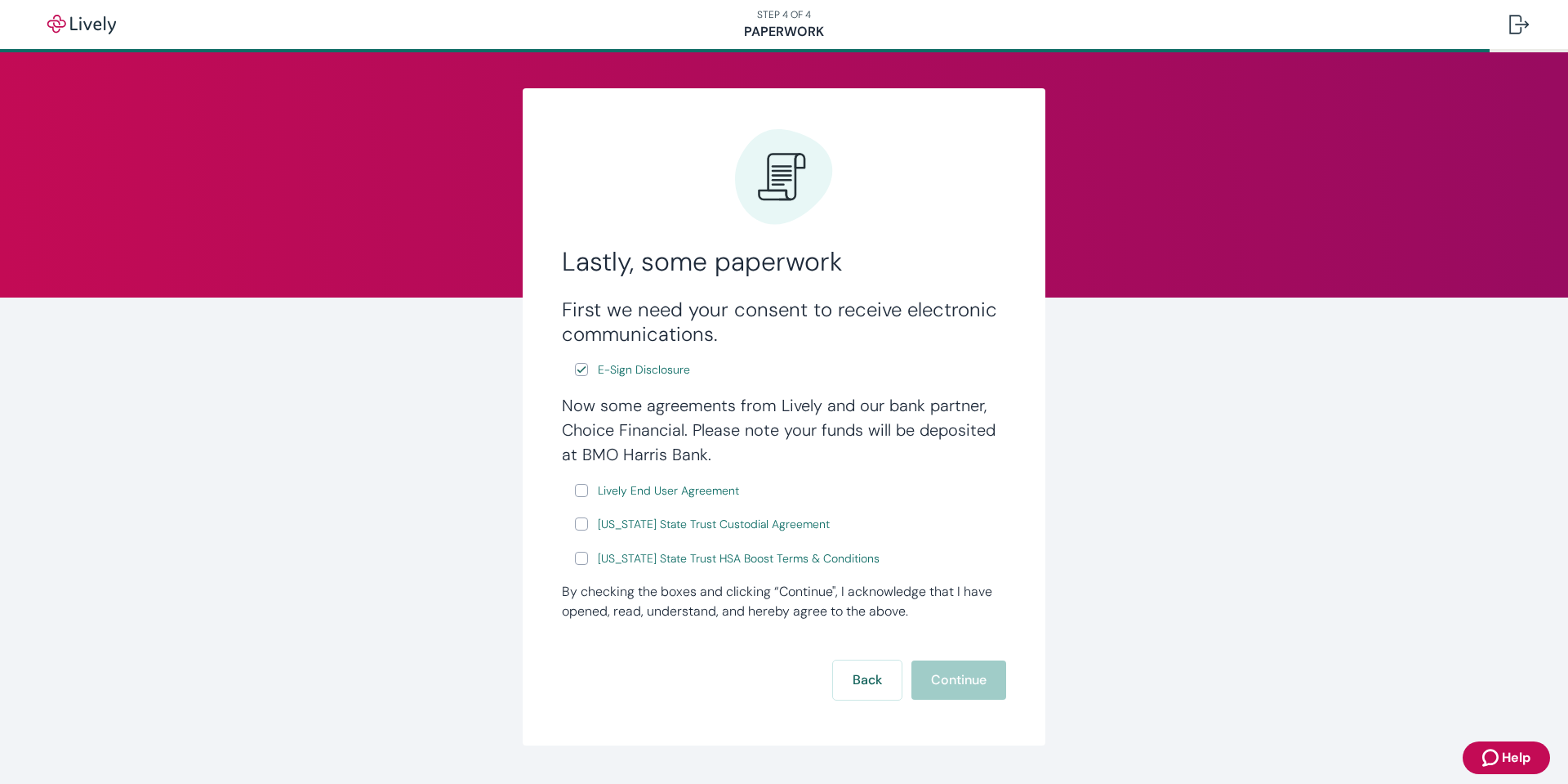
click at [575, 485] on input "Lively End User Agreement" at bounding box center [581, 491] width 13 height 13
checkbox input "true"
click at [575, 524] on input "[US_STATE] State Trust Custodial Agreement" at bounding box center [581, 524] width 13 height 13
checkbox input "true"
click at [575, 559] on input "[US_STATE] State Trust HSA Boost Terms & Conditions" at bounding box center [581, 558] width 13 height 13
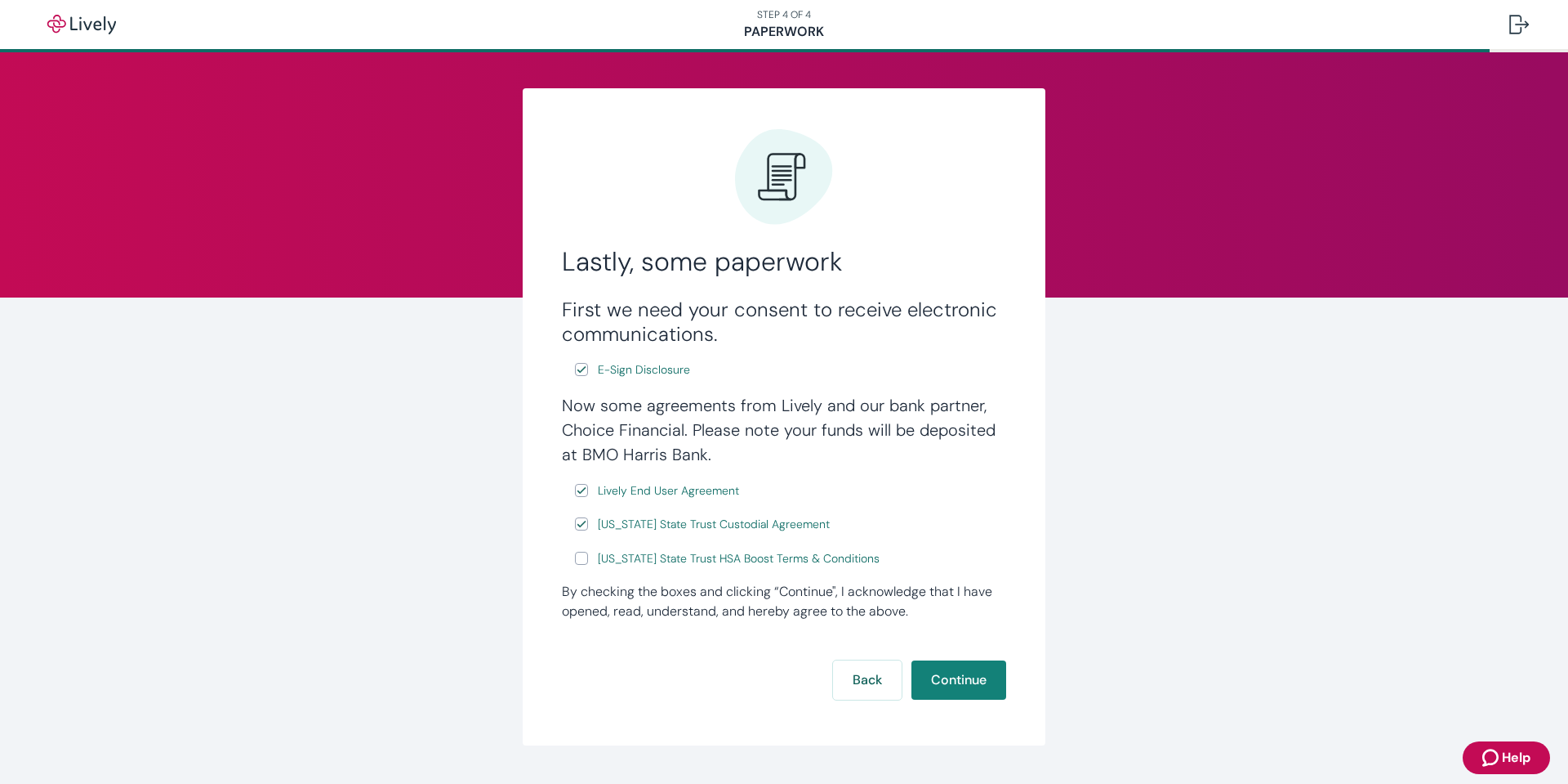
checkbox input "true"
click at [965, 670] on button "Continue" at bounding box center [959, 679] width 94 height 40
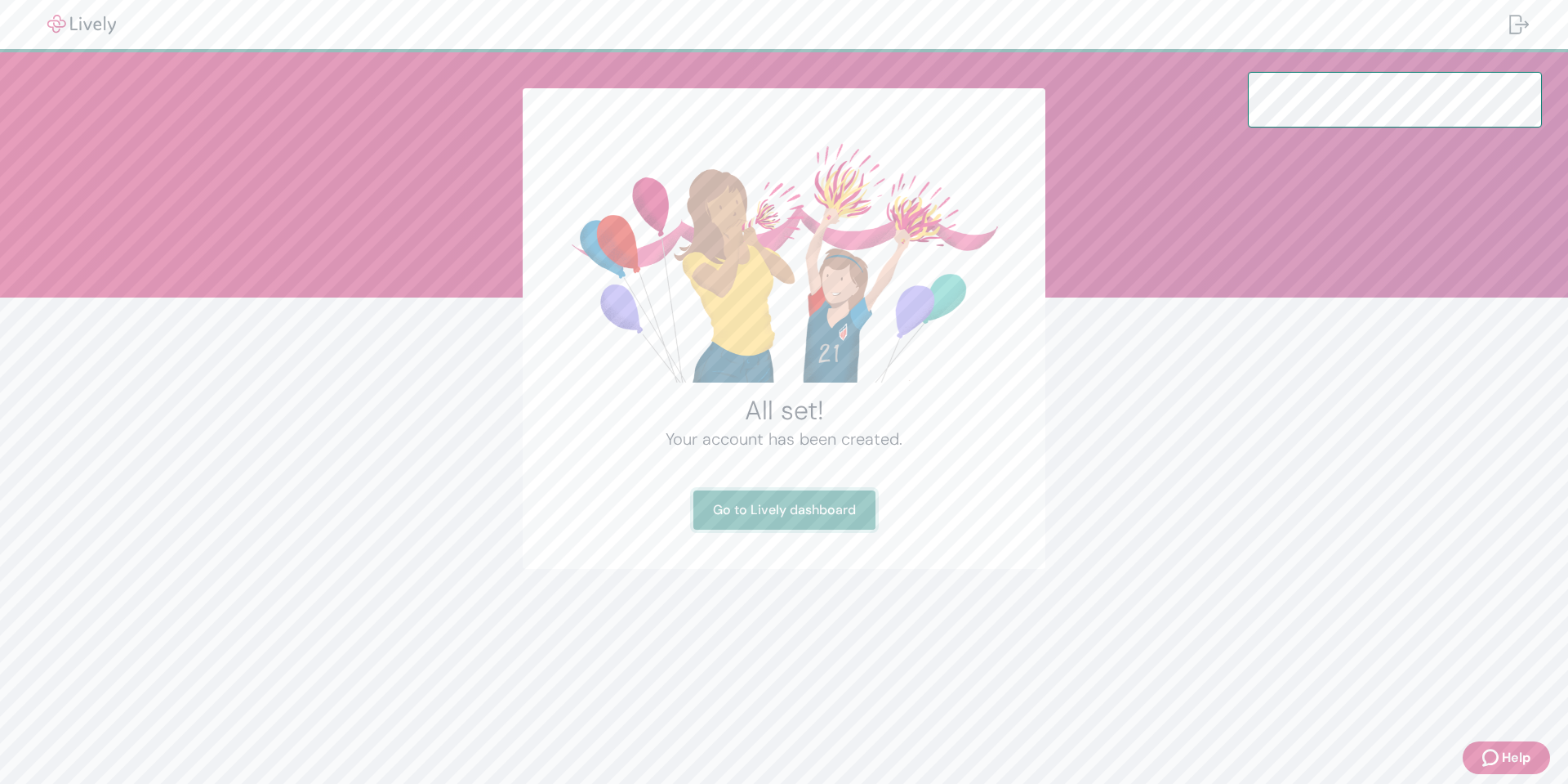
click at [846, 512] on link "Go to Lively dashboard" at bounding box center [784, 510] width 182 height 40
